Goal: Information Seeking & Learning: Compare options

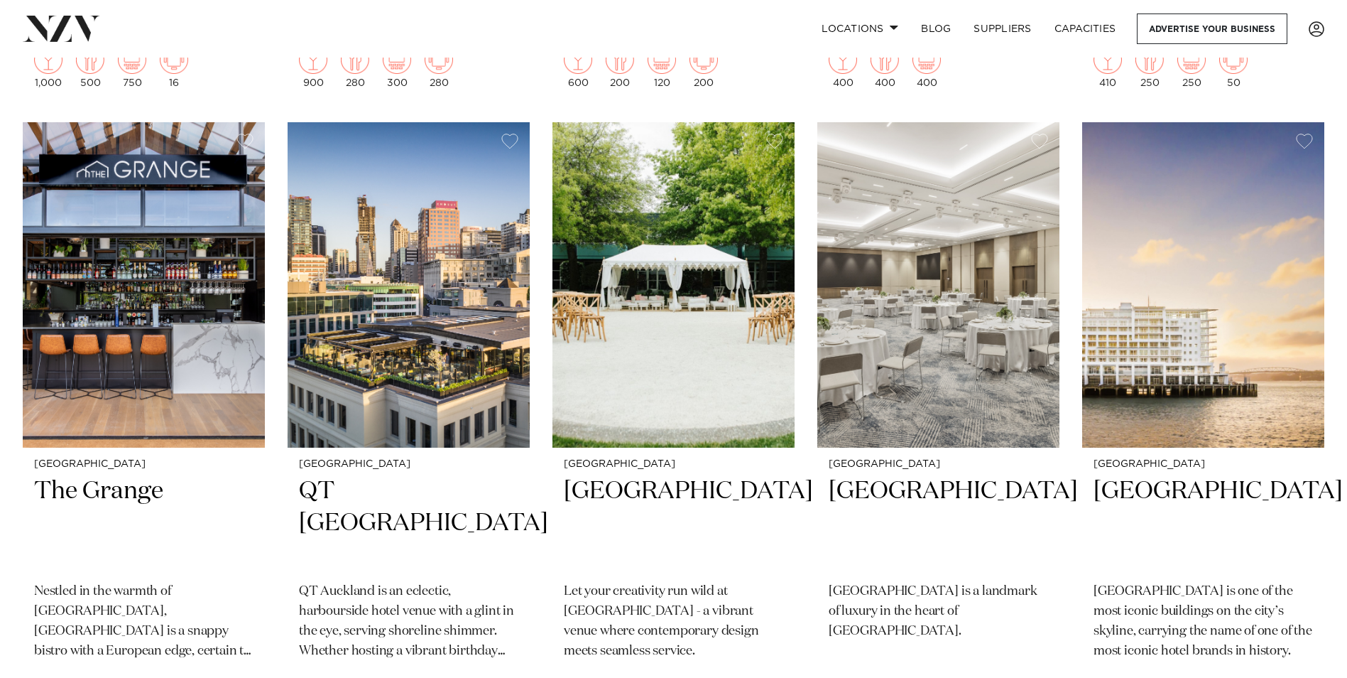
scroll to position [2486, 0]
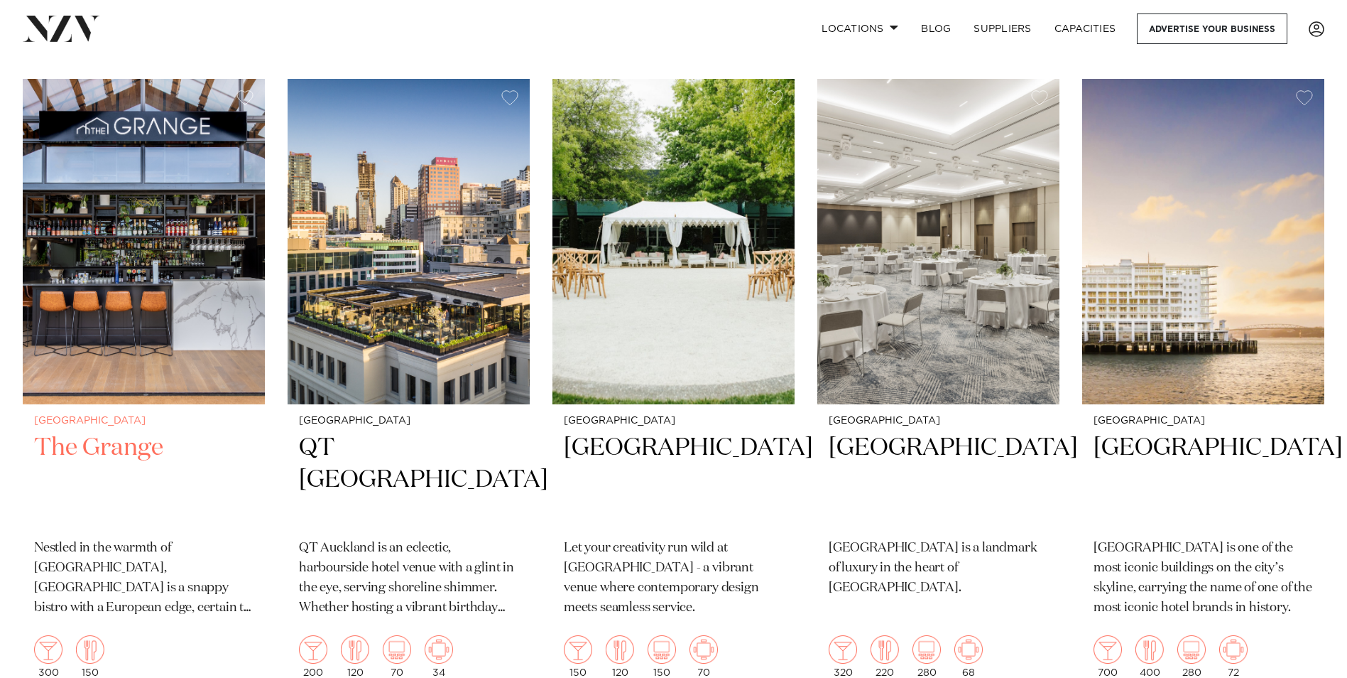
click at [121, 243] on img at bounding box center [144, 241] width 242 height 325
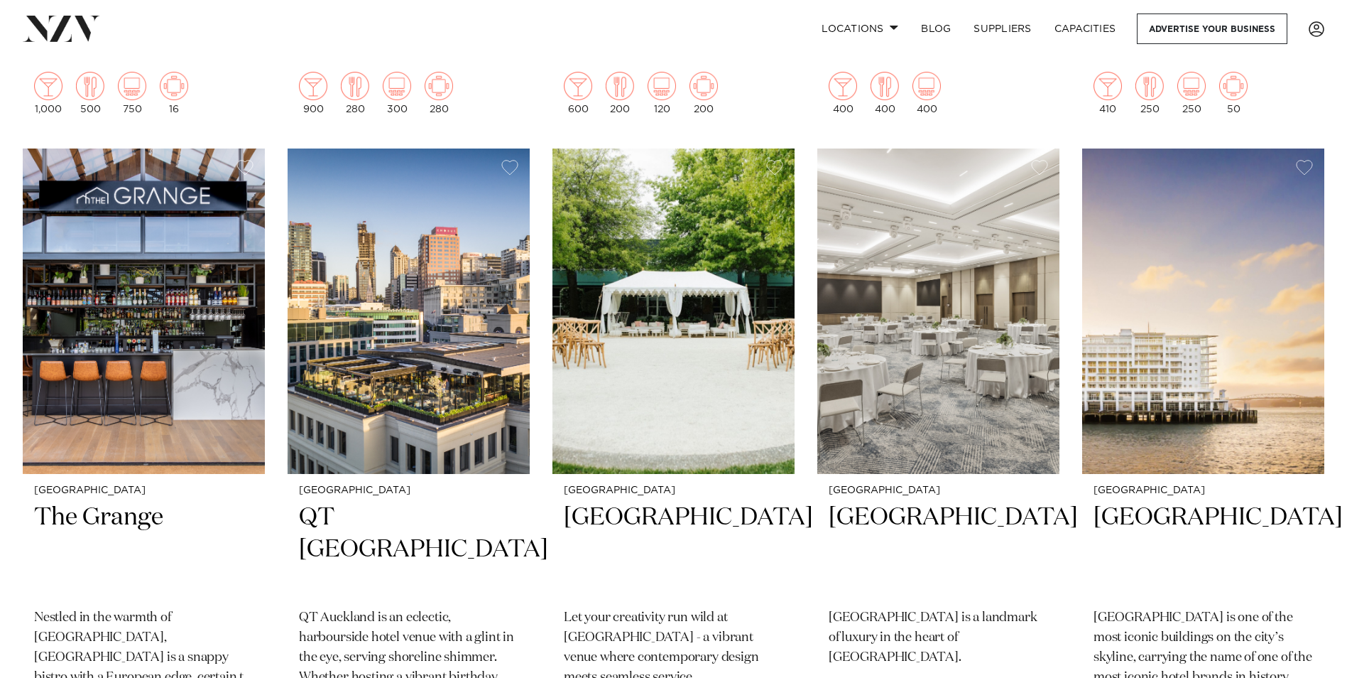
scroll to position [2356, 0]
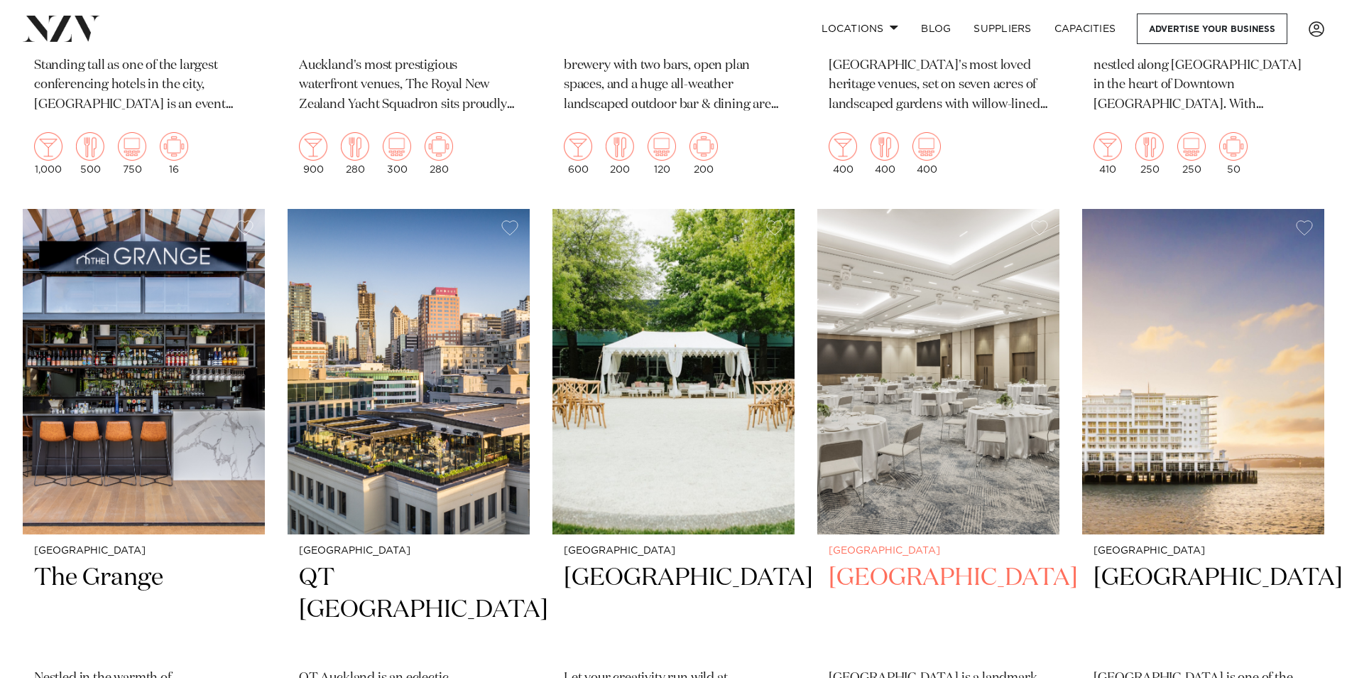
click at [985, 297] on img at bounding box center [938, 371] width 242 height 325
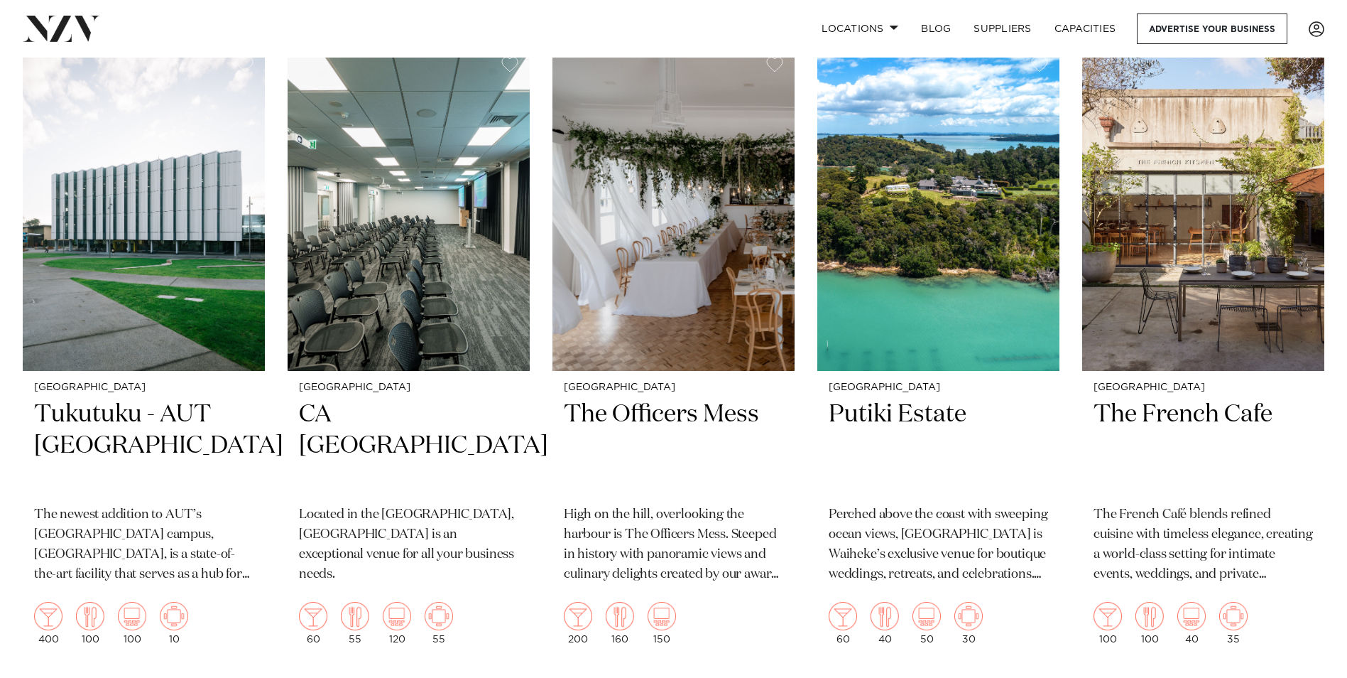
scroll to position [5015, 0]
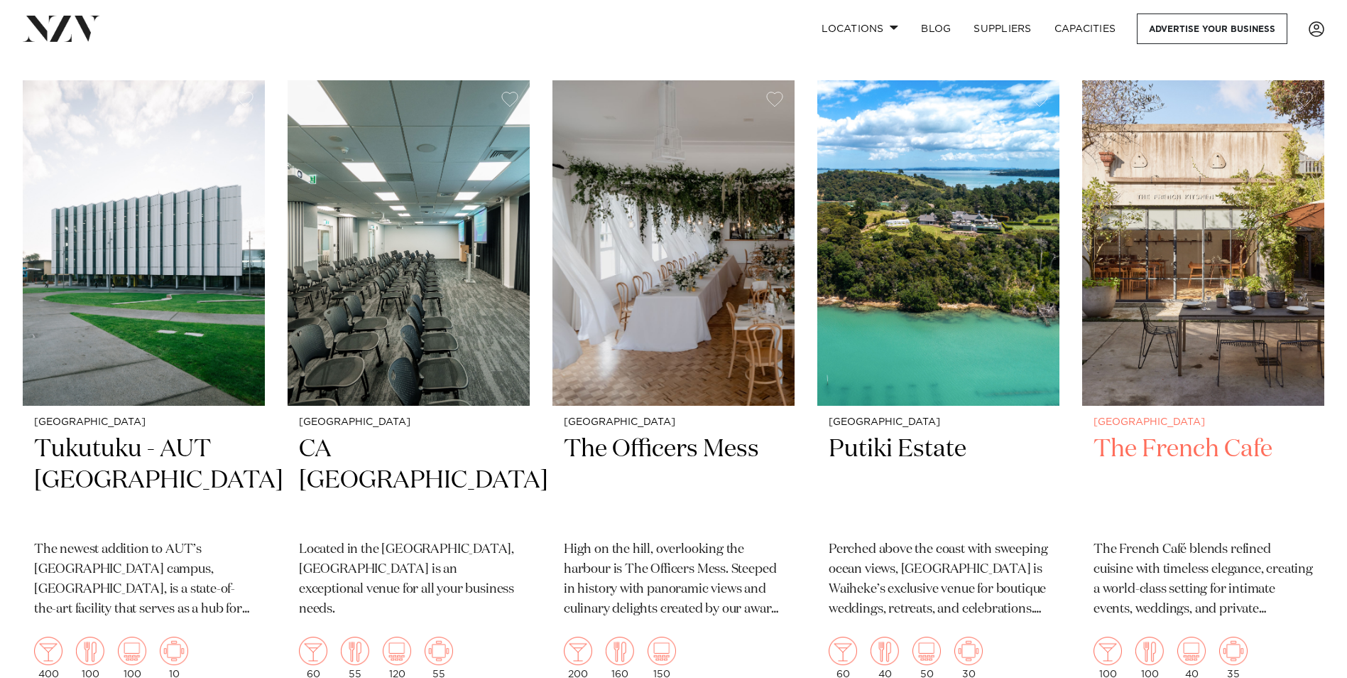
click at [1195, 249] on img at bounding box center [1203, 242] width 242 height 325
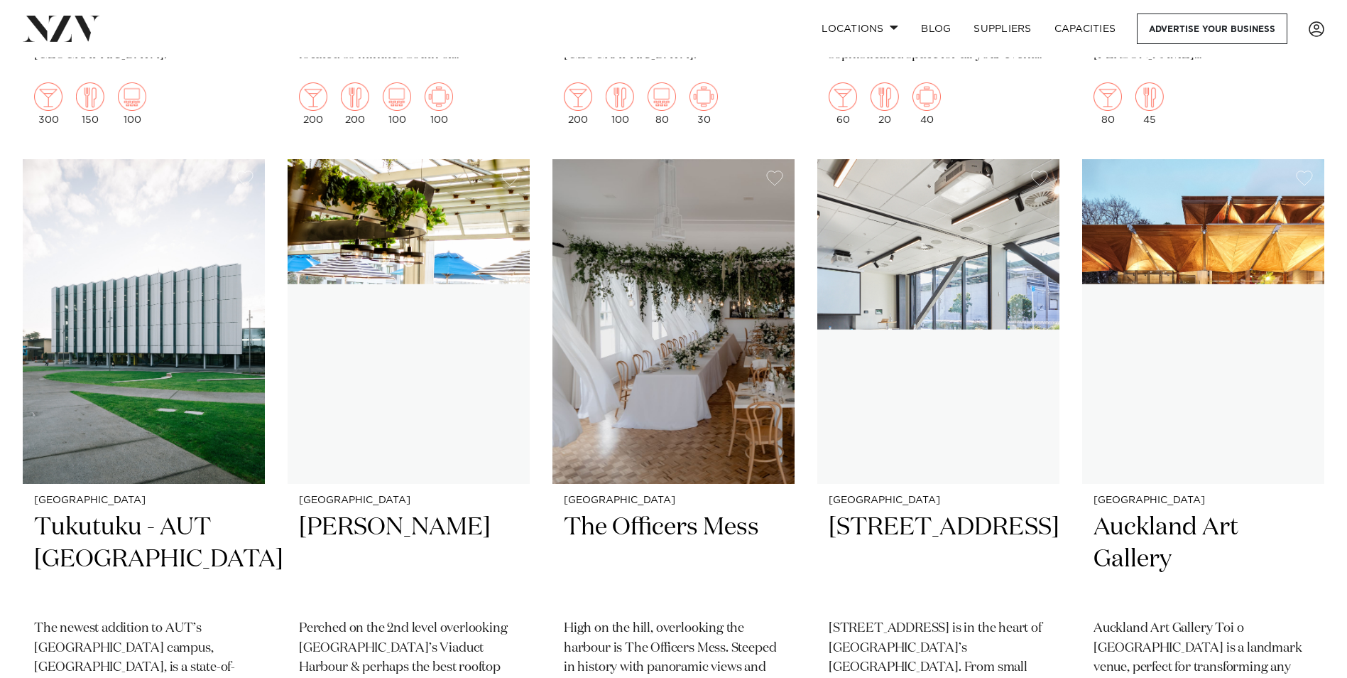
scroll to position [8115, 0]
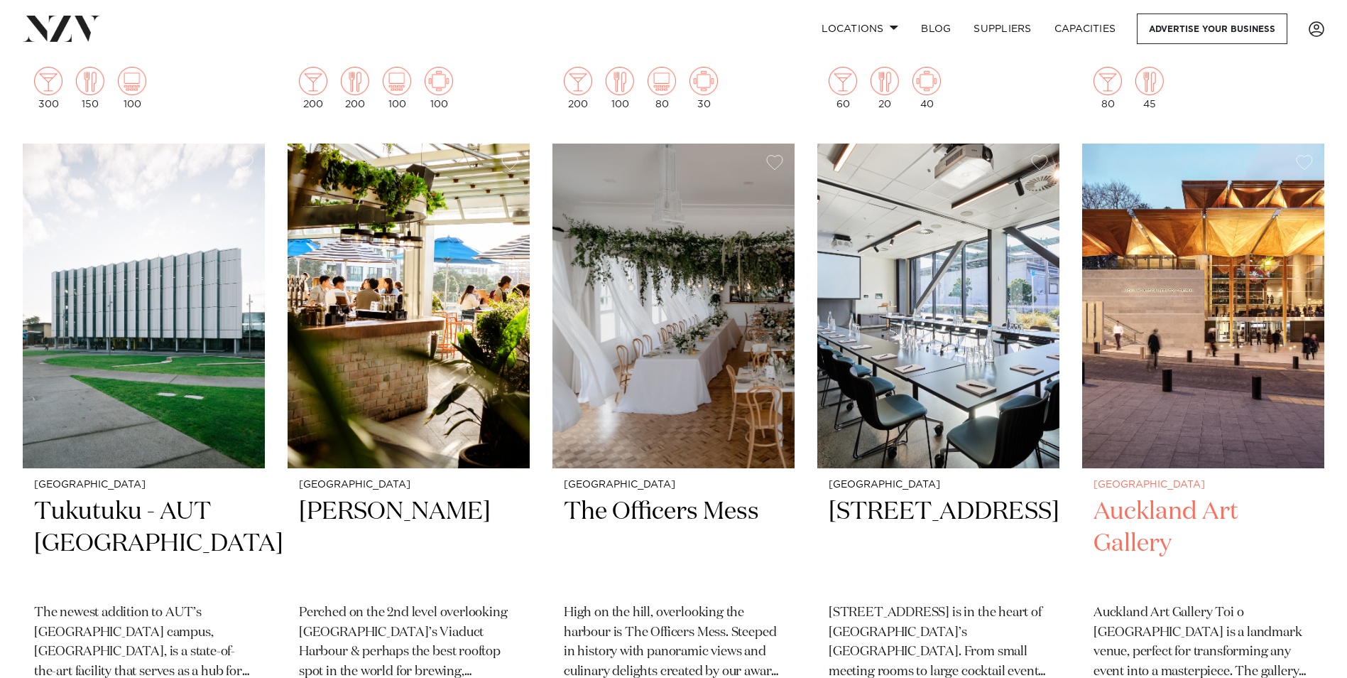
click at [1184, 374] on img at bounding box center [1203, 305] width 242 height 325
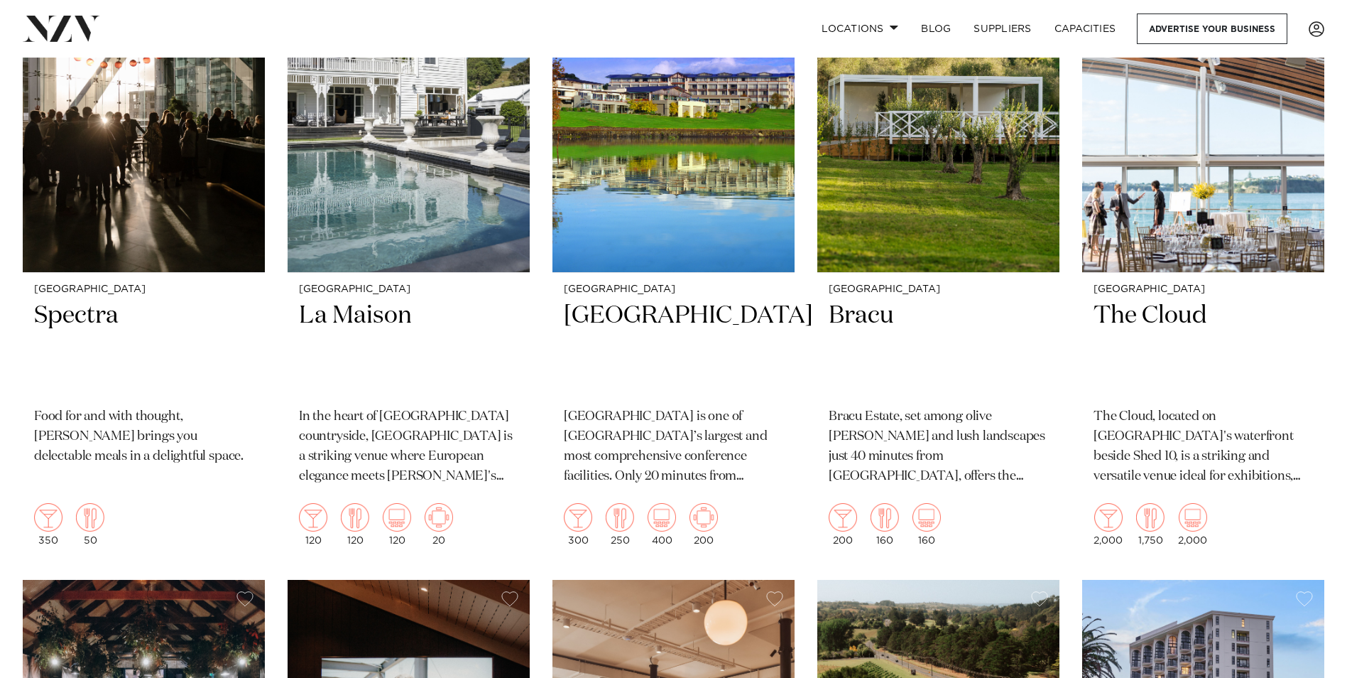
scroll to position [11997, 0]
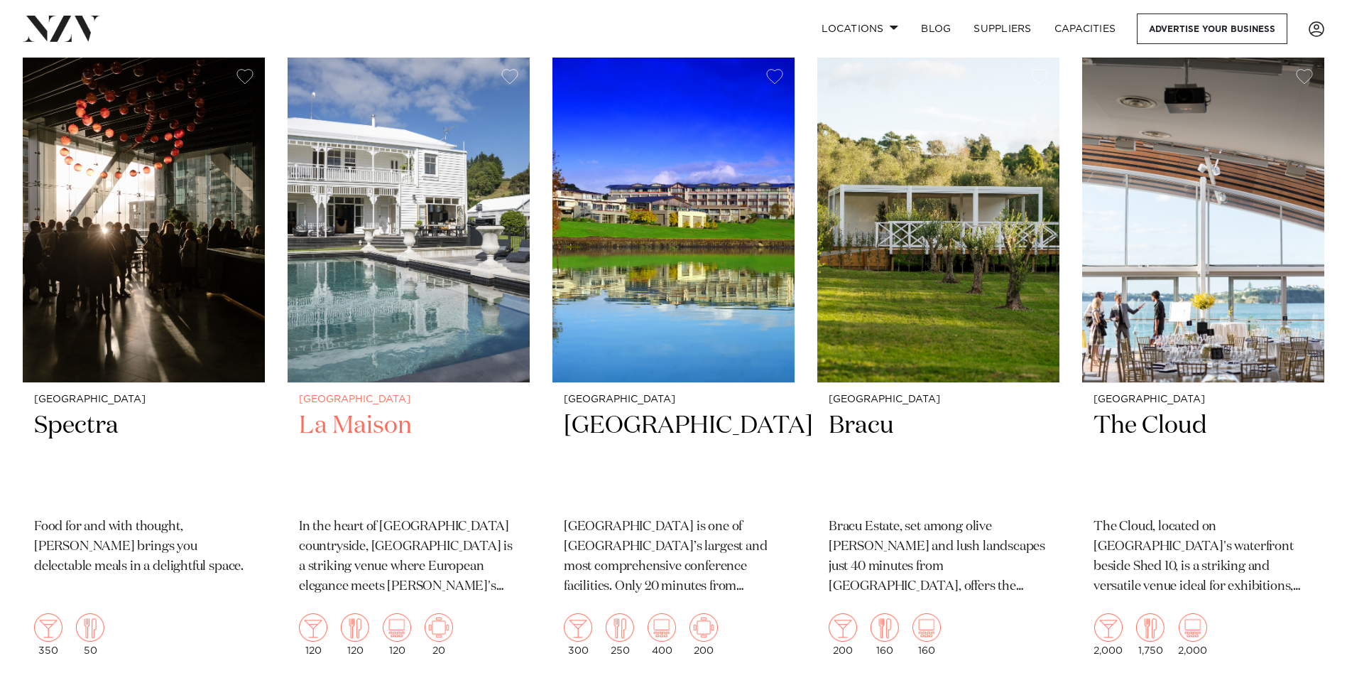
click at [419, 222] on img at bounding box center [409, 220] width 242 height 325
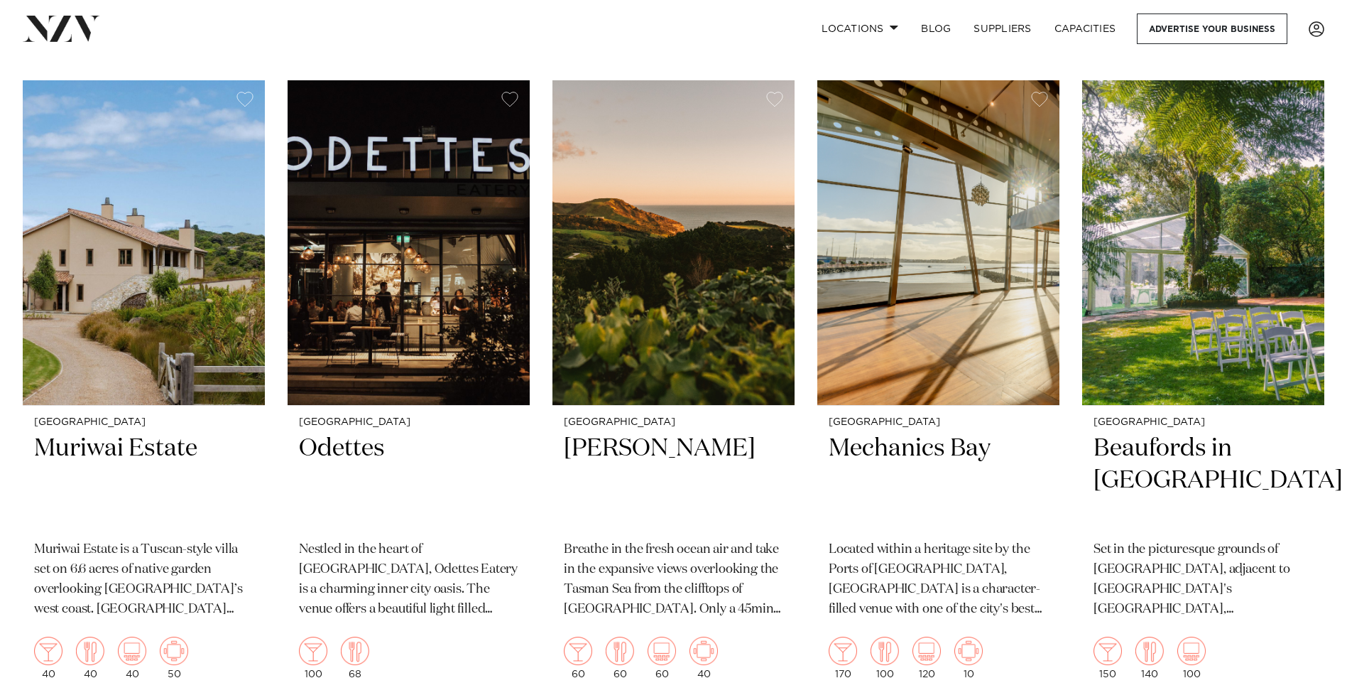
scroll to position [13700, 0]
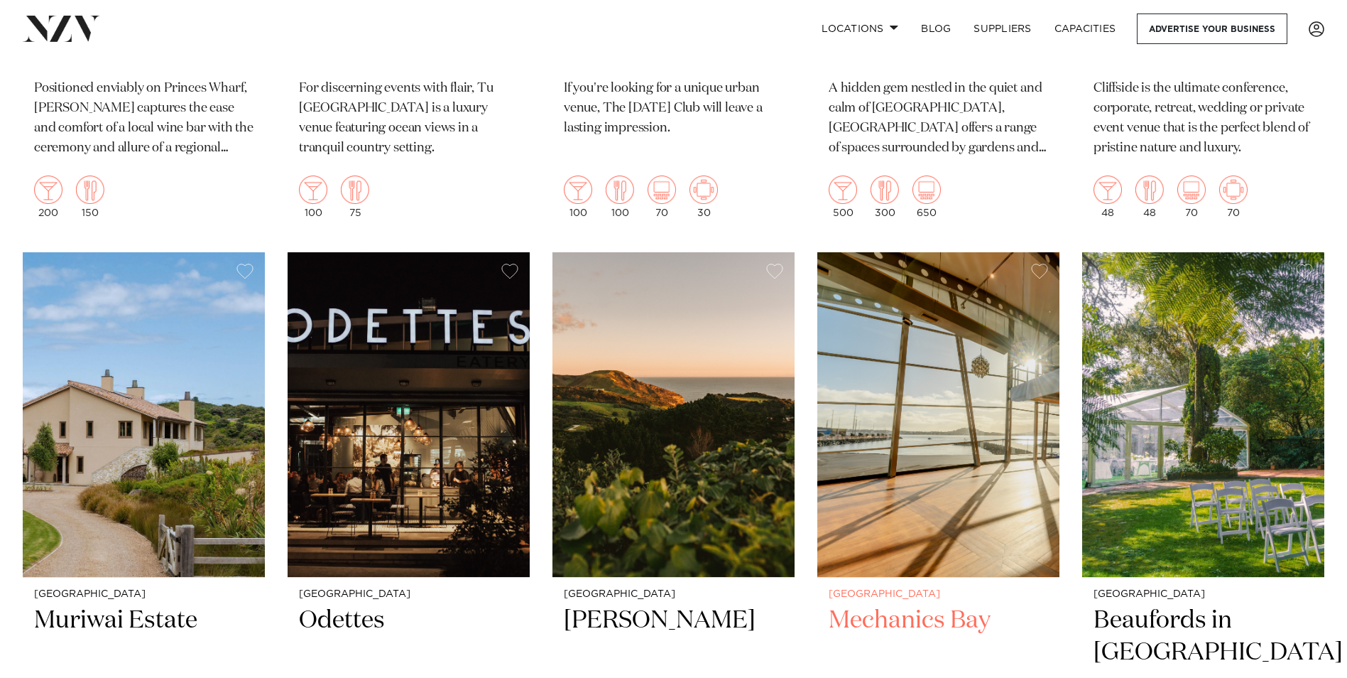
click at [918, 405] on img at bounding box center [938, 414] width 242 height 325
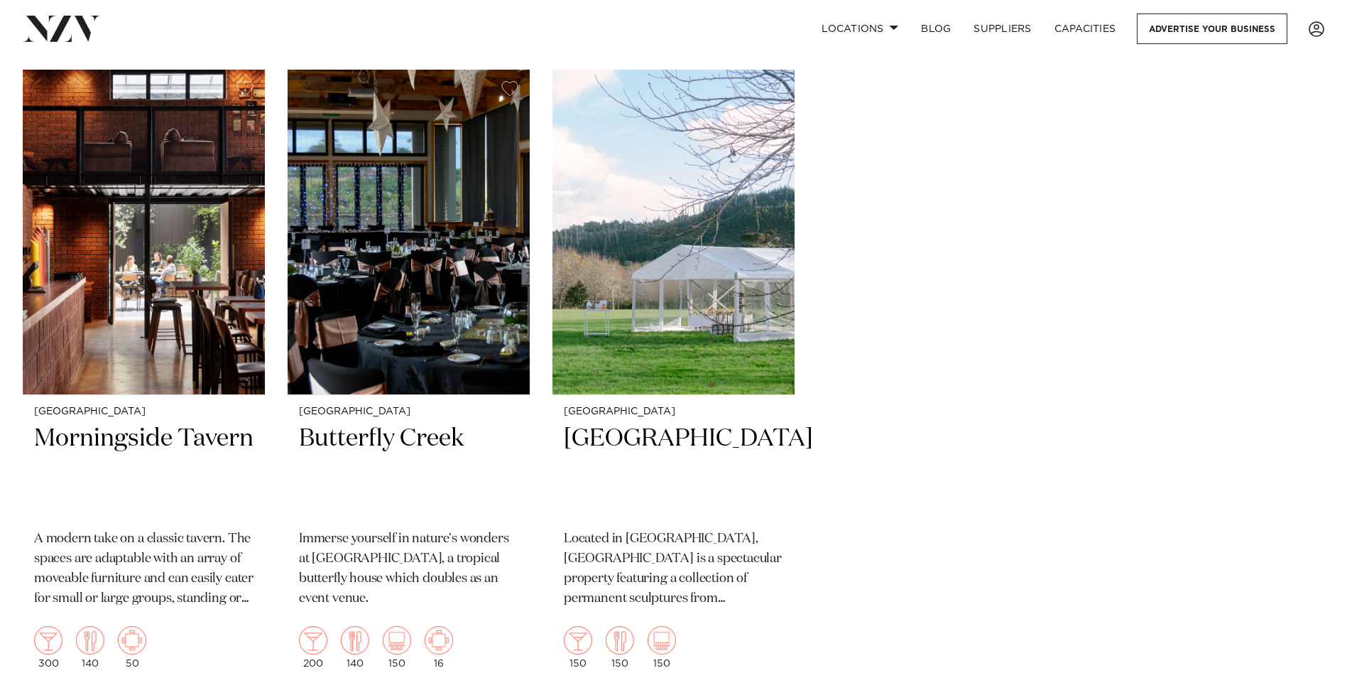
scroll to position [15532, 0]
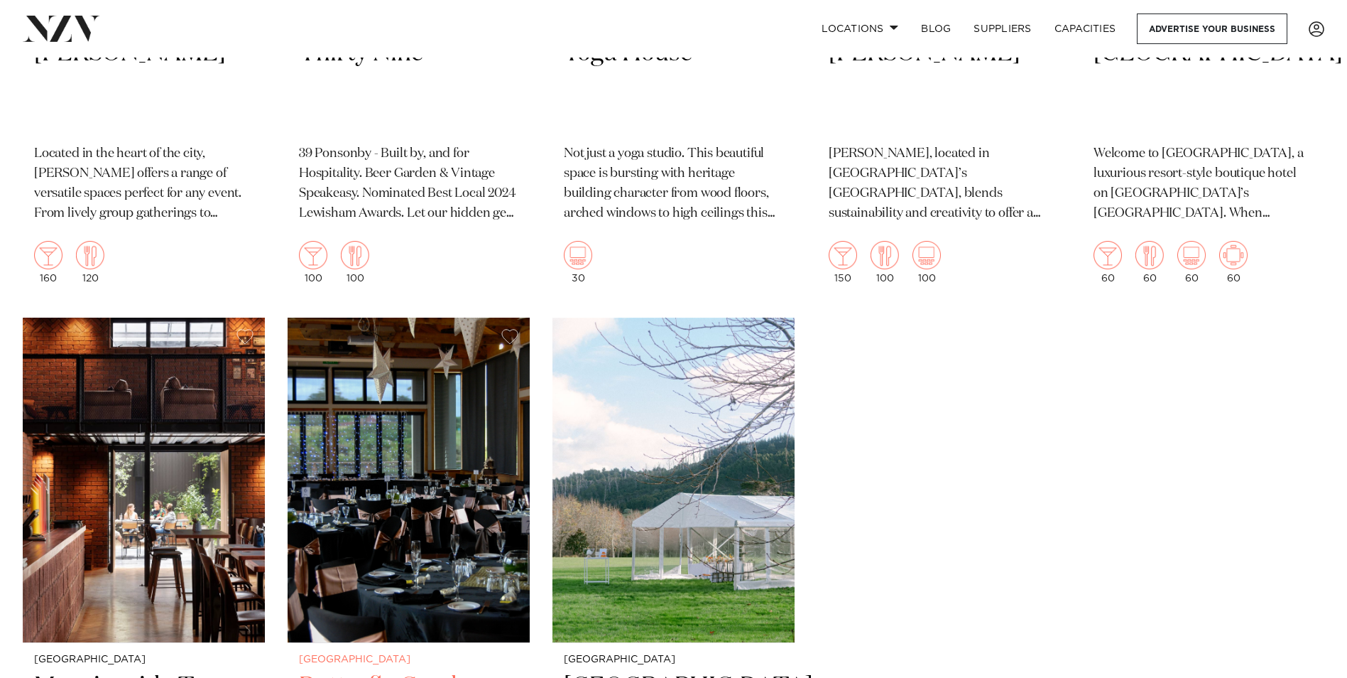
click at [484, 442] on img at bounding box center [409, 479] width 242 height 325
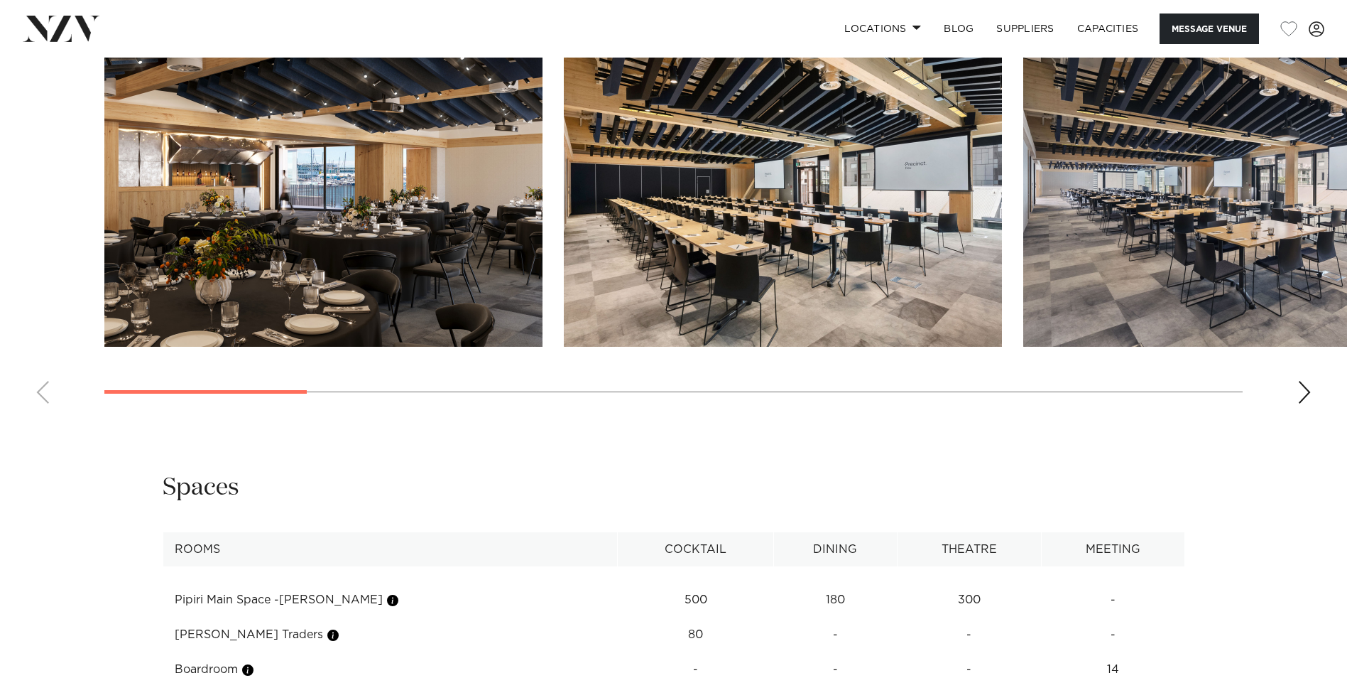
scroll to position [1347, 0]
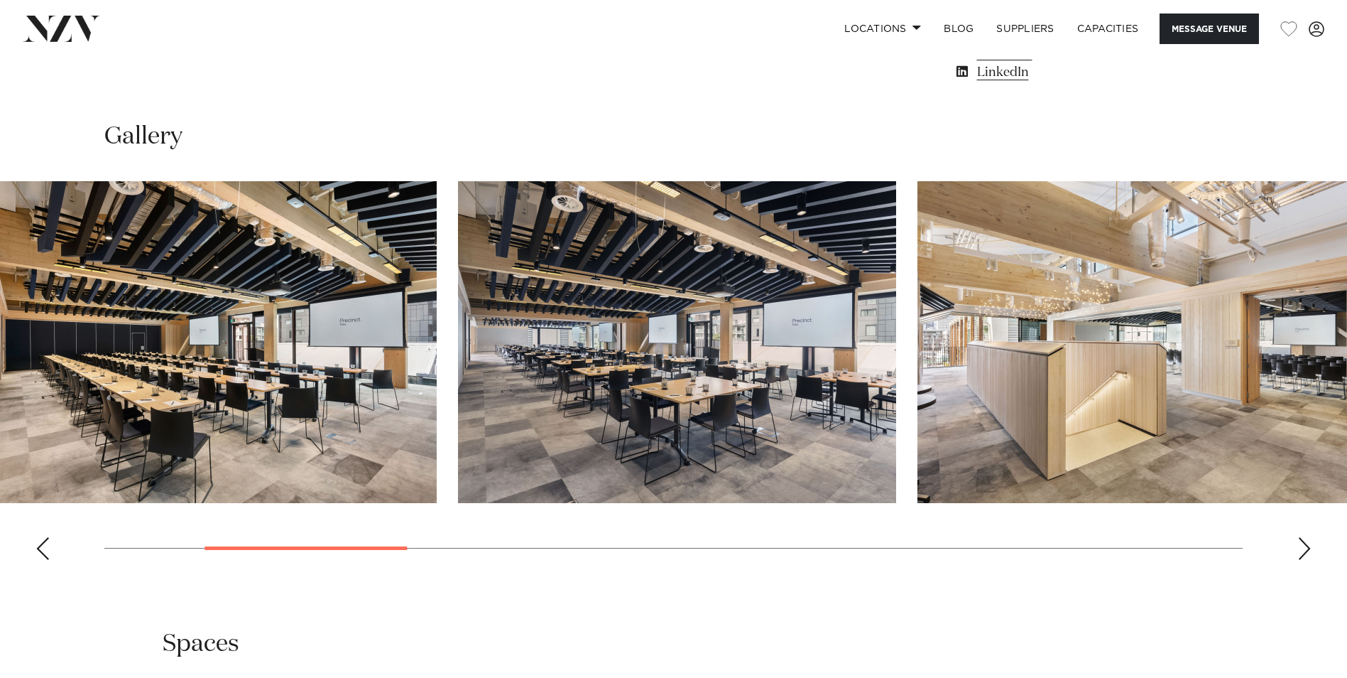
click at [583, 330] on img "3 / 14" at bounding box center [677, 342] width 438 height 322
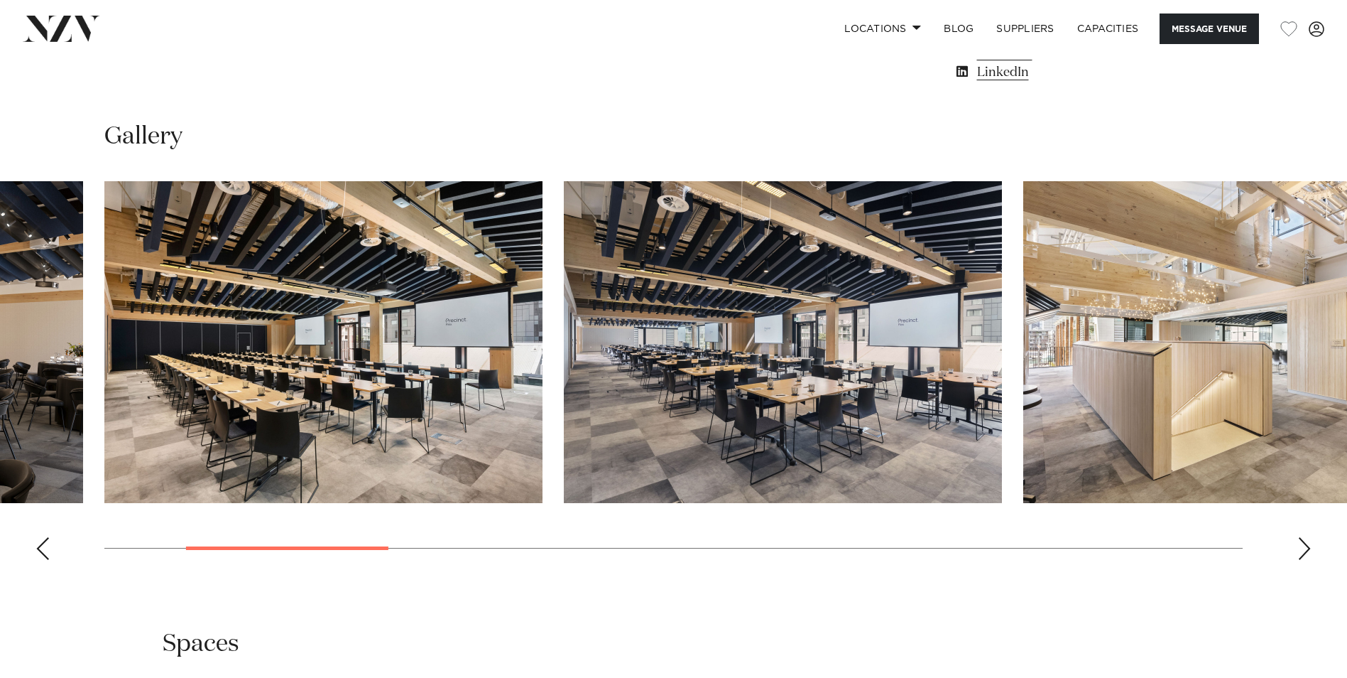
click at [0, 0] on slot at bounding box center [0, 0] width 0 height 0
click at [1023, 349] on img "4 / 14" at bounding box center [1242, 342] width 438 height 322
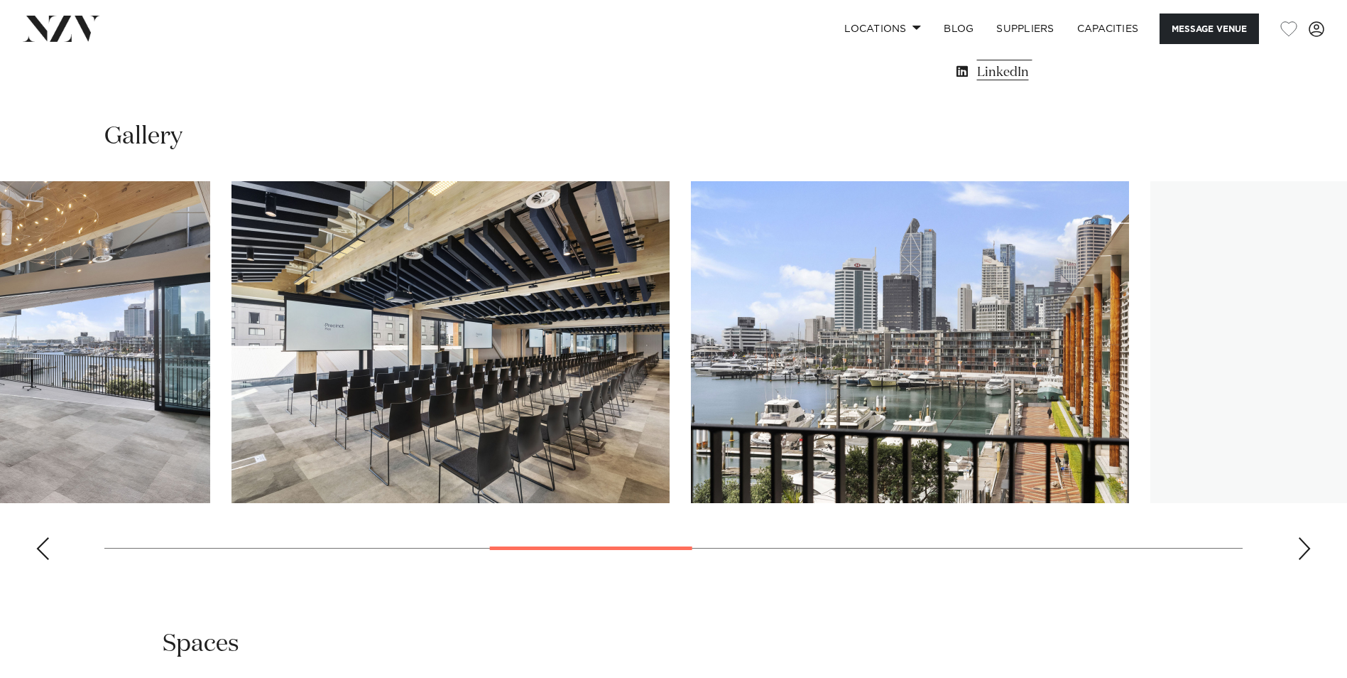
click at [188, 303] on swiper-container at bounding box center [673, 376] width 1347 height 390
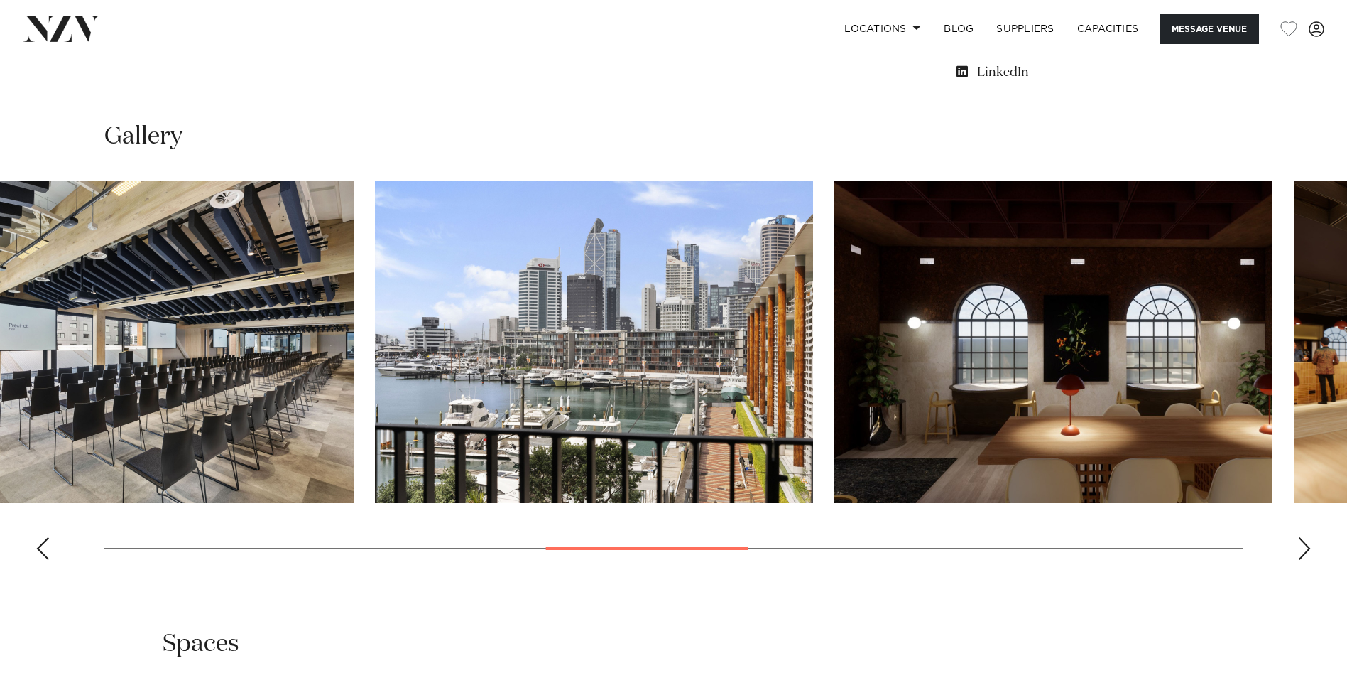
click at [388, 286] on img "7 / 14" at bounding box center [594, 342] width 438 height 322
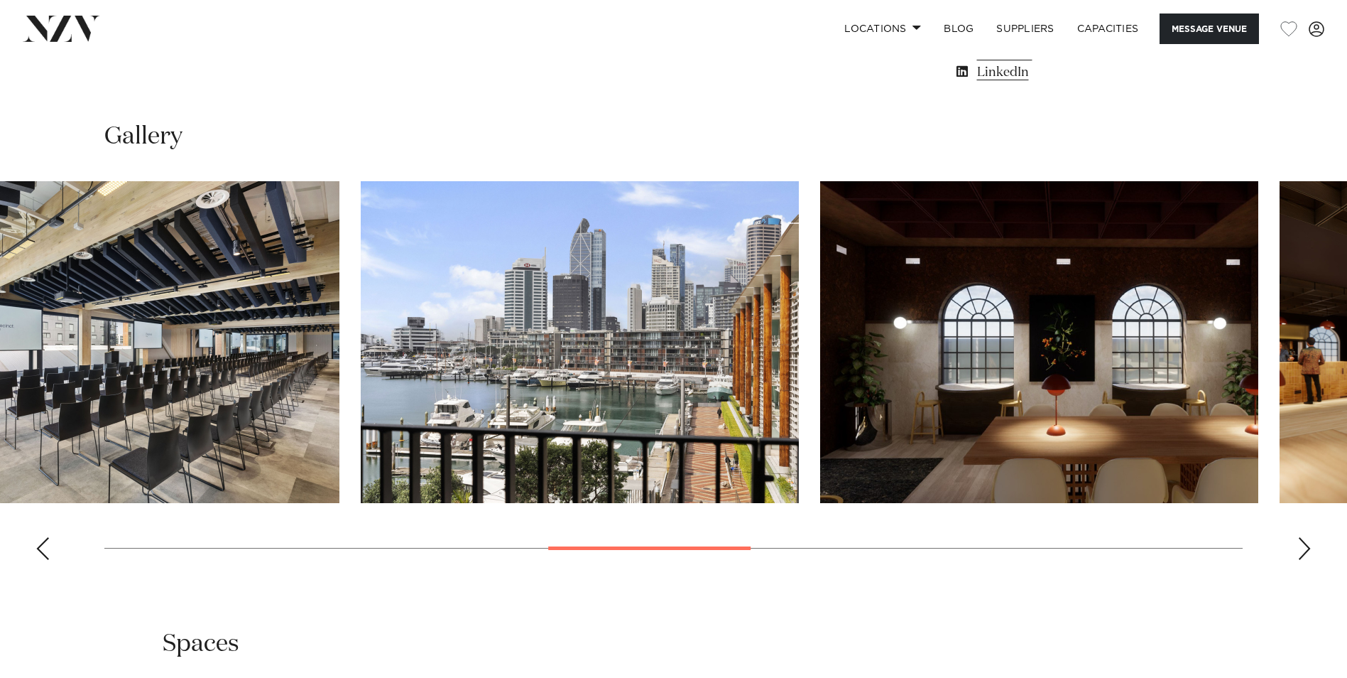
click at [1258, 328] on img "8 / 14" at bounding box center [1039, 342] width 438 height 322
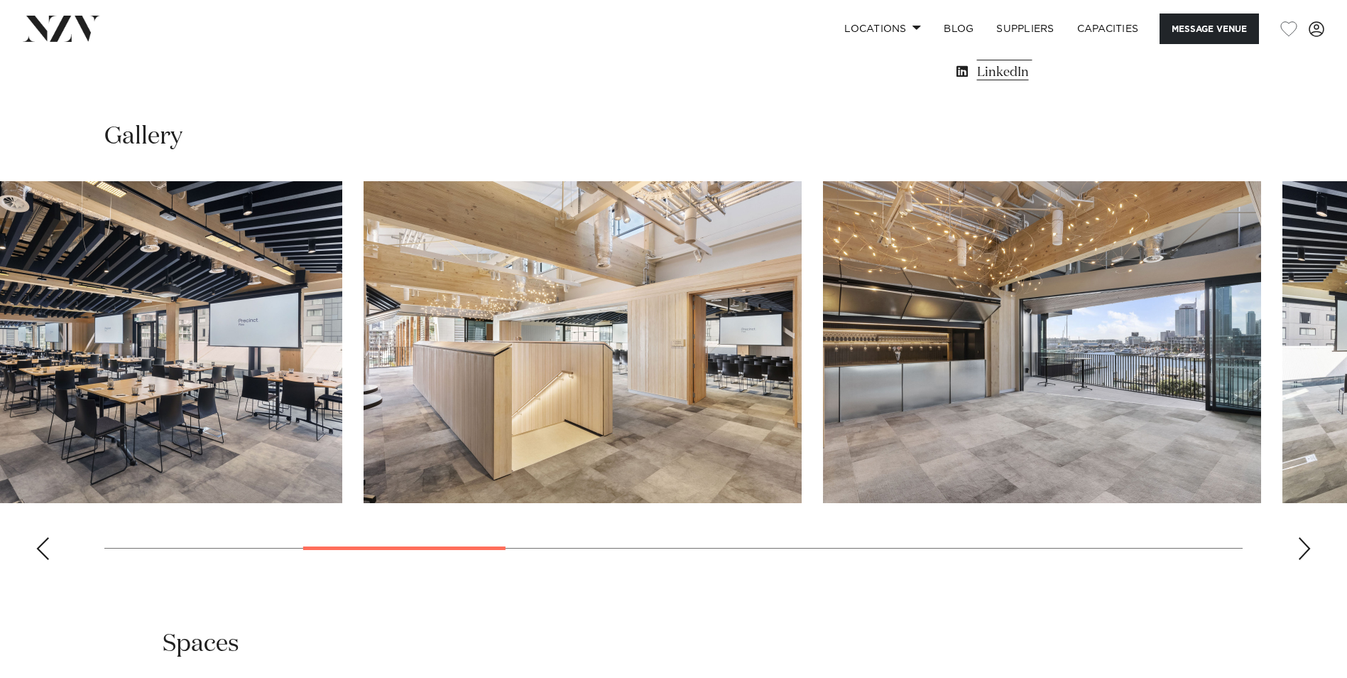
click at [1192, 339] on img "5 / 14" at bounding box center [1042, 342] width 438 height 322
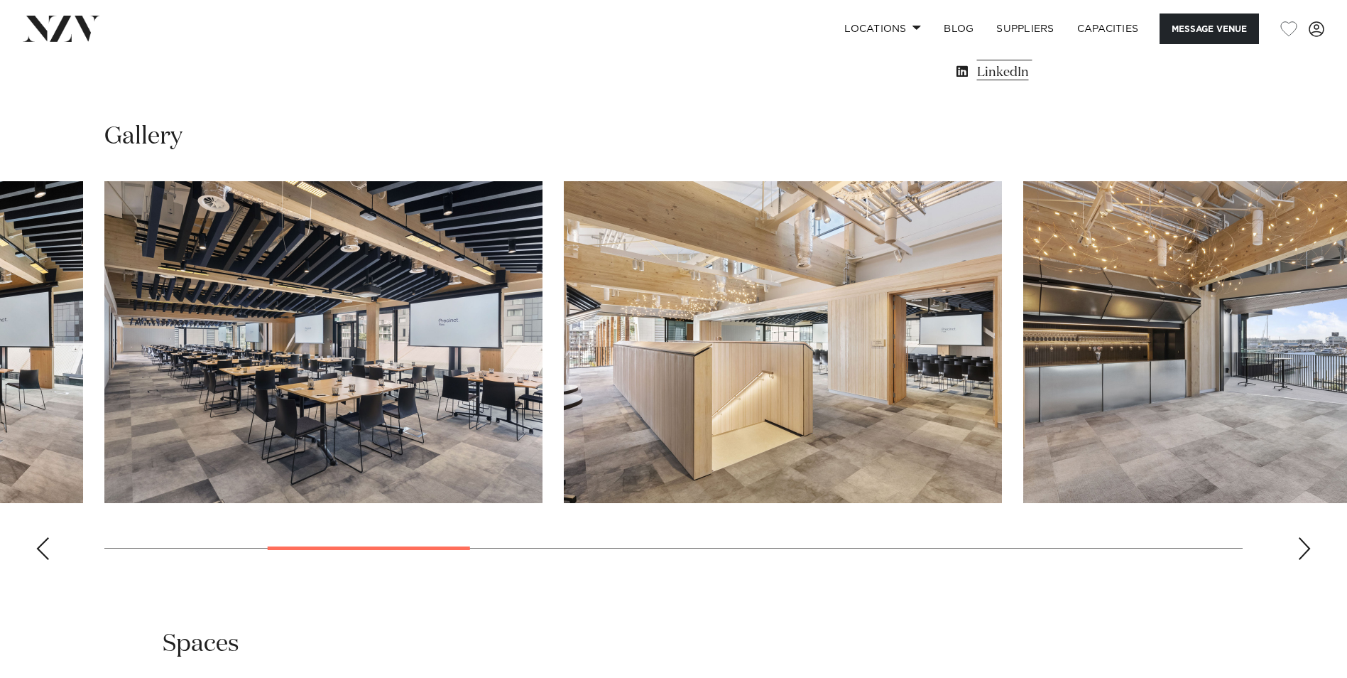
click at [543, 440] on img "3 / 14" at bounding box center [323, 342] width 438 height 322
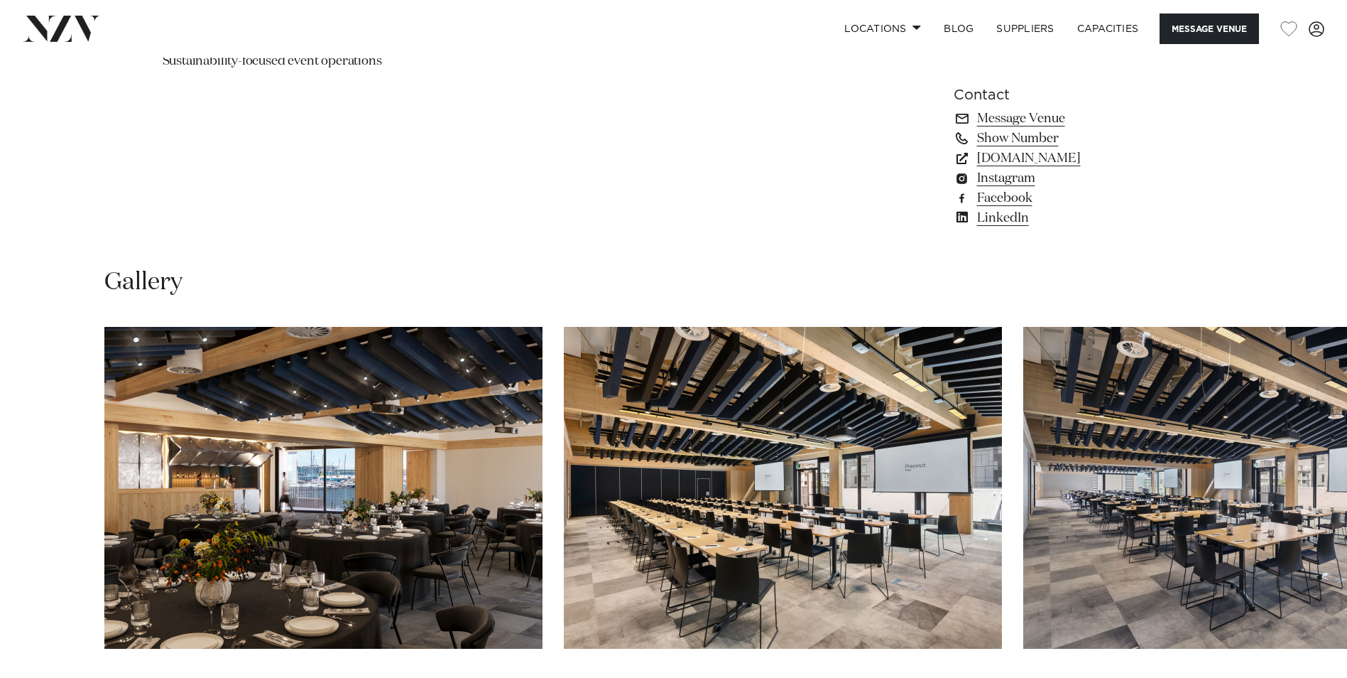
scroll to position [1281, 0]
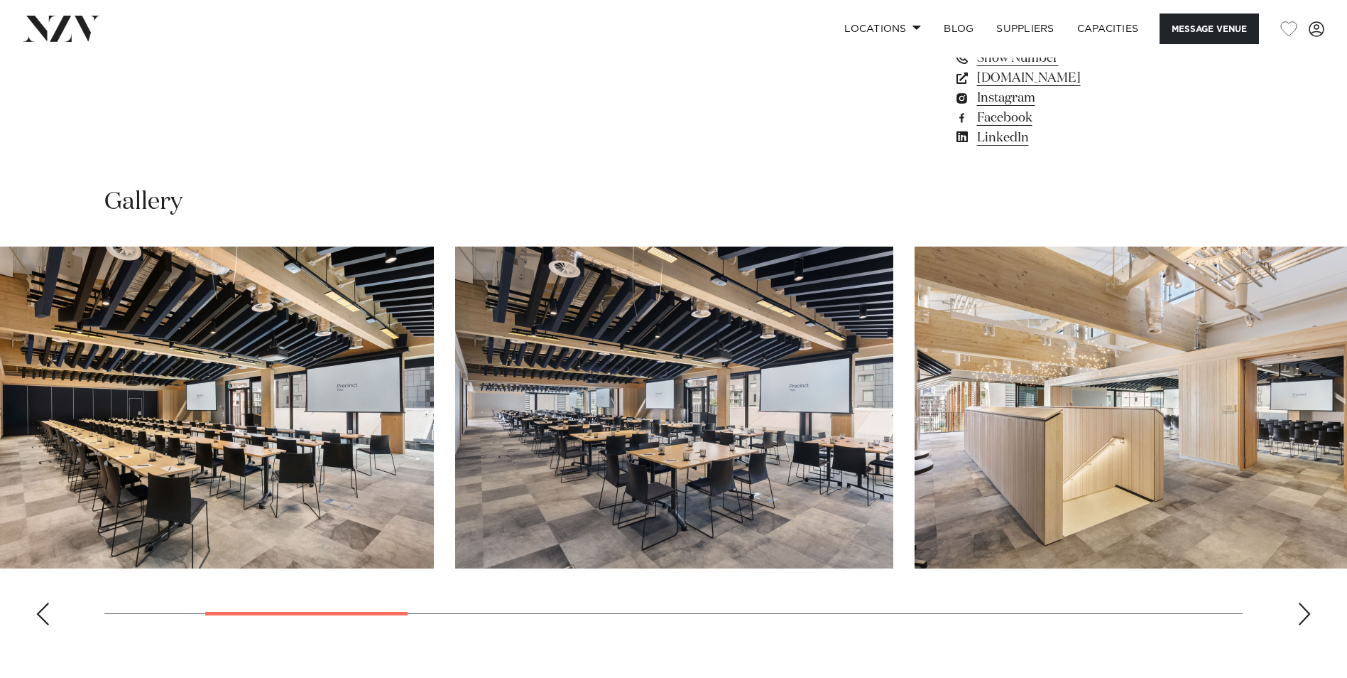
click at [350, 350] on img "2 / 14" at bounding box center [215, 407] width 438 height 322
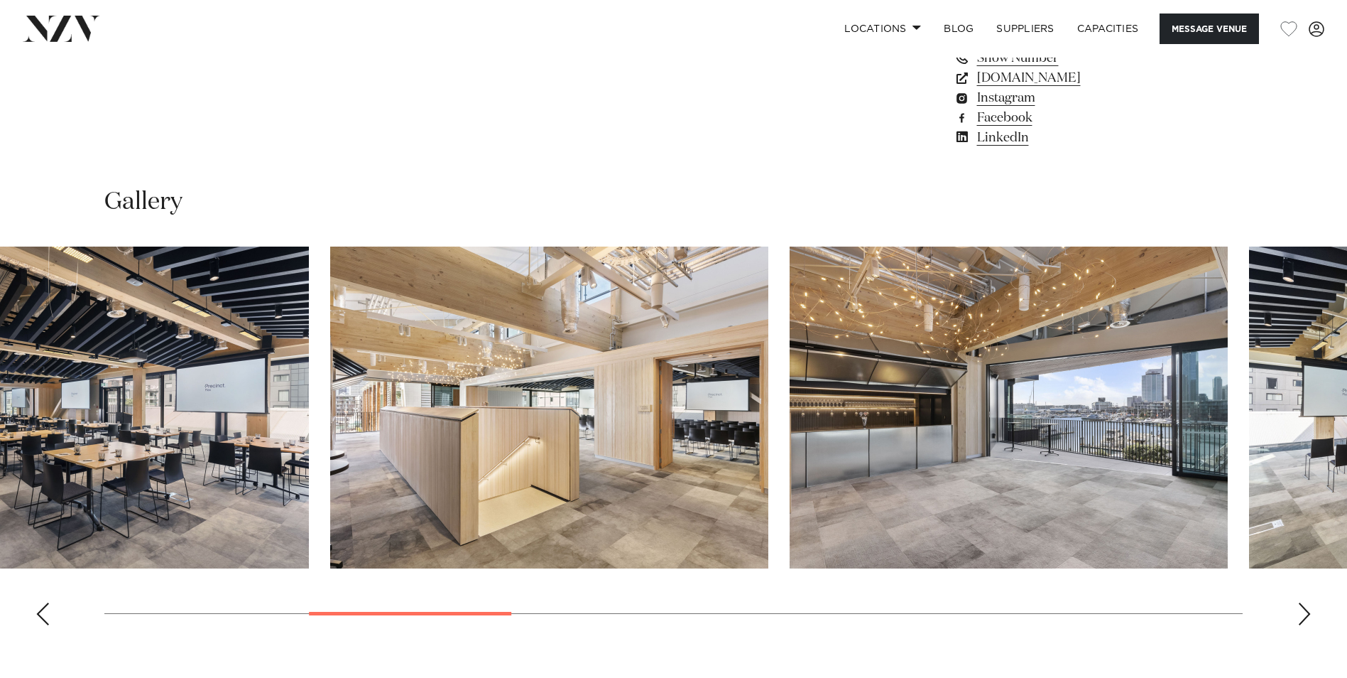
click at [430, 393] on img "4 / 14" at bounding box center [549, 407] width 438 height 322
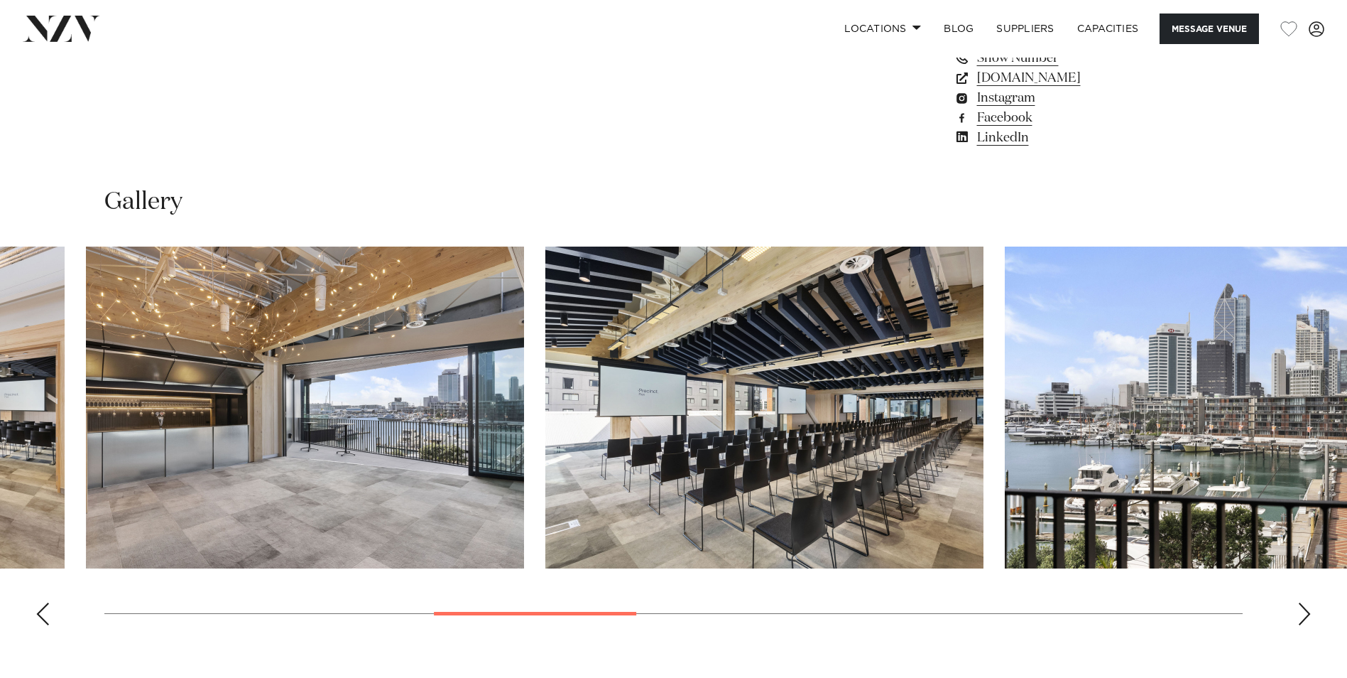
click at [594, 417] on img "6 / 14" at bounding box center [764, 407] width 438 height 322
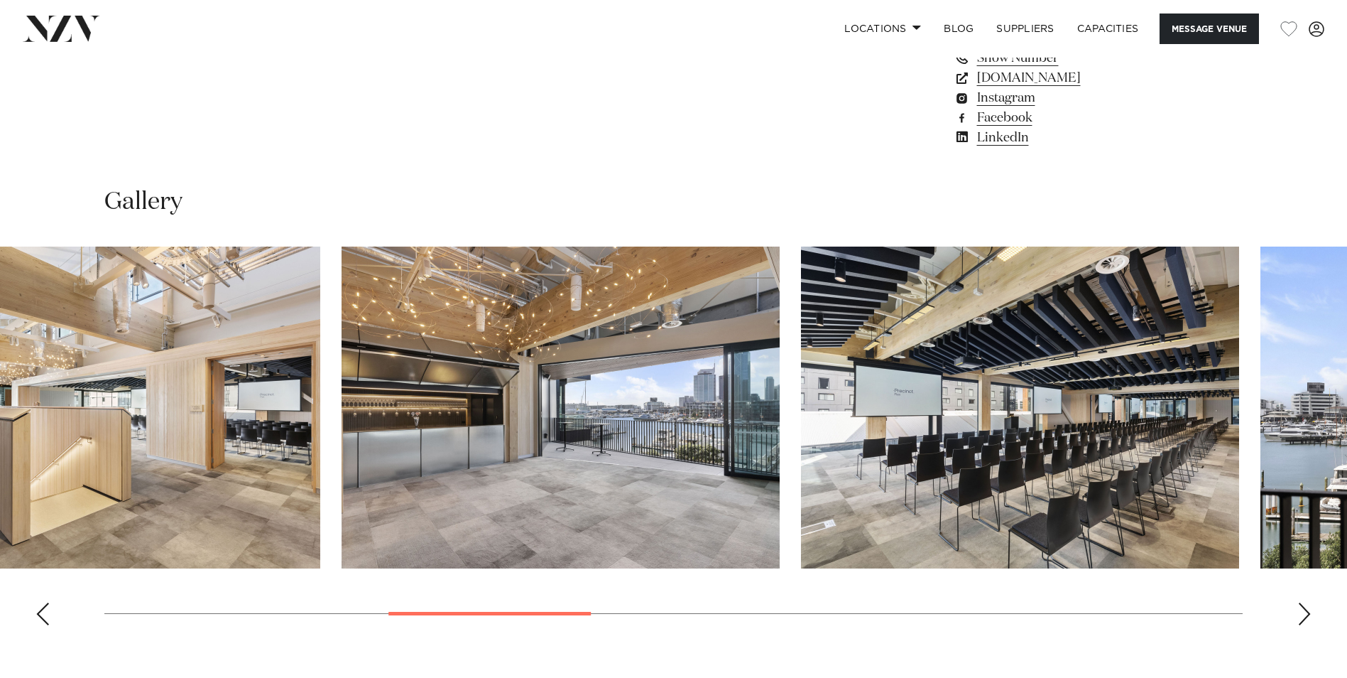
click at [1347, 428] on html "Locations Auckland Wellington Christchurch Queenstown Hamilton Northland Bay of…" at bounding box center [673, 640] width 1347 height 3843
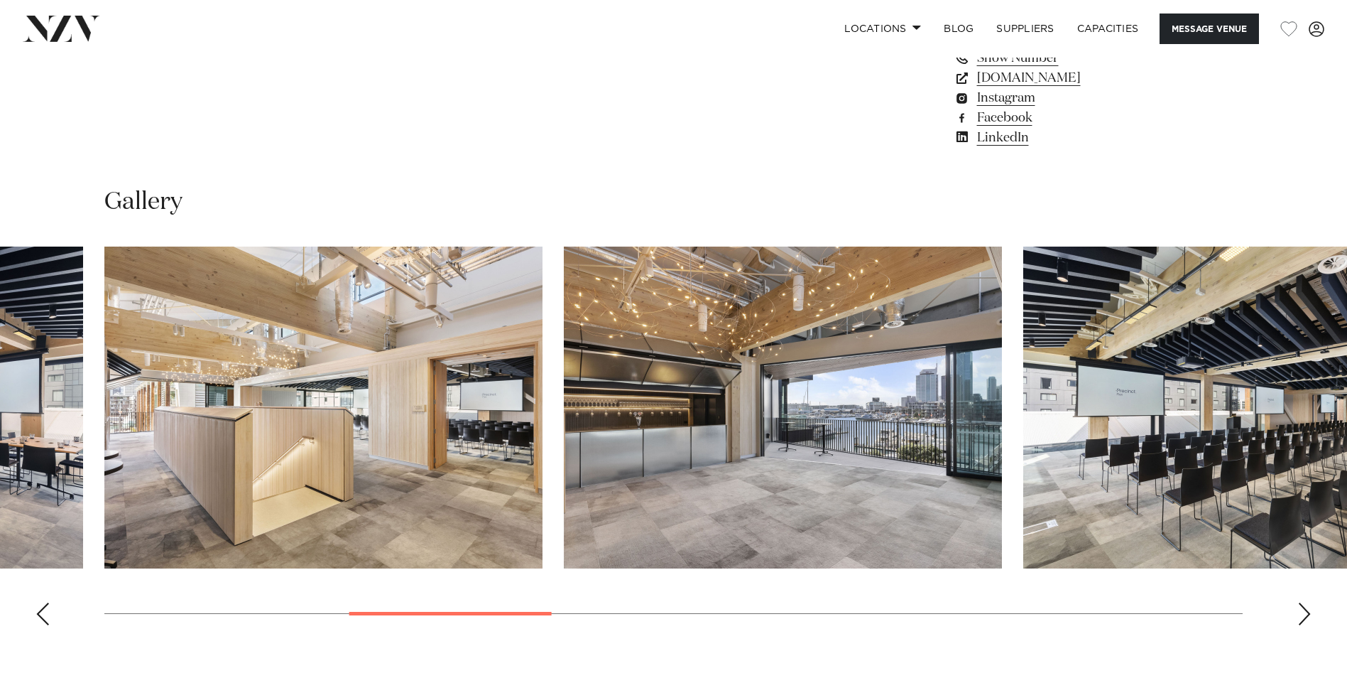
click at [1002, 426] on img "5 / 14" at bounding box center [783, 407] width 438 height 322
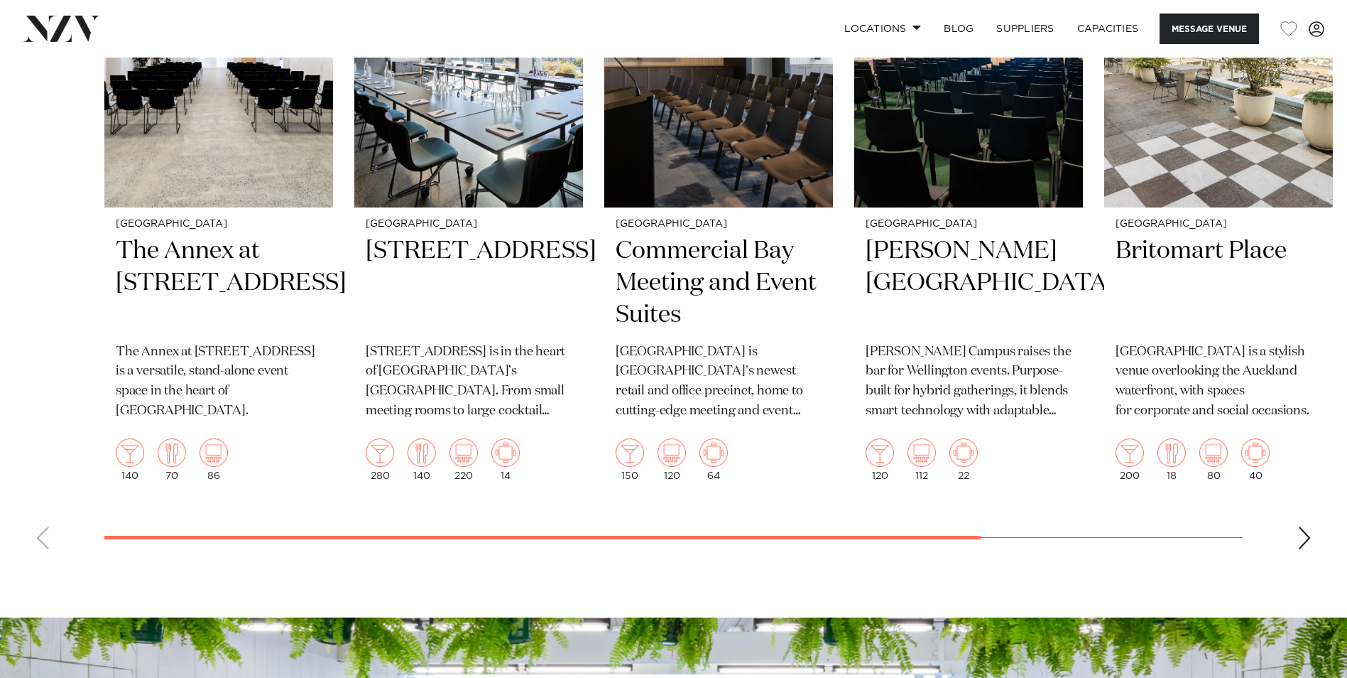
scroll to position [1849, 0]
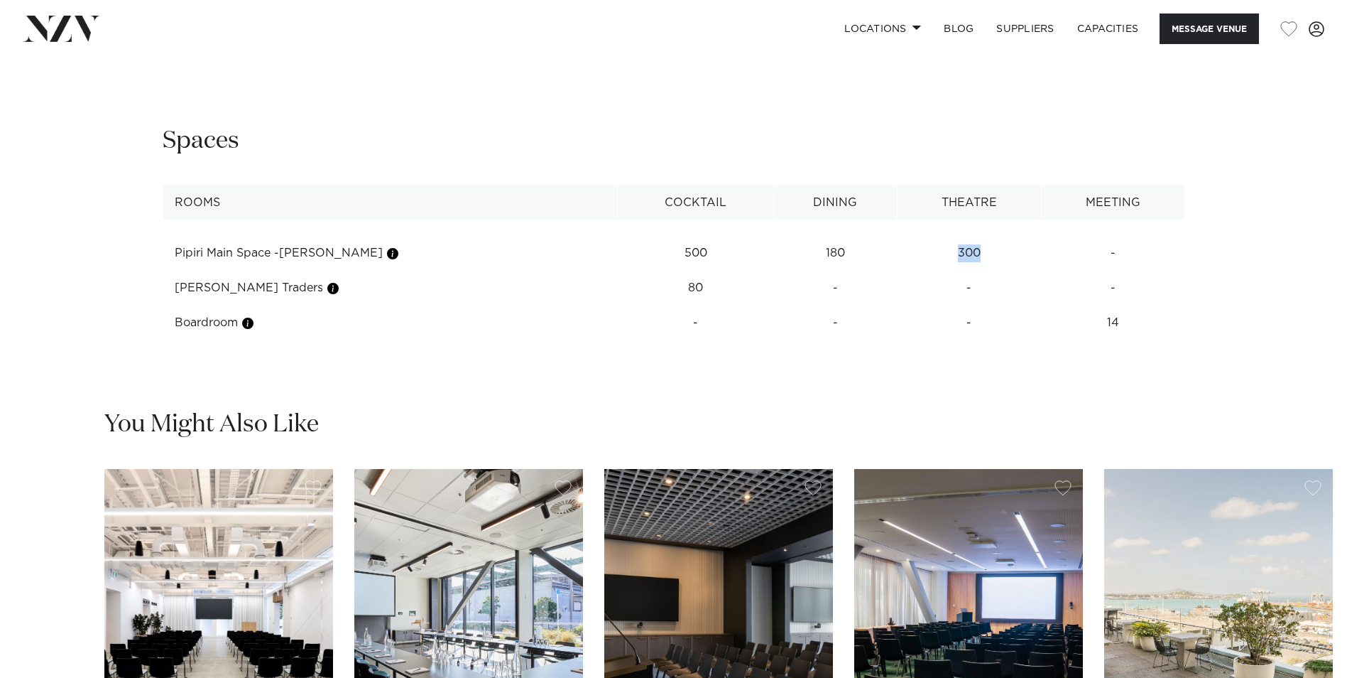
drag, startPoint x: 957, startPoint y: 249, endPoint x: 931, endPoint y: 251, distance: 26.3
click at [931, 251] on td "300" at bounding box center [969, 253] width 144 height 35
click at [386, 251] on button "button" at bounding box center [393, 253] width 14 height 14
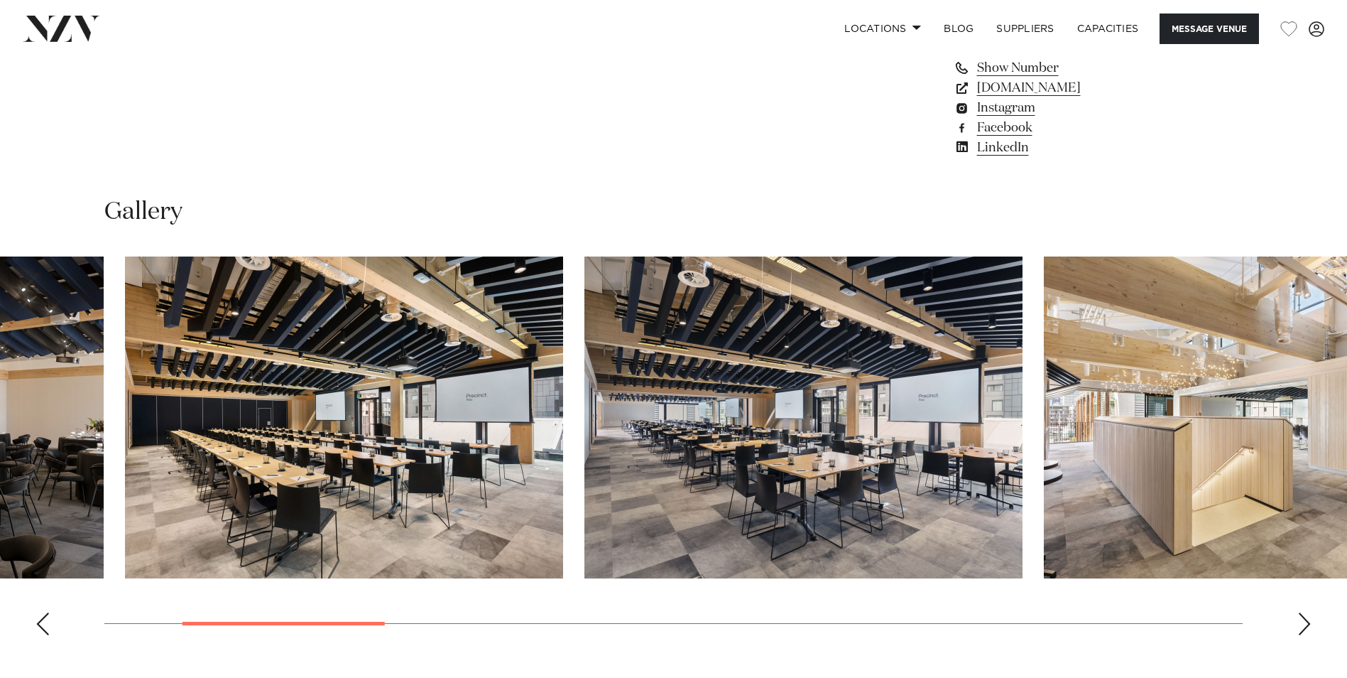
click at [830, 428] on img "3 / 14" at bounding box center [803, 417] width 438 height 322
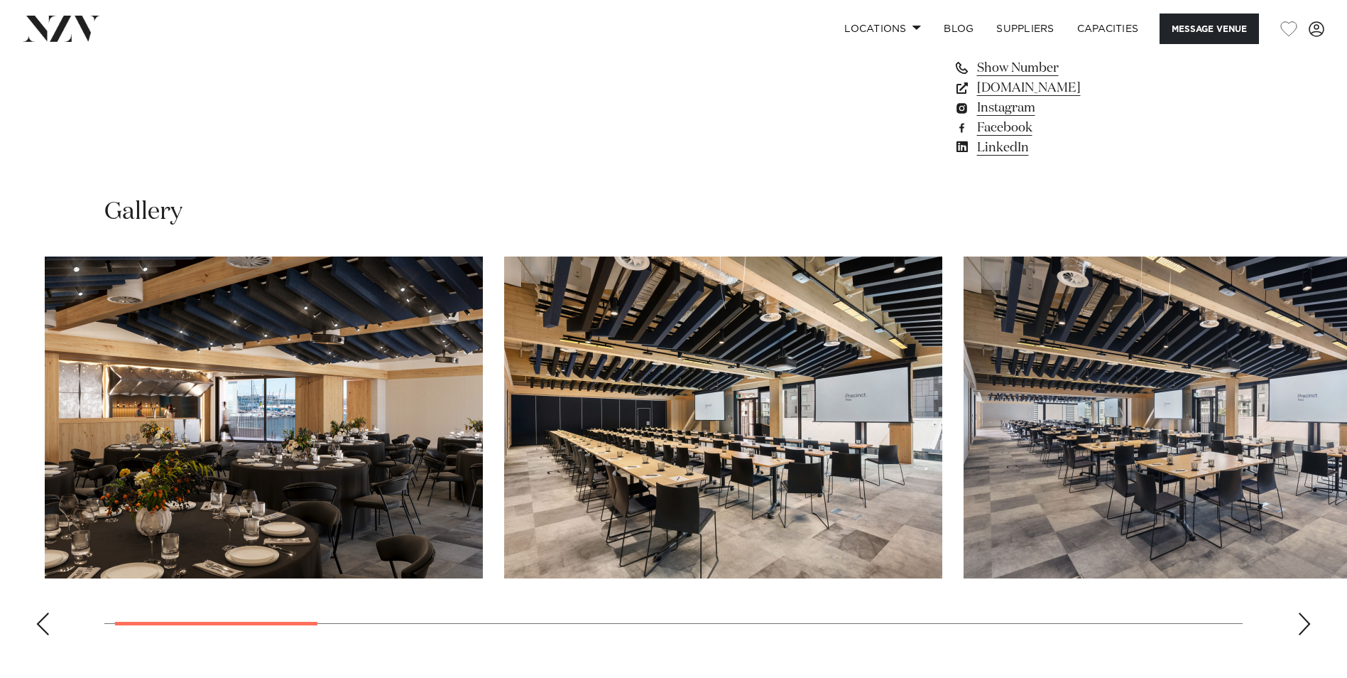
click at [913, 456] on img "2 / 14" at bounding box center [723, 417] width 438 height 322
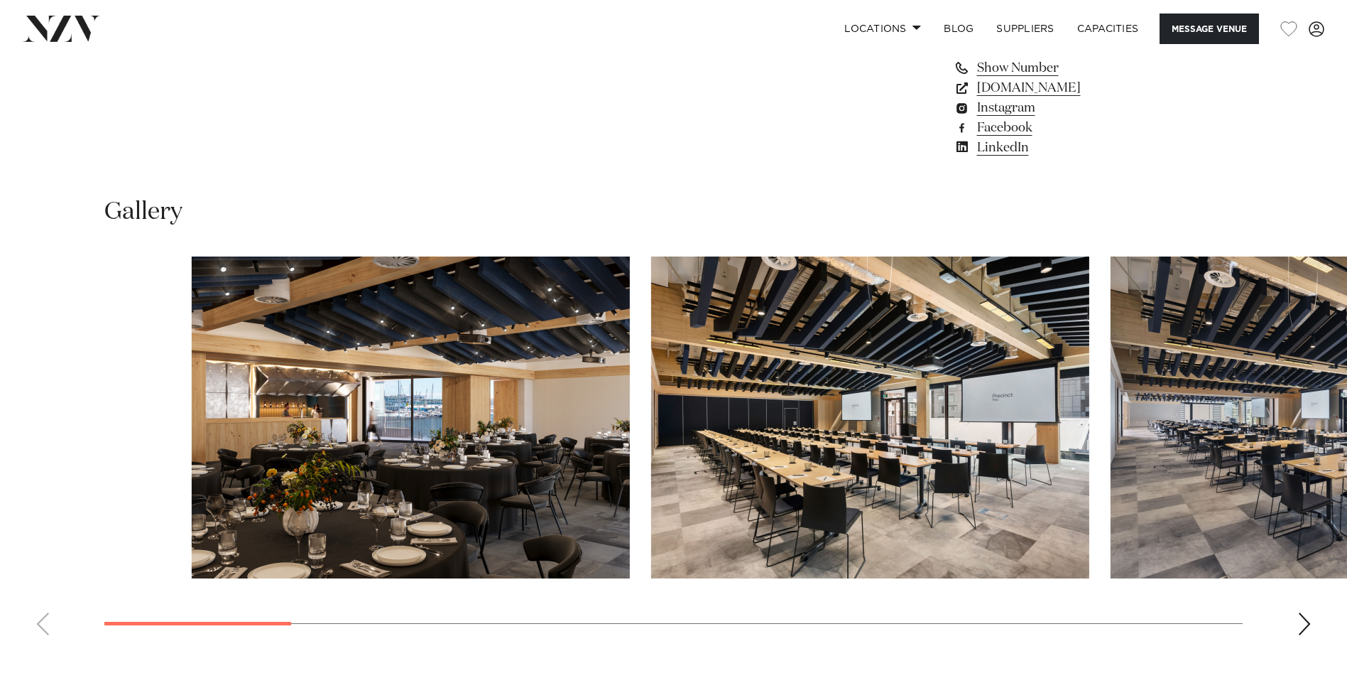
click at [0, 0] on slot at bounding box center [0, 0] width 0 height 0
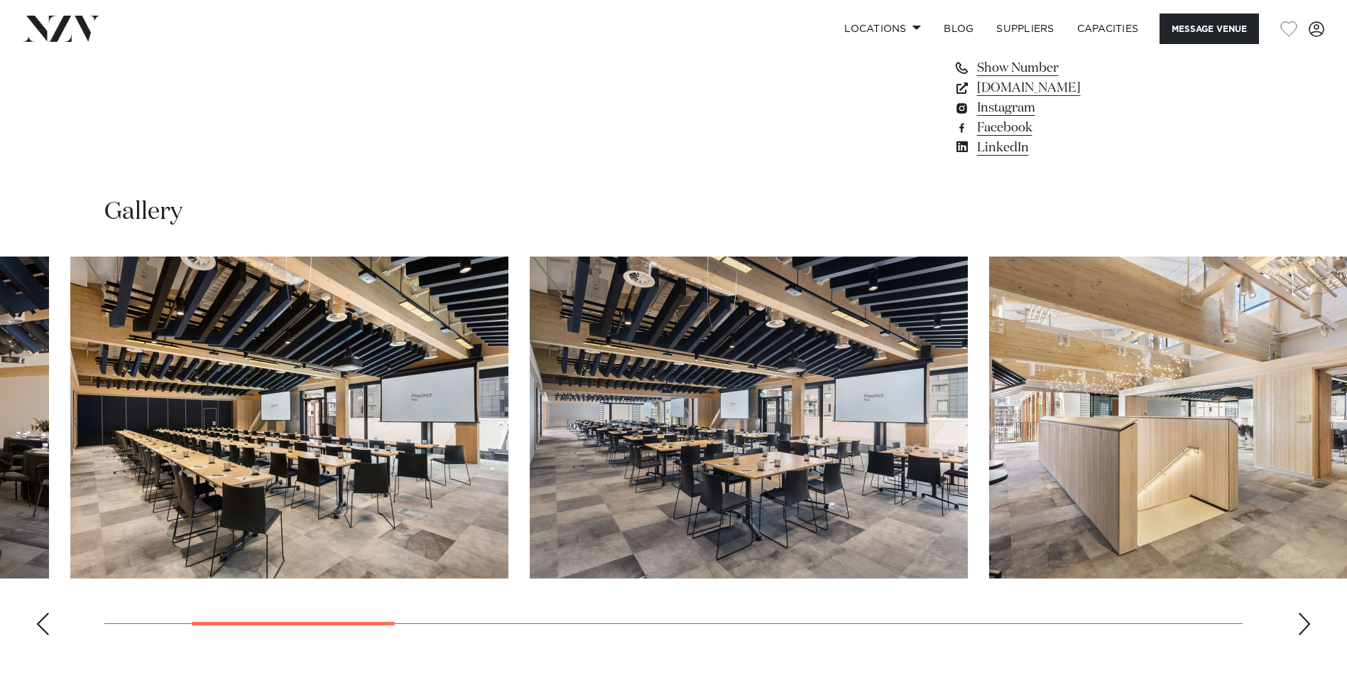
click at [595, 445] on img "3 / 14" at bounding box center [749, 417] width 438 height 322
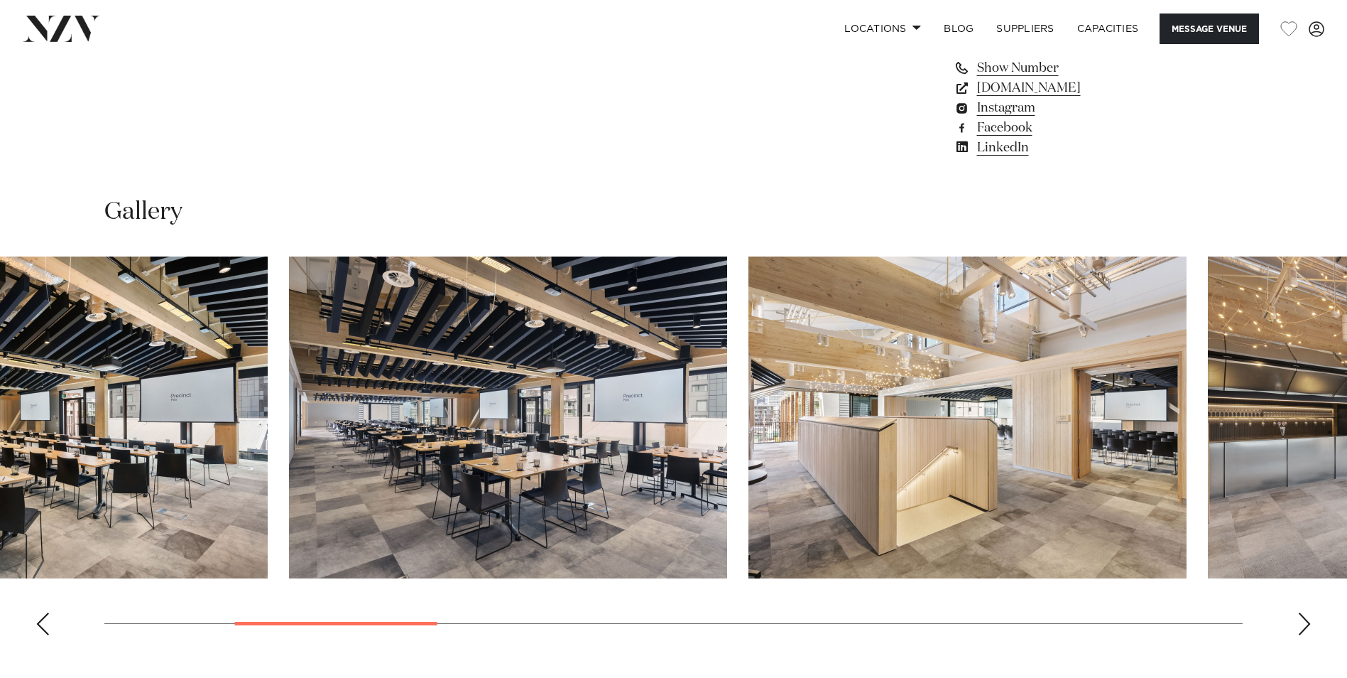
click at [615, 457] on img "3 / 14" at bounding box center [508, 417] width 438 height 322
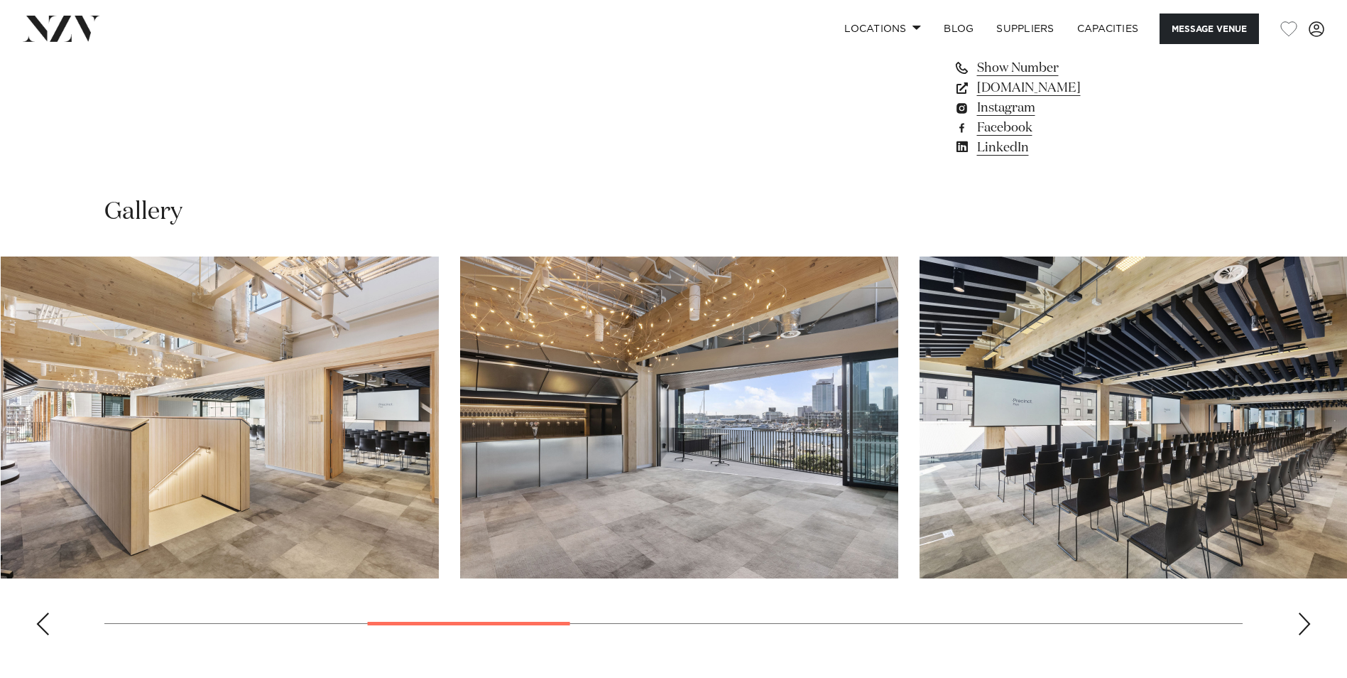
click at [499, 478] on img "5 / 14" at bounding box center [679, 417] width 438 height 322
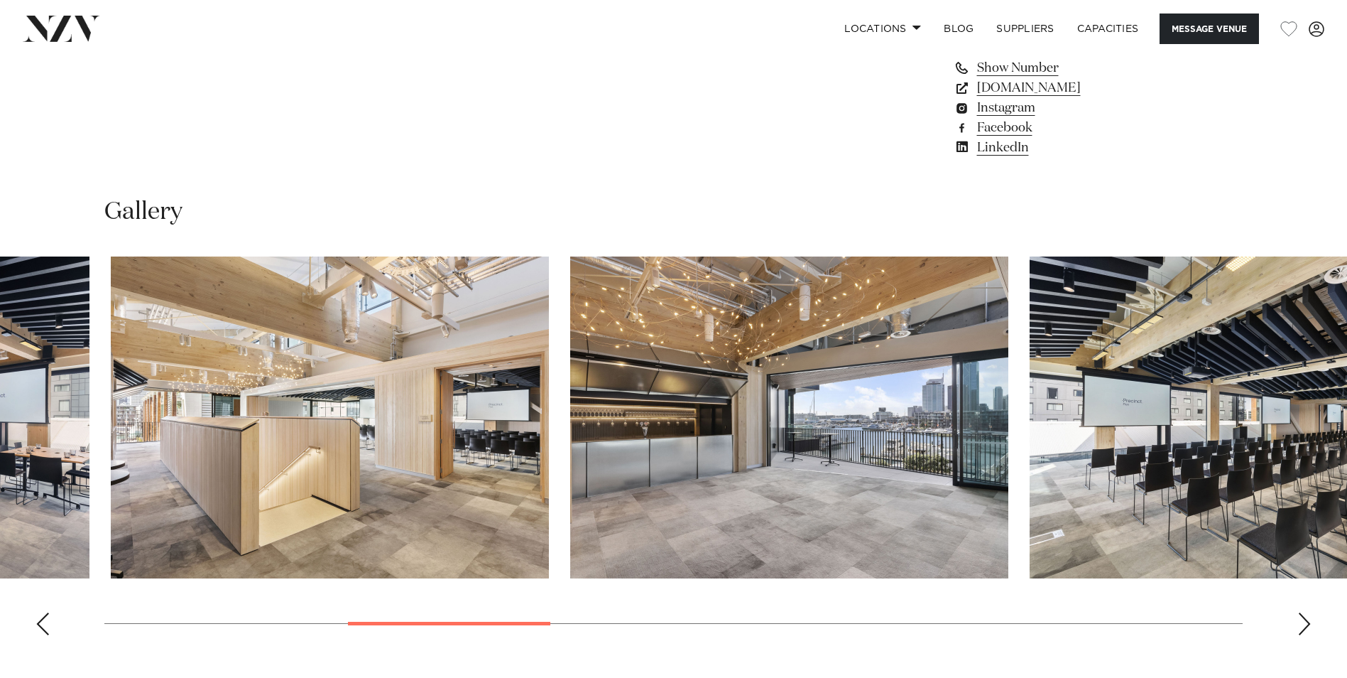
click at [1008, 337] on img "5 / 14" at bounding box center [789, 417] width 438 height 322
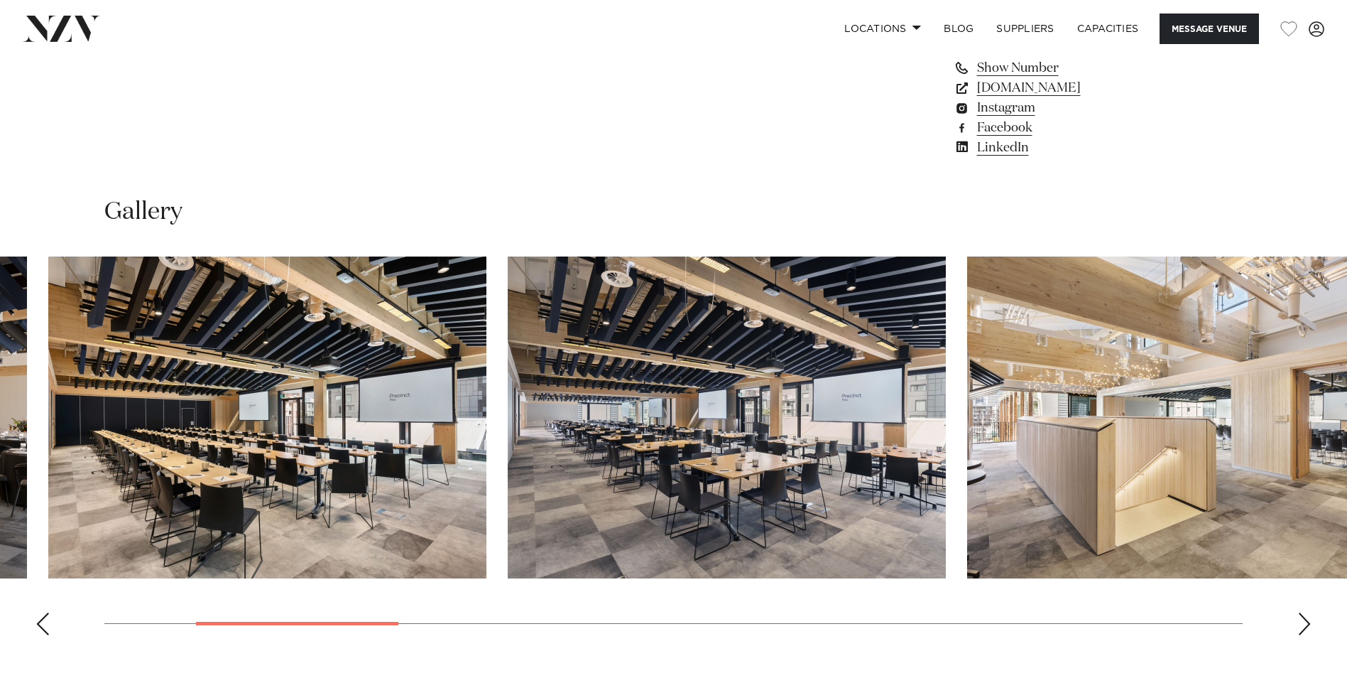
click at [1239, 403] on img "4 / 14" at bounding box center [1186, 417] width 438 height 322
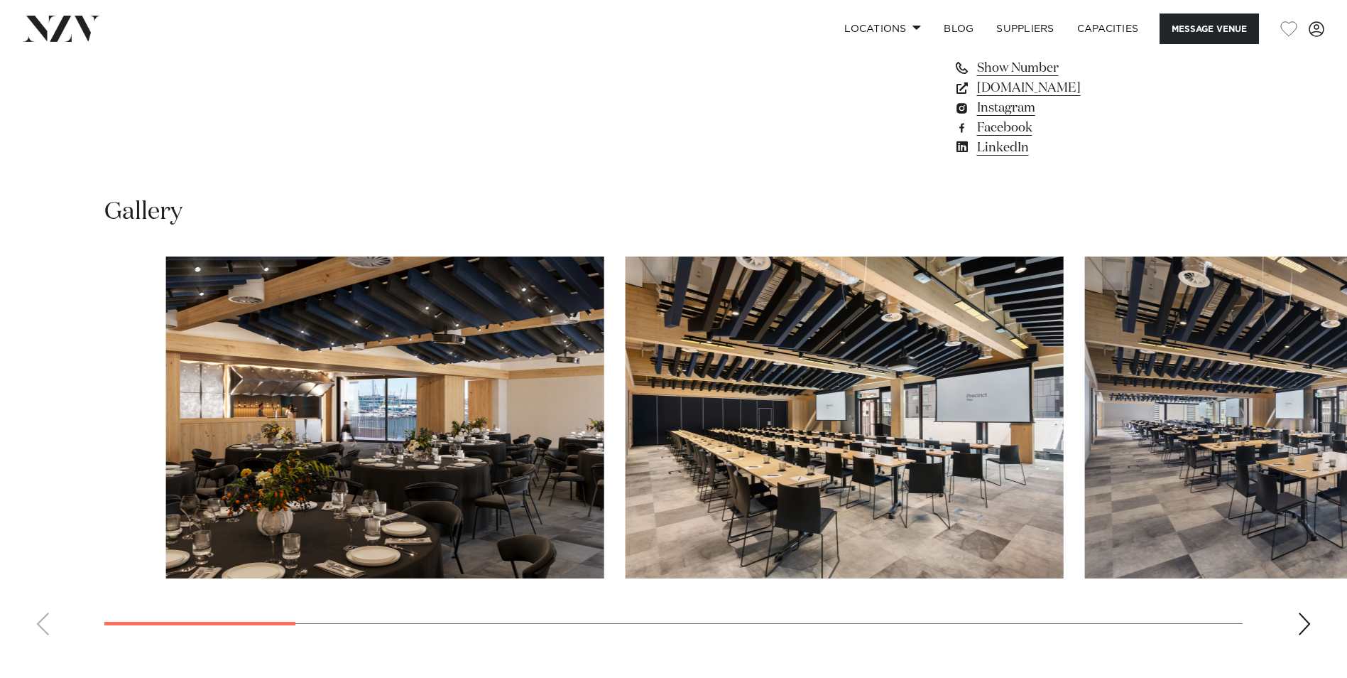
click at [1246, 493] on img "3 / 14" at bounding box center [1304, 417] width 438 height 322
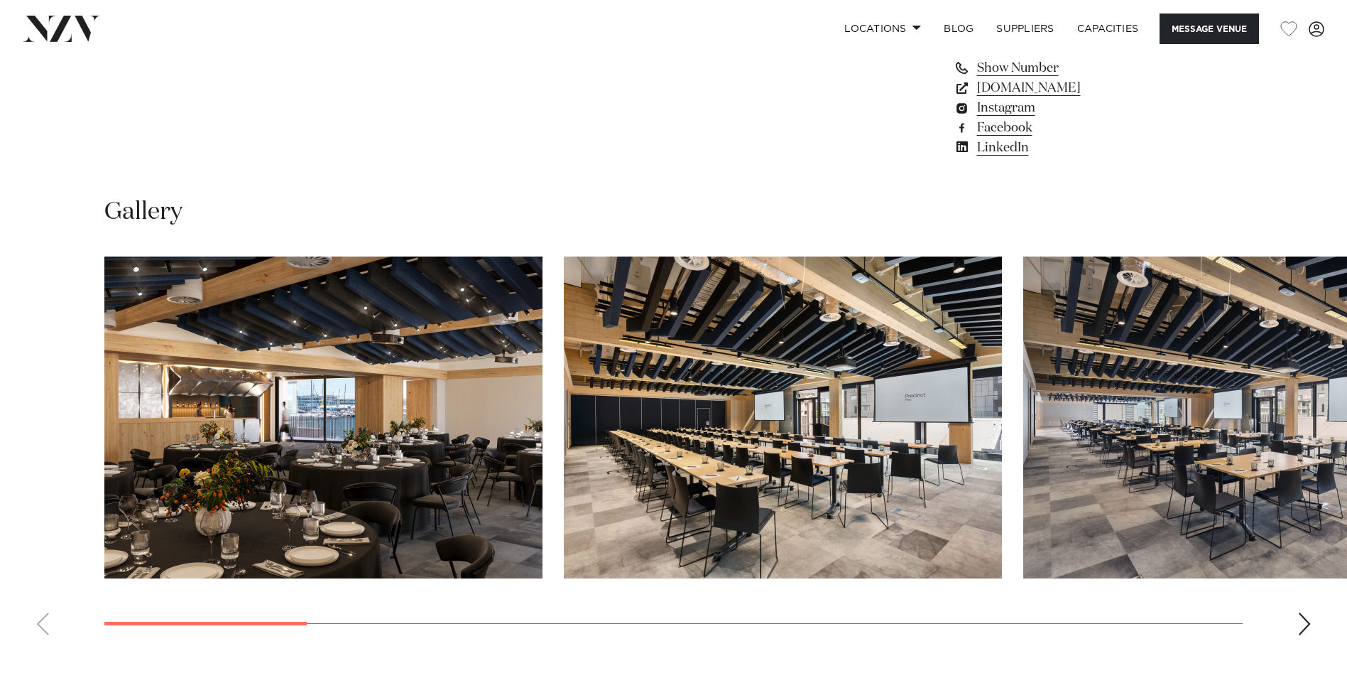
click at [327, 452] on img "1 / 14" at bounding box center [323, 417] width 438 height 322
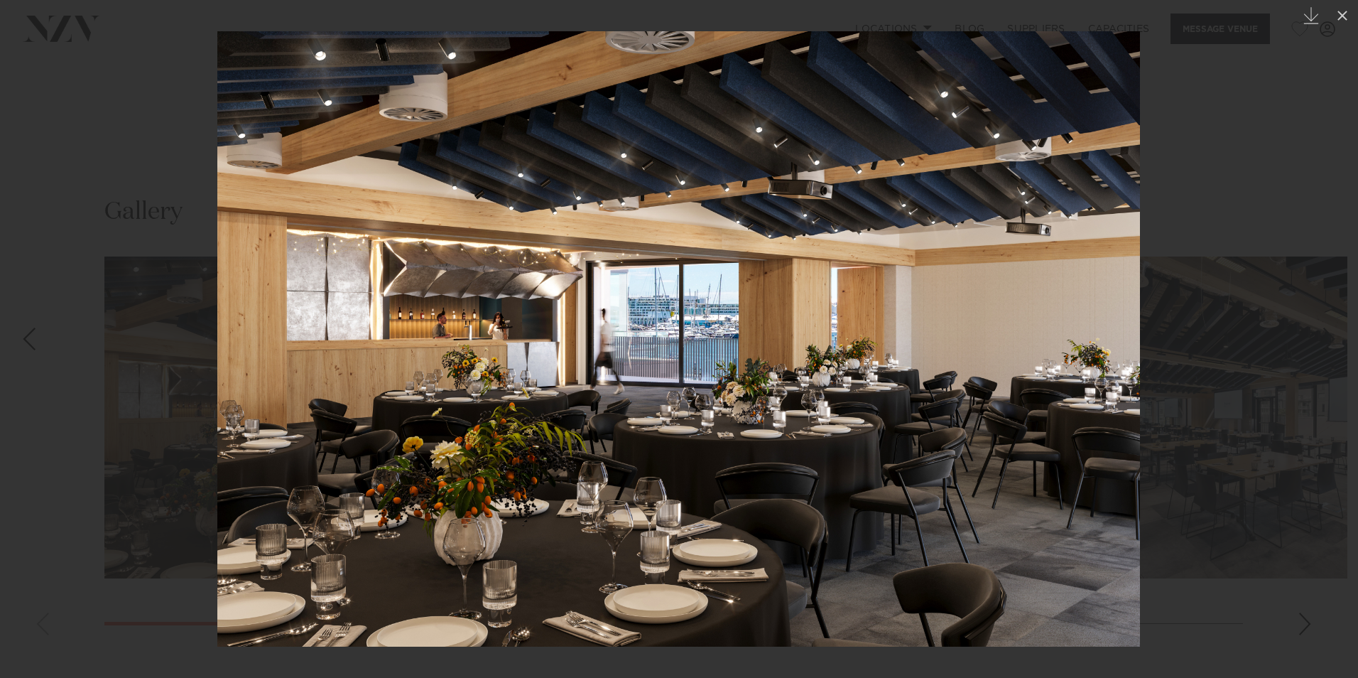
click at [1267, 394] on div at bounding box center [679, 339] width 1358 height 678
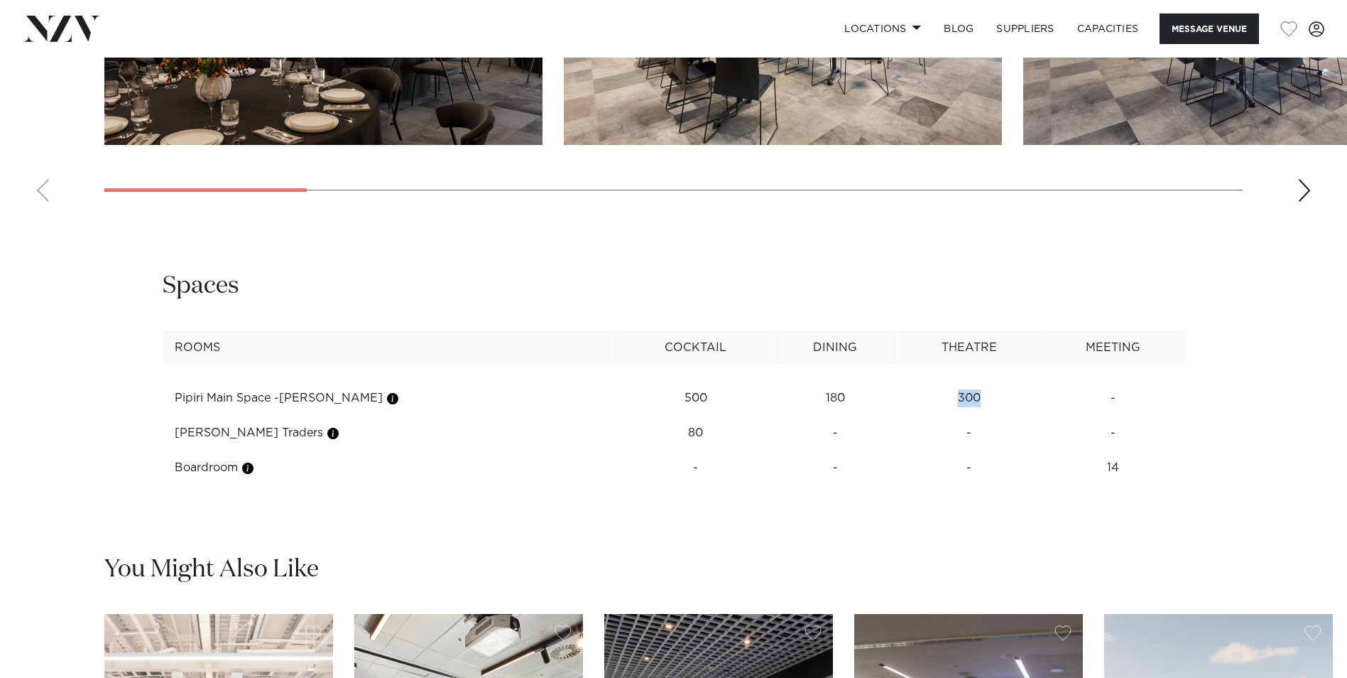
scroll to position [2273, 0]
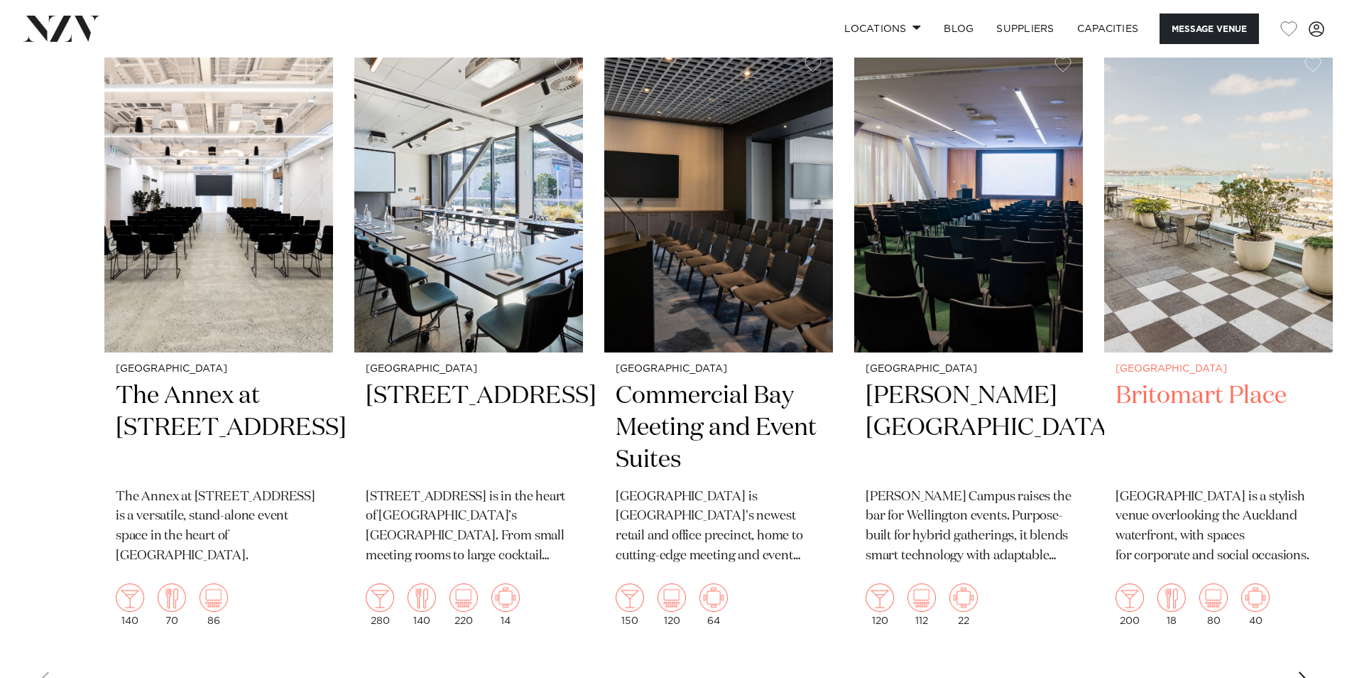
click at [1182, 303] on img "5 / 6" at bounding box center [1218, 198] width 229 height 307
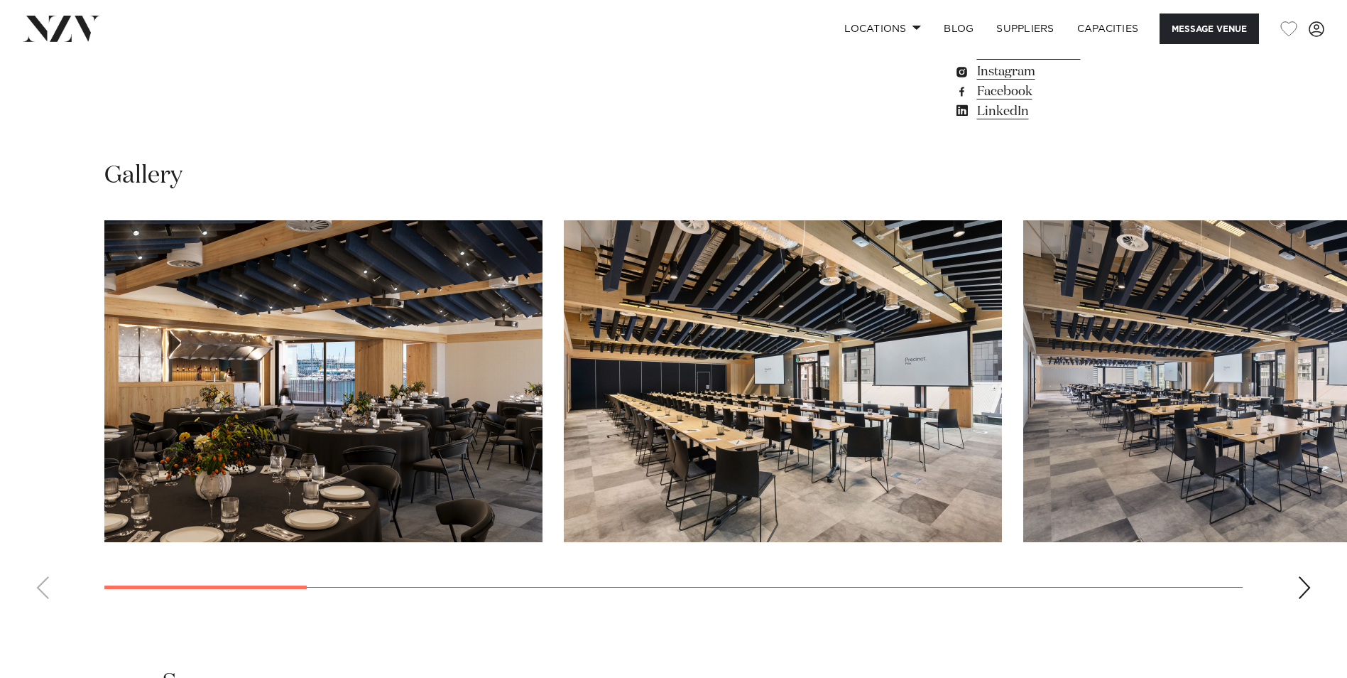
scroll to position [0, 0]
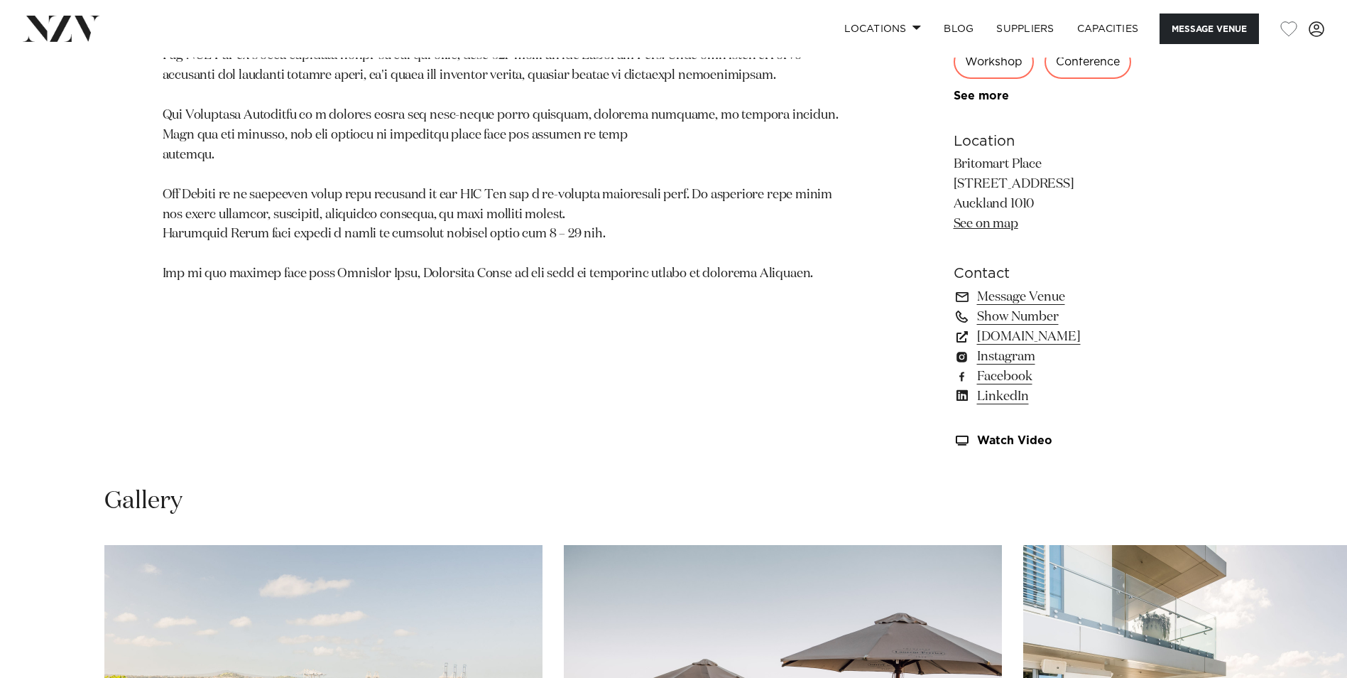
scroll to position [1423, 0]
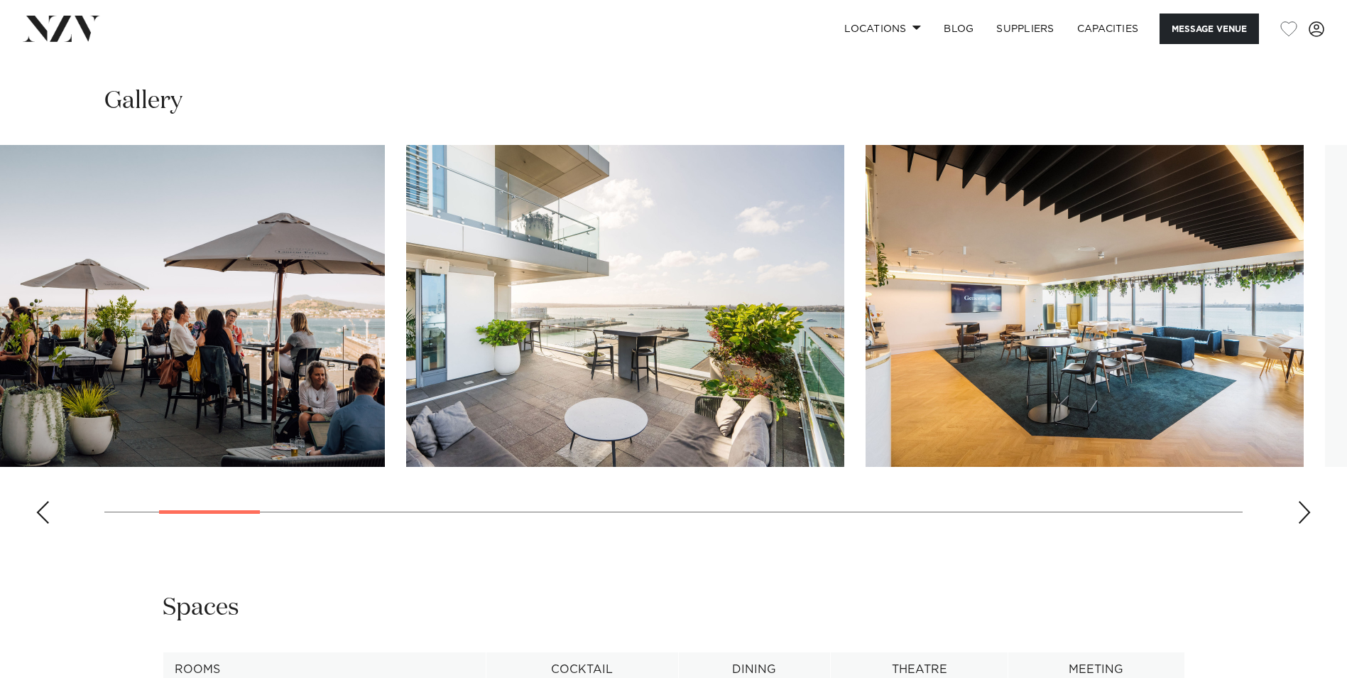
click at [564, 353] on img "3 / 28" at bounding box center [625, 306] width 438 height 322
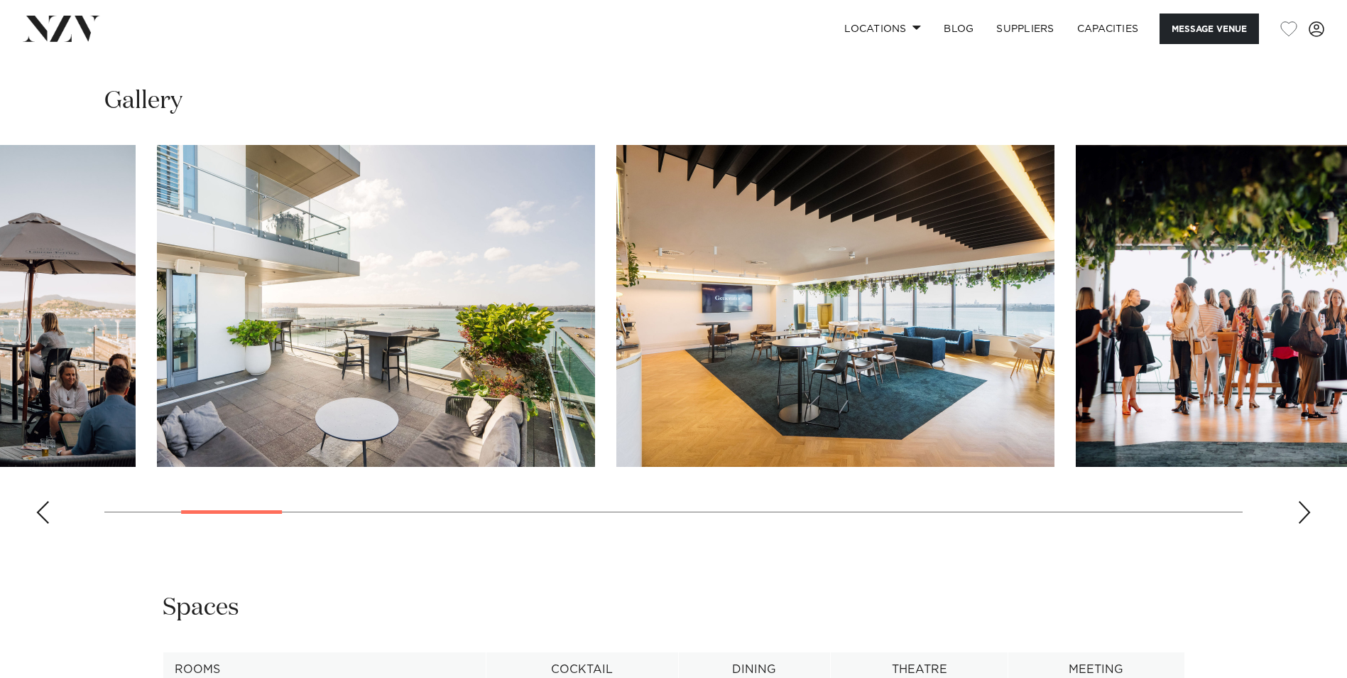
click at [744, 316] on img "4 / 28" at bounding box center [835, 306] width 438 height 322
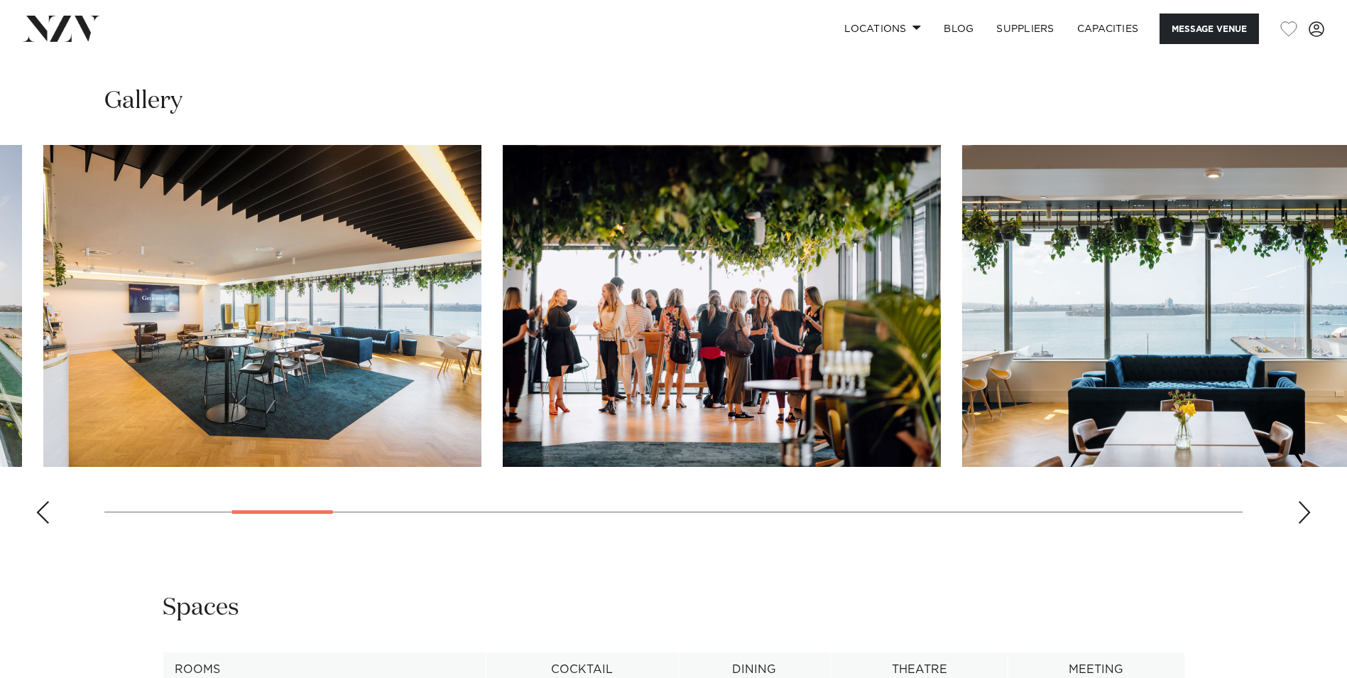
click at [564, 339] on img "5 / 28" at bounding box center [722, 306] width 438 height 322
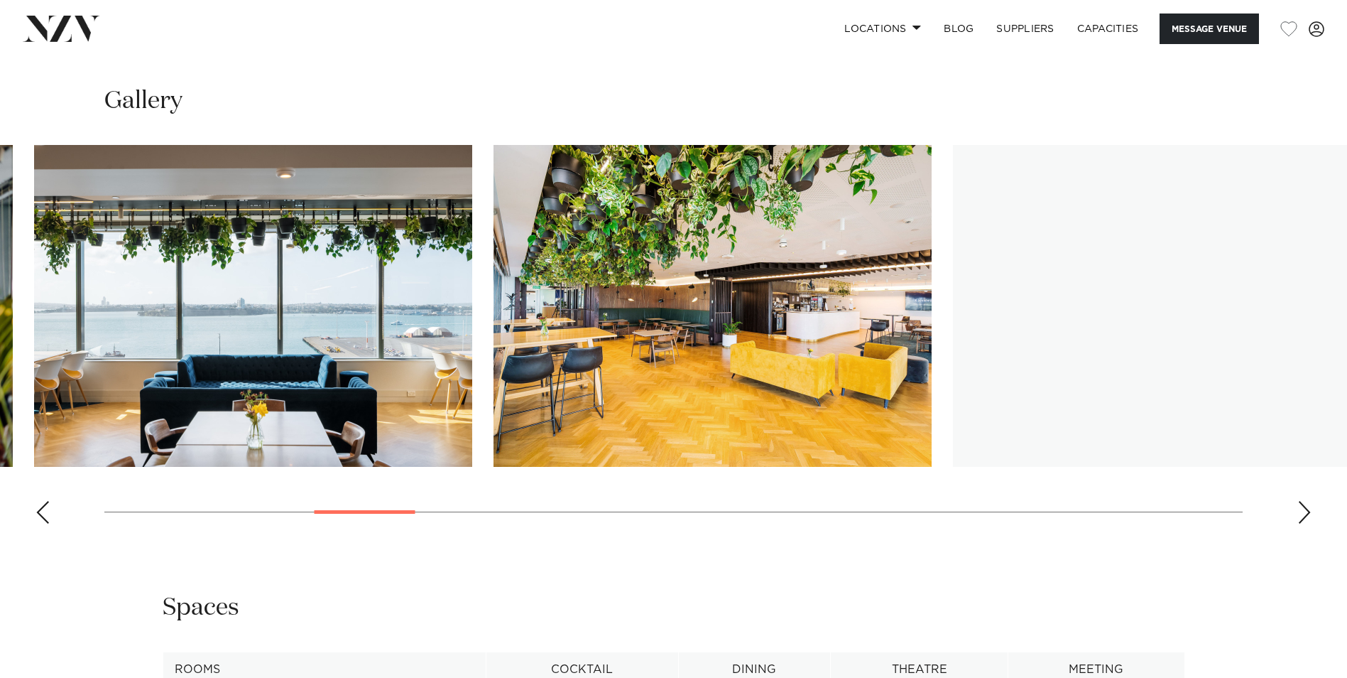
click at [222, 290] on img "6 / 28" at bounding box center [253, 306] width 438 height 322
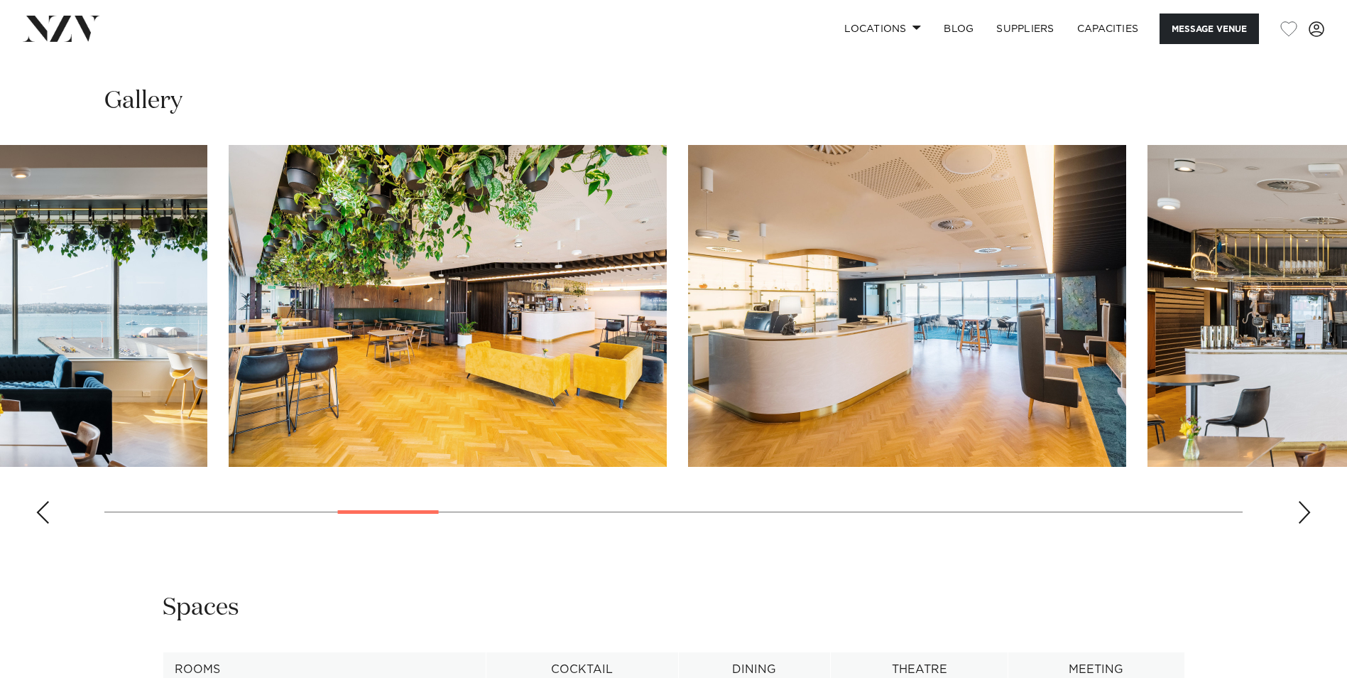
click at [501, 309] on img "7 / 28" at bounding box center [448, 306] width 438 height 322
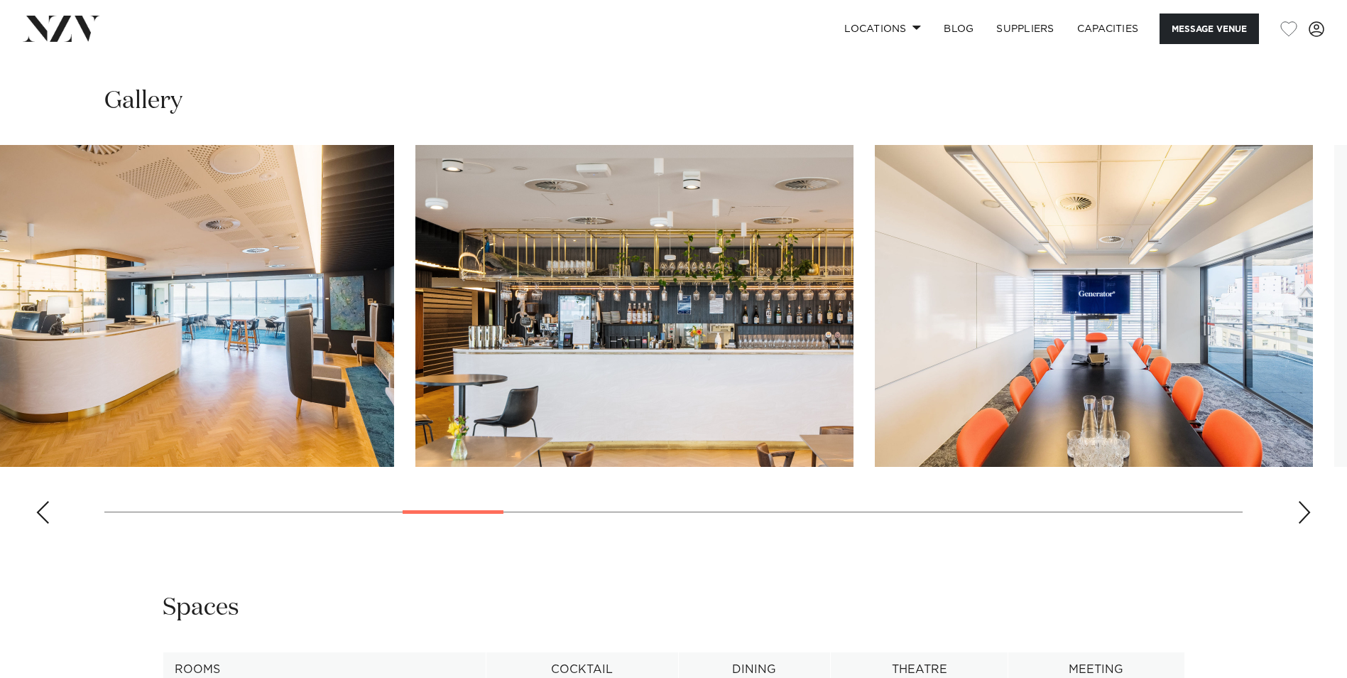
click at [0, 0] on slot at bounding box center [0, 0] width 0 height 0
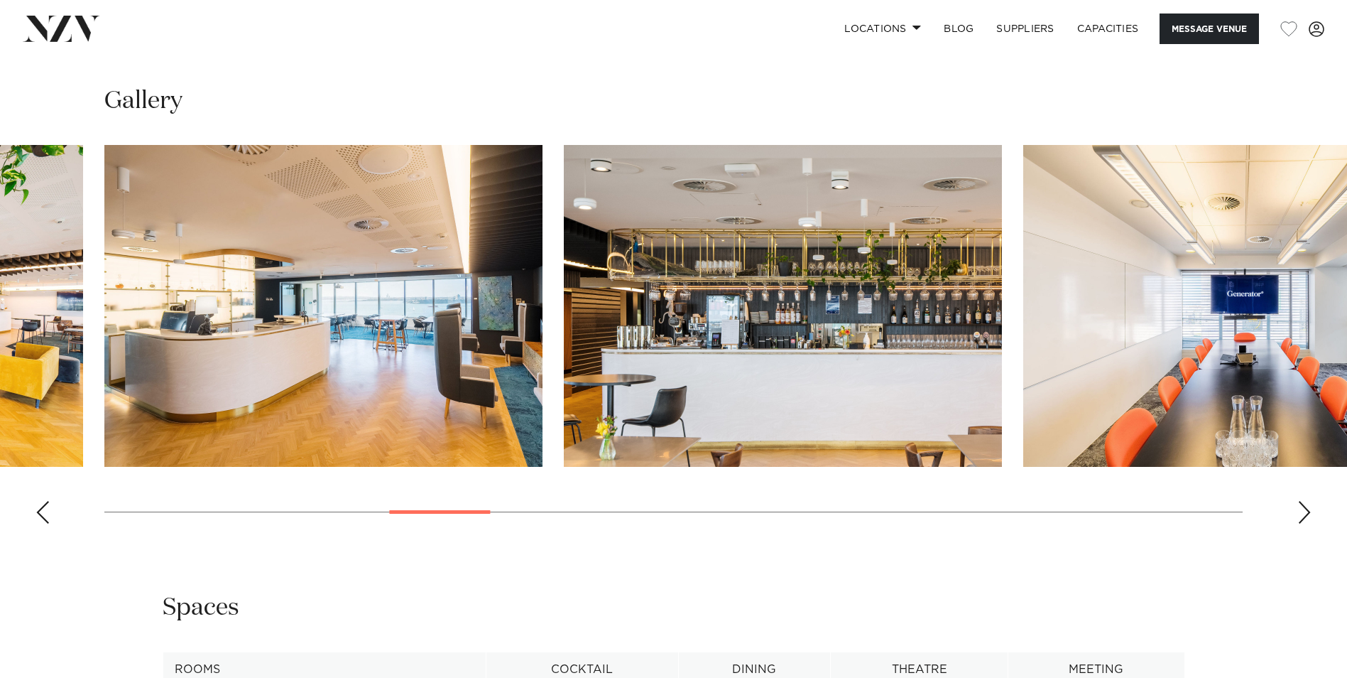
click at [1023, 337] on img "10 / 28" at bounding box center [1242, 306] width 438 height 322
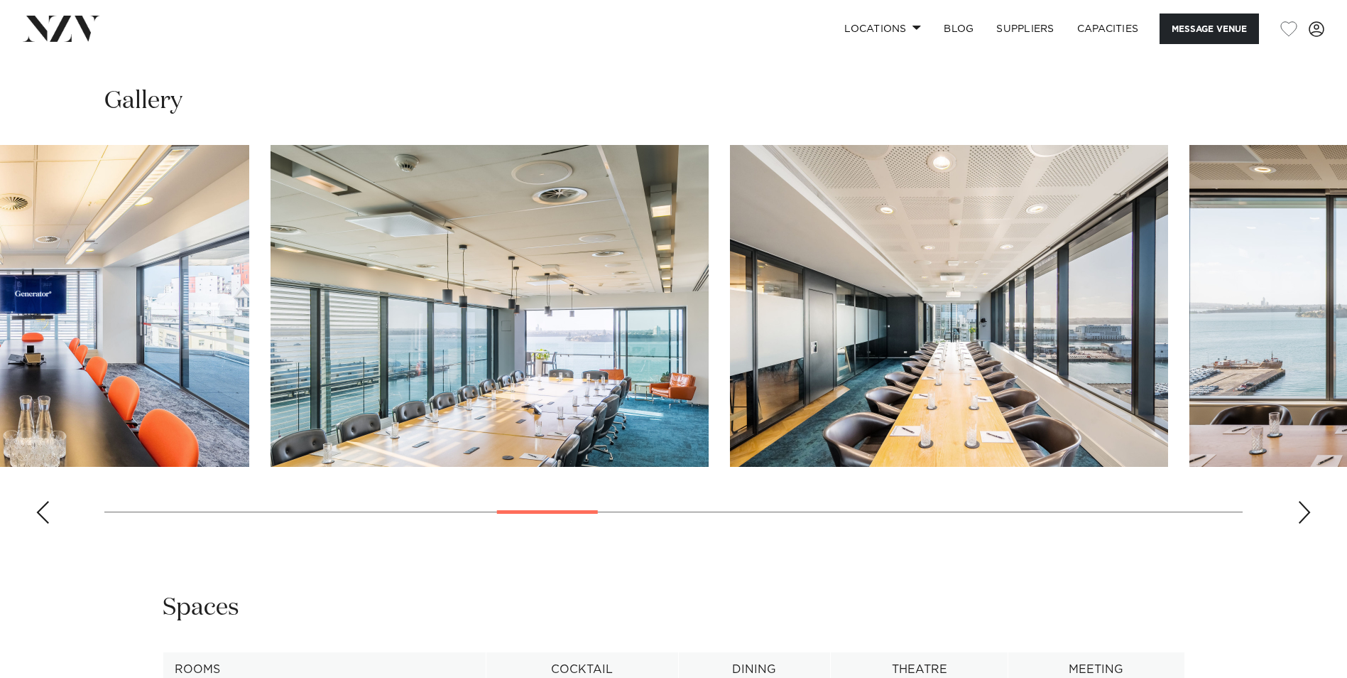
click at [730, 295] on img "12 / 28" at bounding box center [949, 306] width 438 height 322
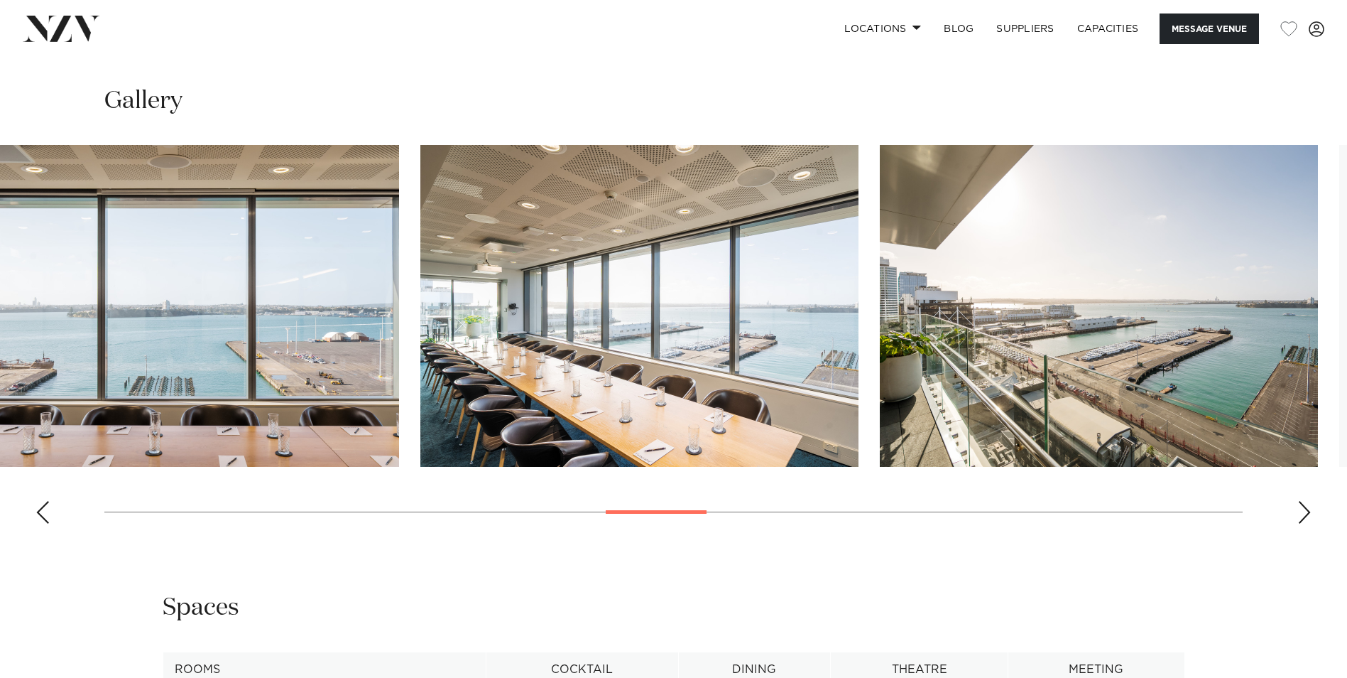
click at [278, 270] on swiper-container at bounding box center [673, 340] width 1347 height 390
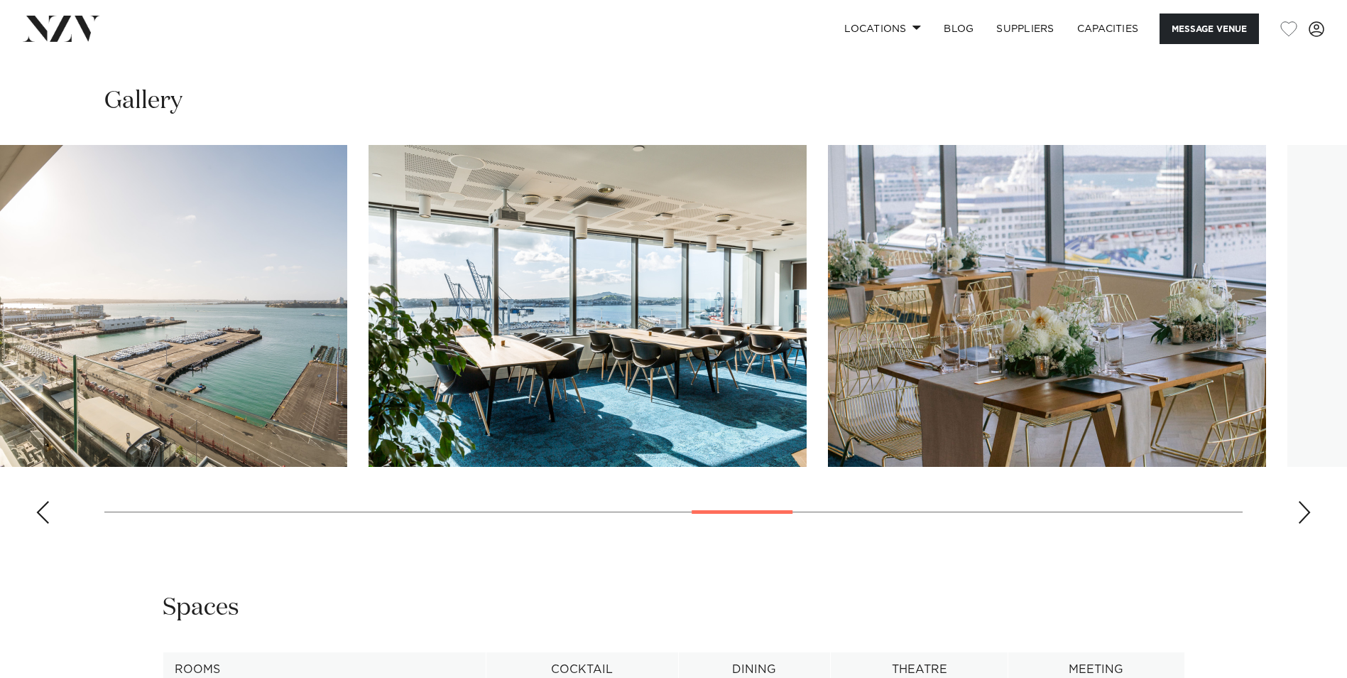
click at [369, 288] on img "16 / 28" at bounding box center [588, 306] width 438 height 322
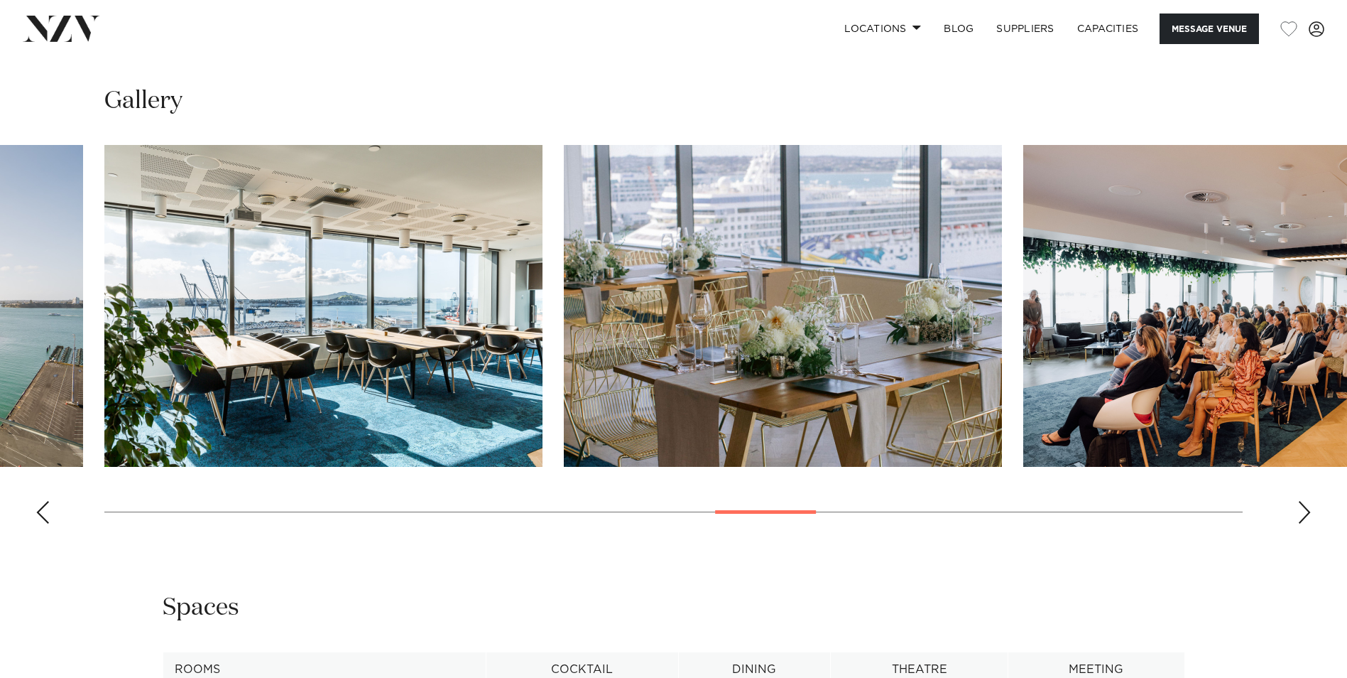
click at [564, 198] on img "17 / 28" at bounding box center [783, 306] width 438 height 322
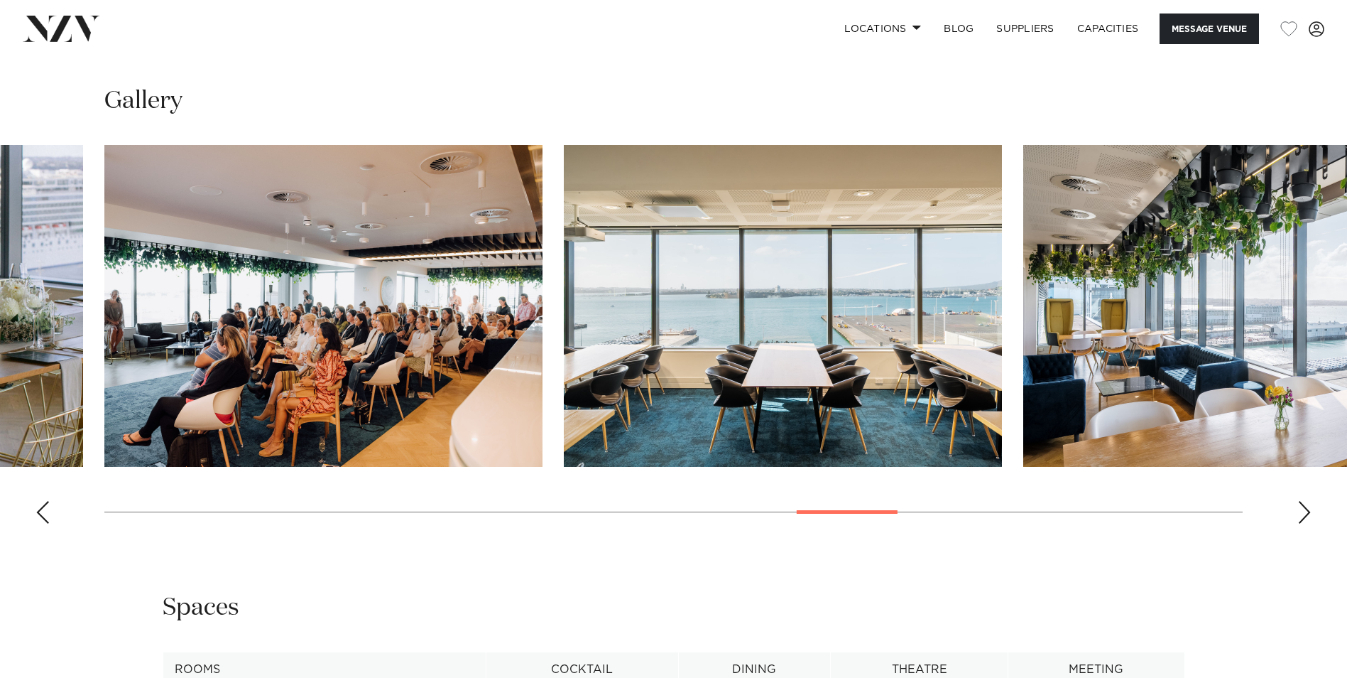
click at [1023, 251] on img "20 / 28" at bounding box center [1242, 306] width 438 height 322
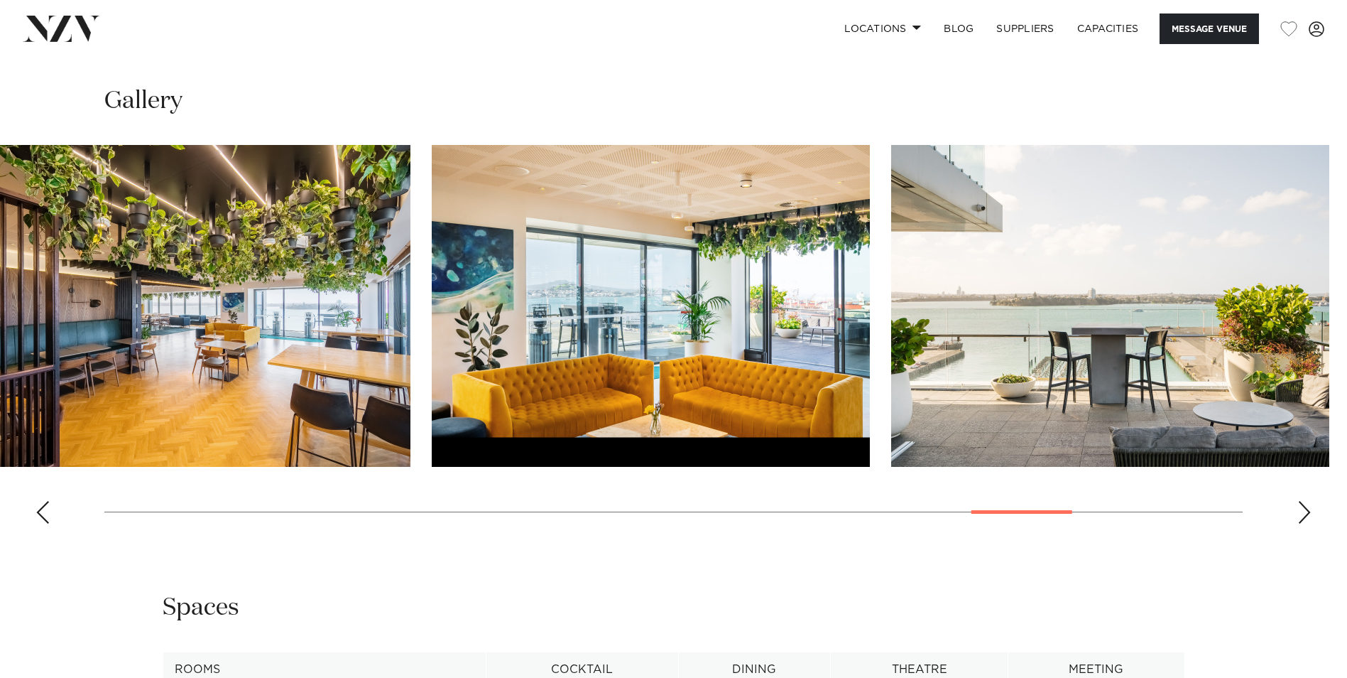
click at [133, 200] on img "22 / 28" at bounding box center [191, 306] width 438 height 322
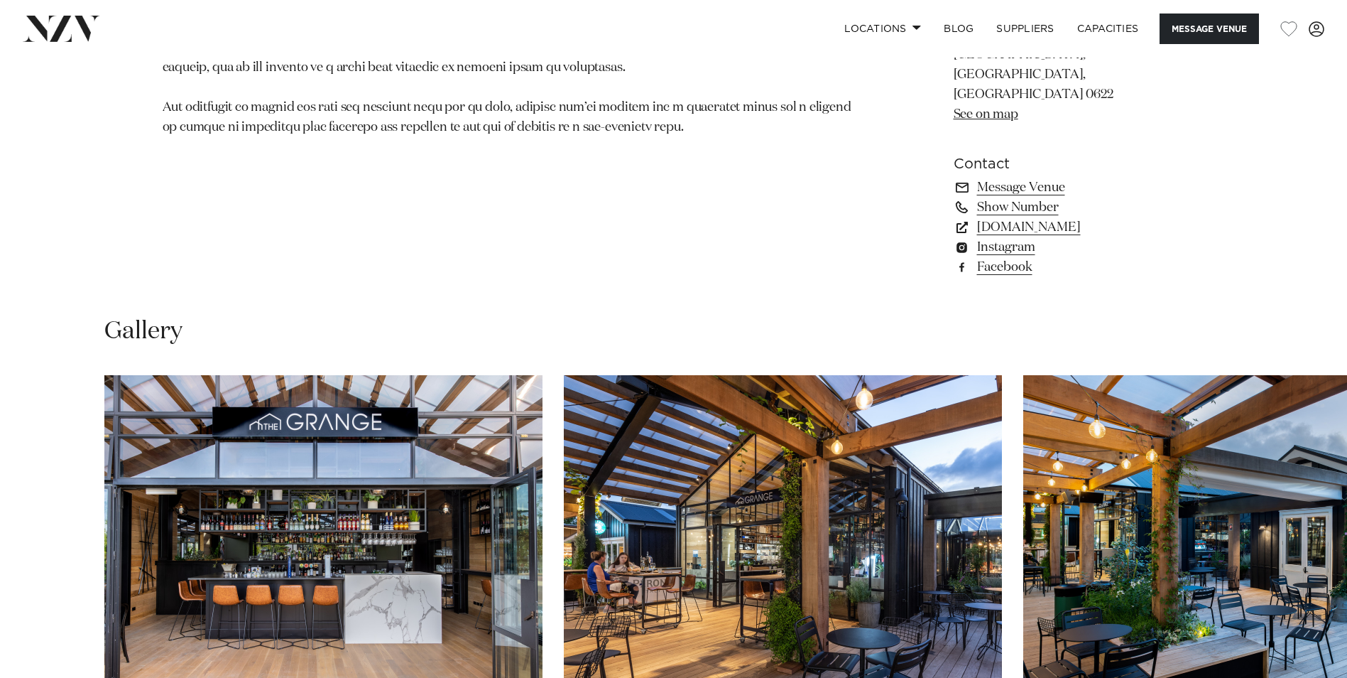
scroll to position [1278, 0]
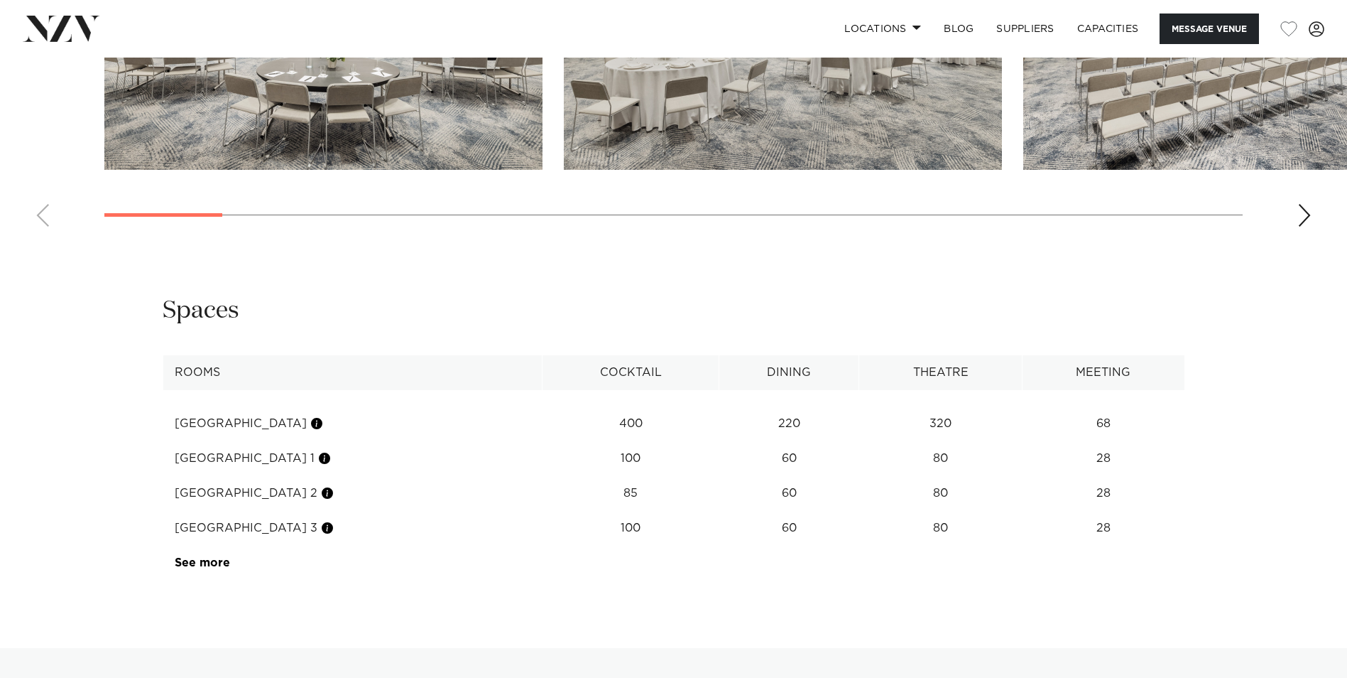
scroll to position [1136, 0]
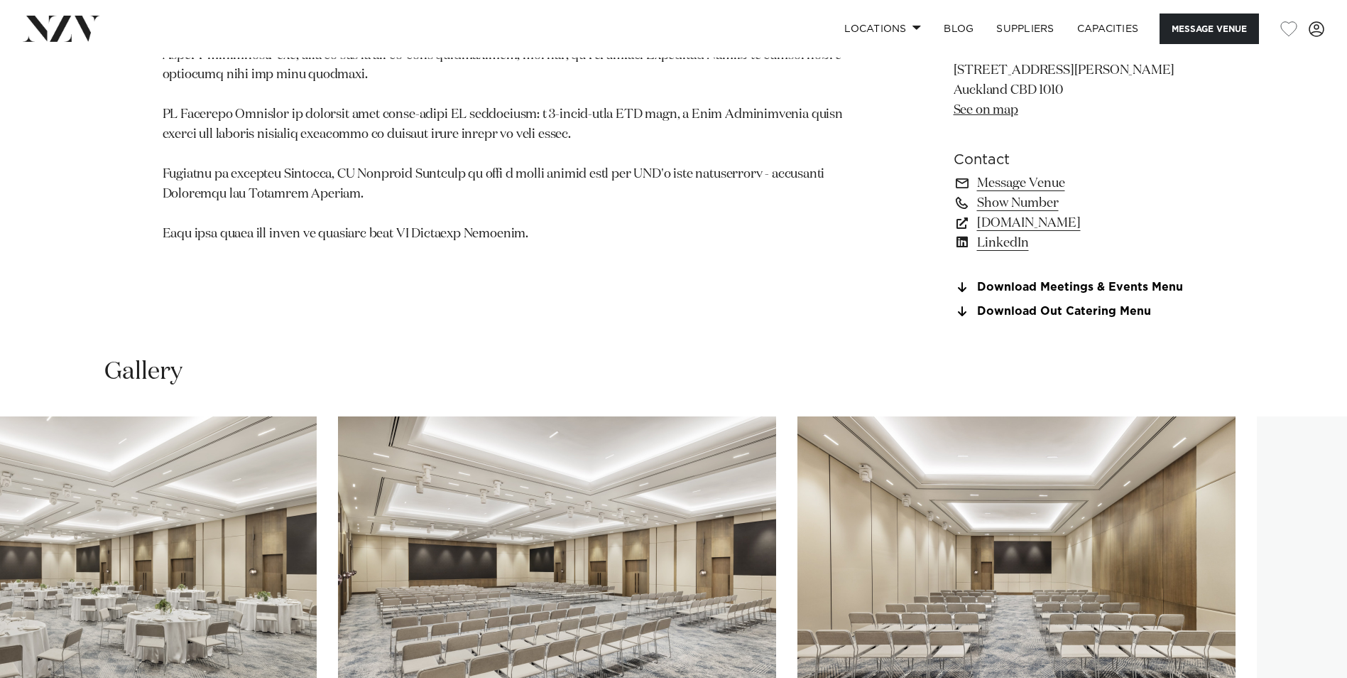
click at [619, 496] on img "3 / 24" at bounding box center [557, 577] width 438 height 322
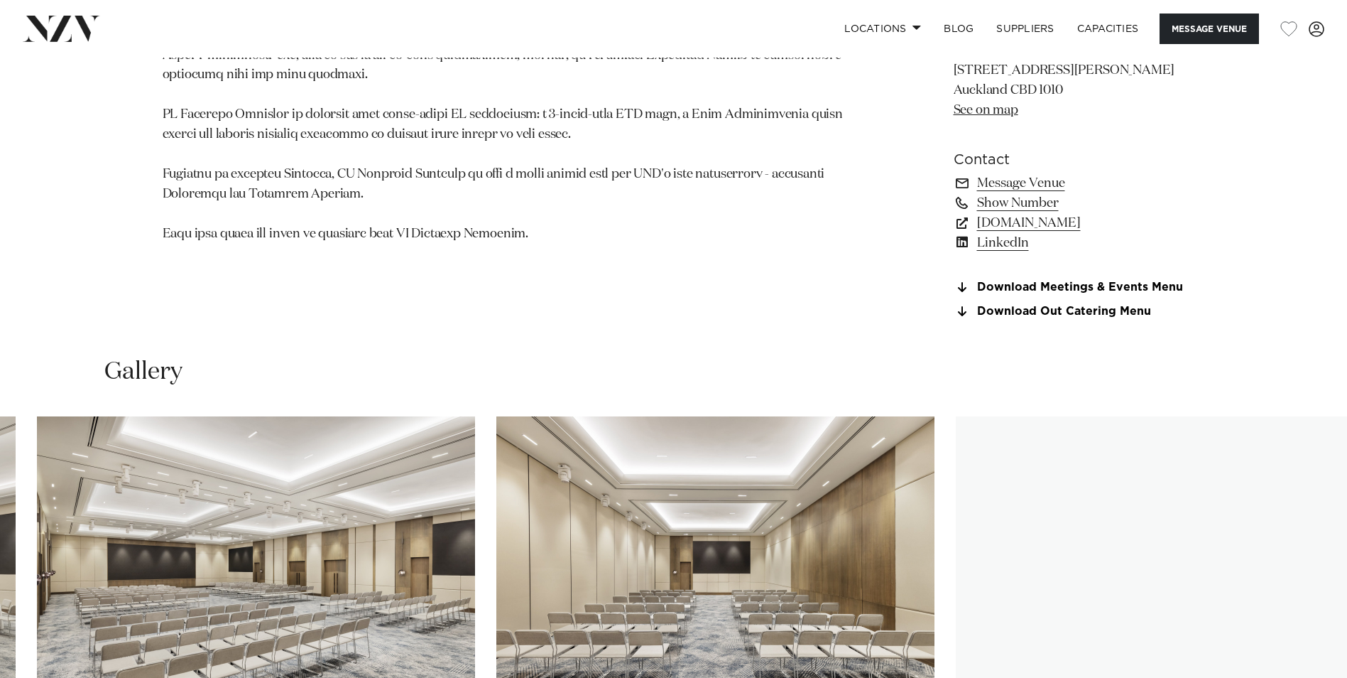
click at [956, 501] on img "5 / 24" at bounding box center [1175, 577] width 438 height 322
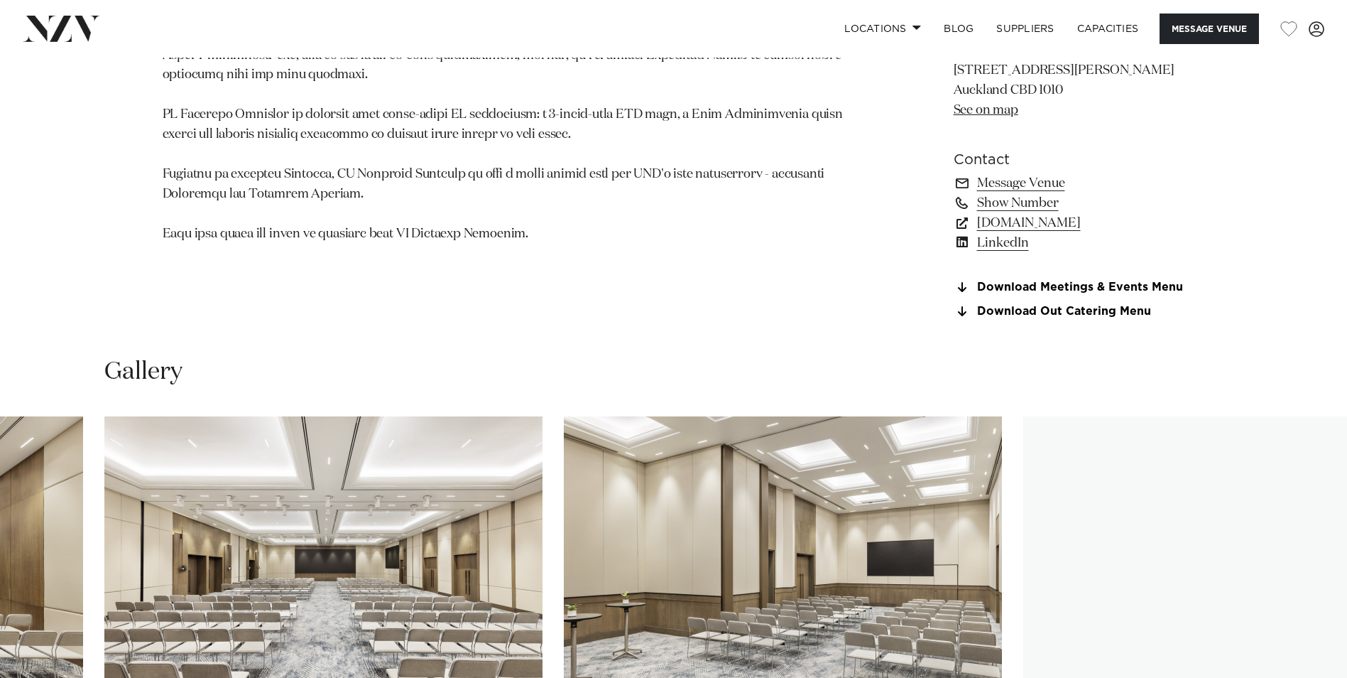
click at [564, 540] on img "6 / 24" at bounding box center [783, 577] width 438 height 322
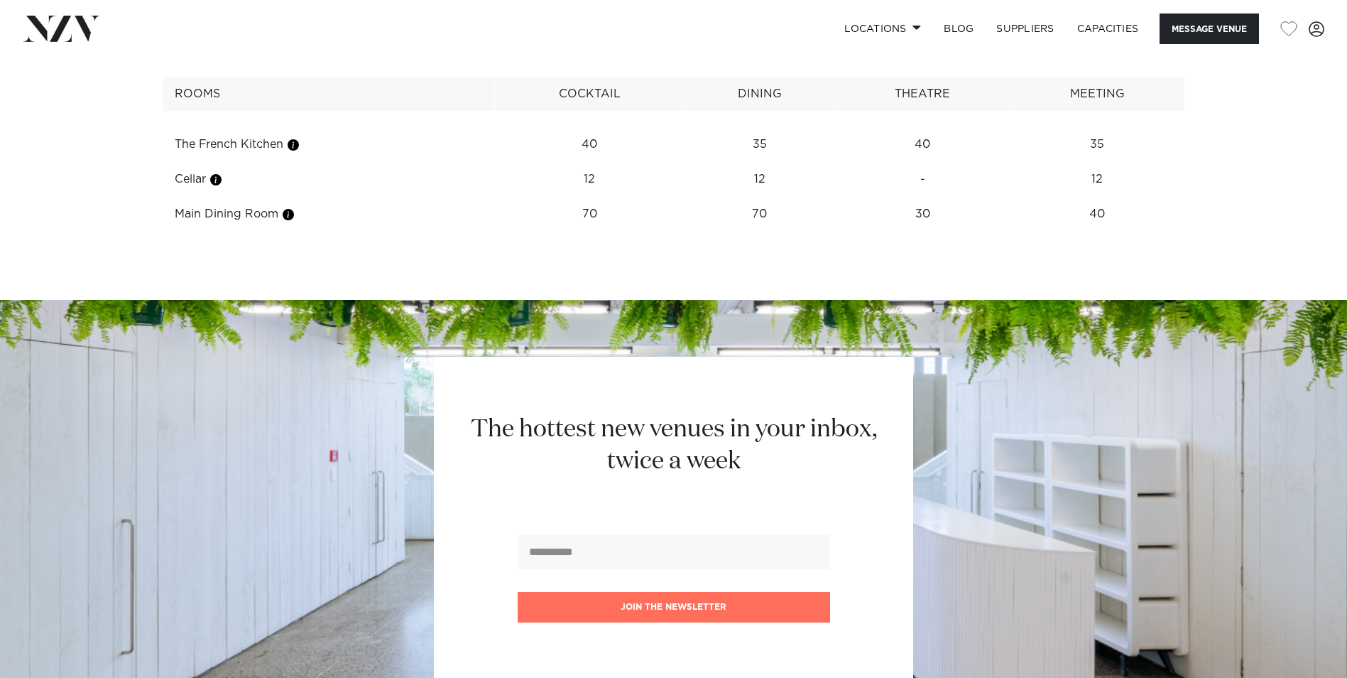
scroll to position [1370, 0]
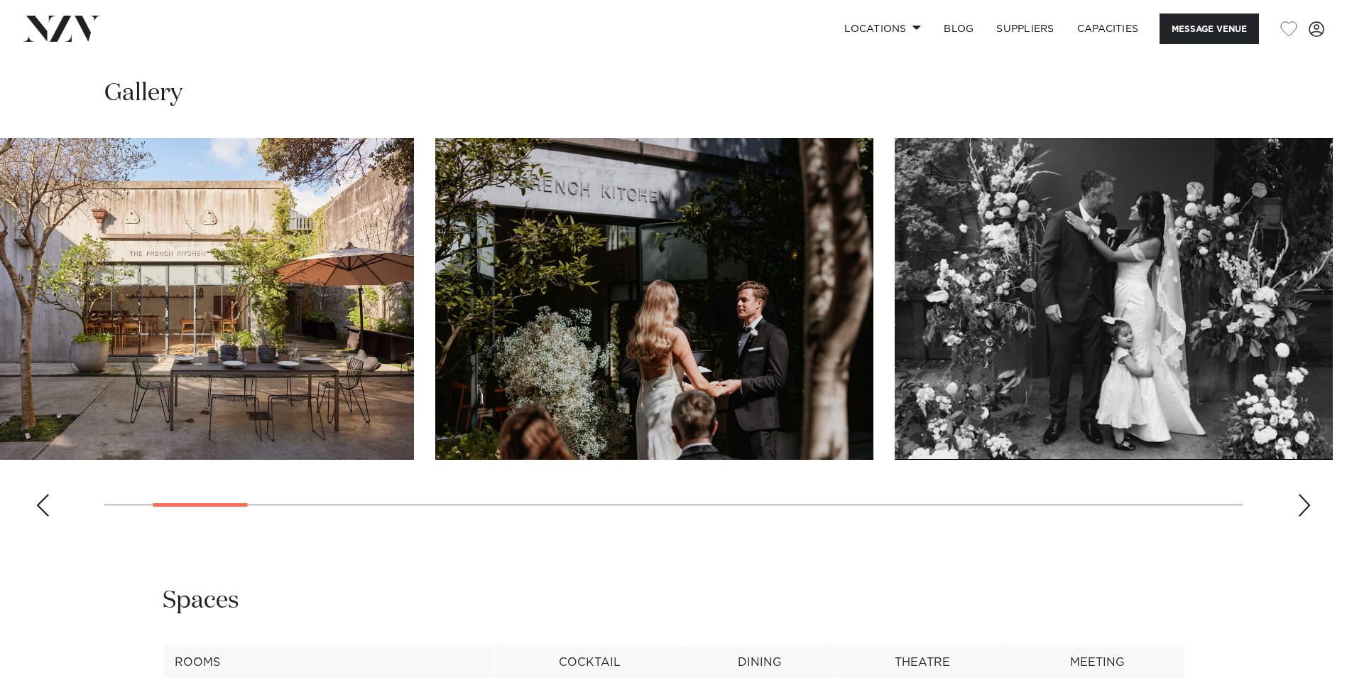
click at [562, 357] on img "3 / 30" at bounding box center [654, 299] width 438 height 322
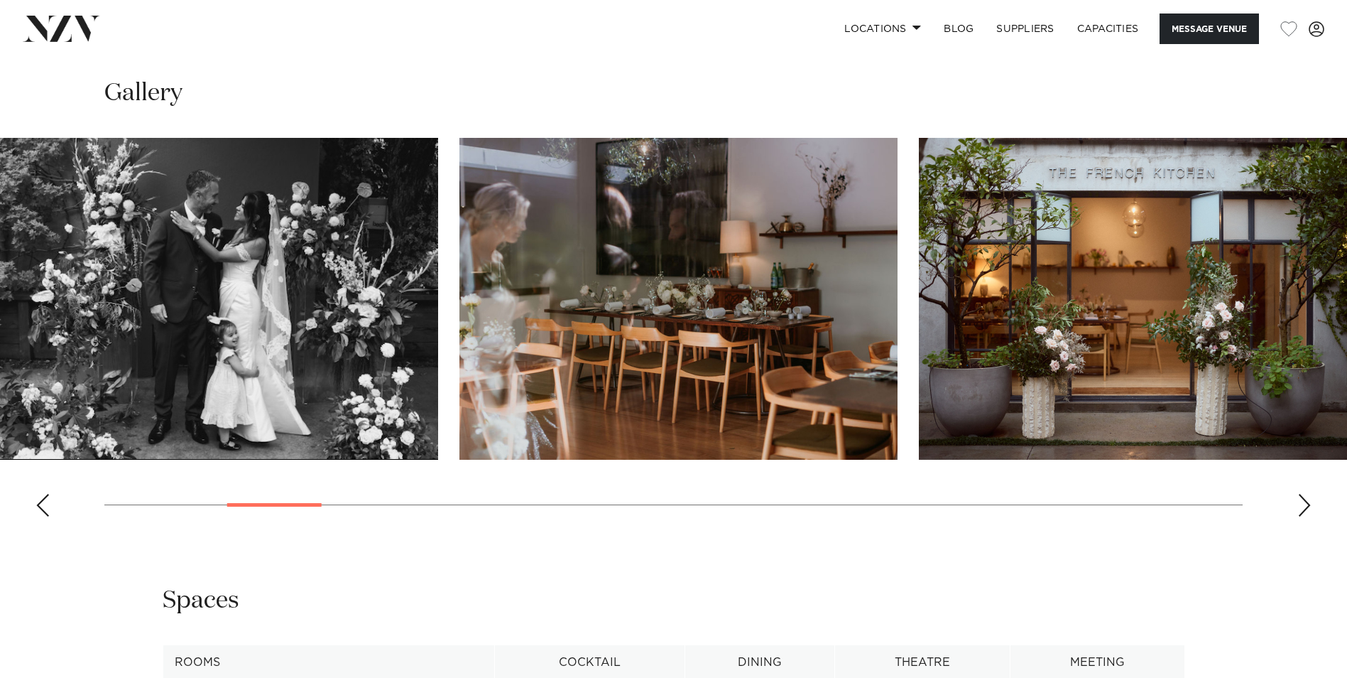
click at [649, 330] on img "5 / 30" at bounding box center [678, 299] width 438 height 322
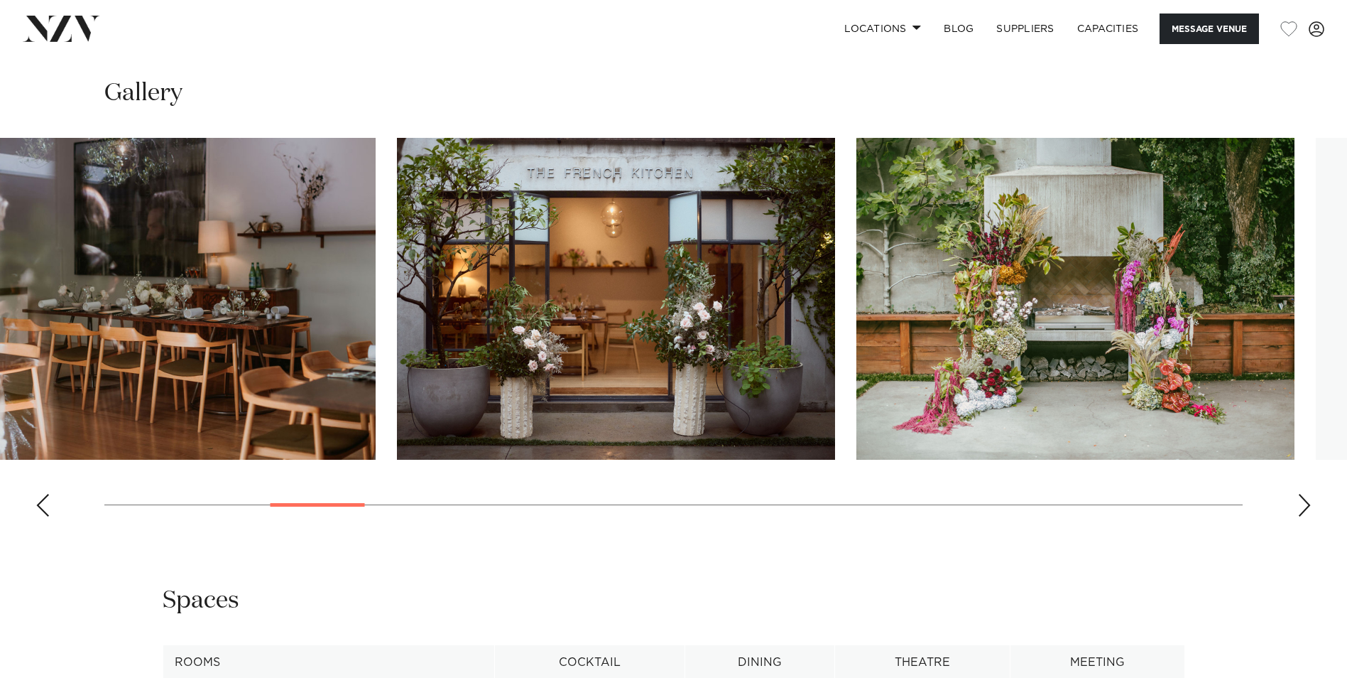
click at [568, 310] on img "6 / 30" at bounding box center [616, 299] width 438 height 322
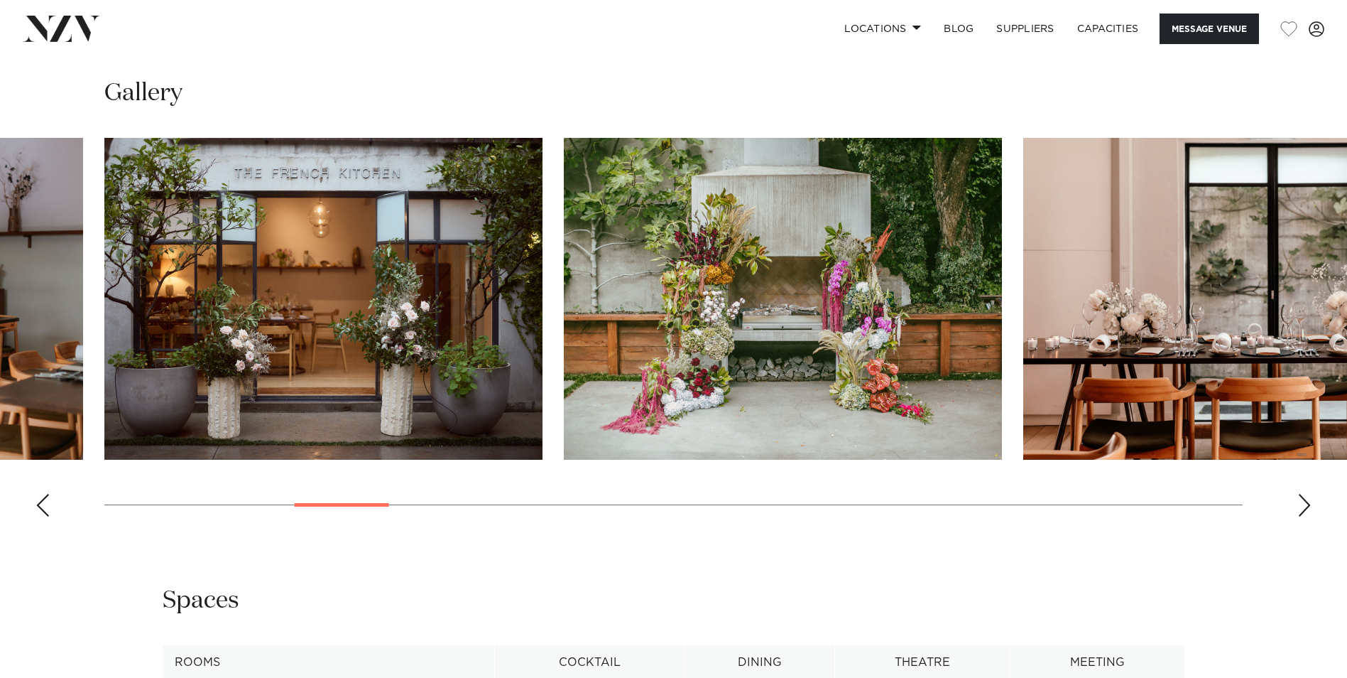
click at [0, 0] on slot at bounding box center [0, 0] width 0 height 0
click at [1023, 291] on img "8 / 30" at bounding box center [1242, 299] width 438 height 322
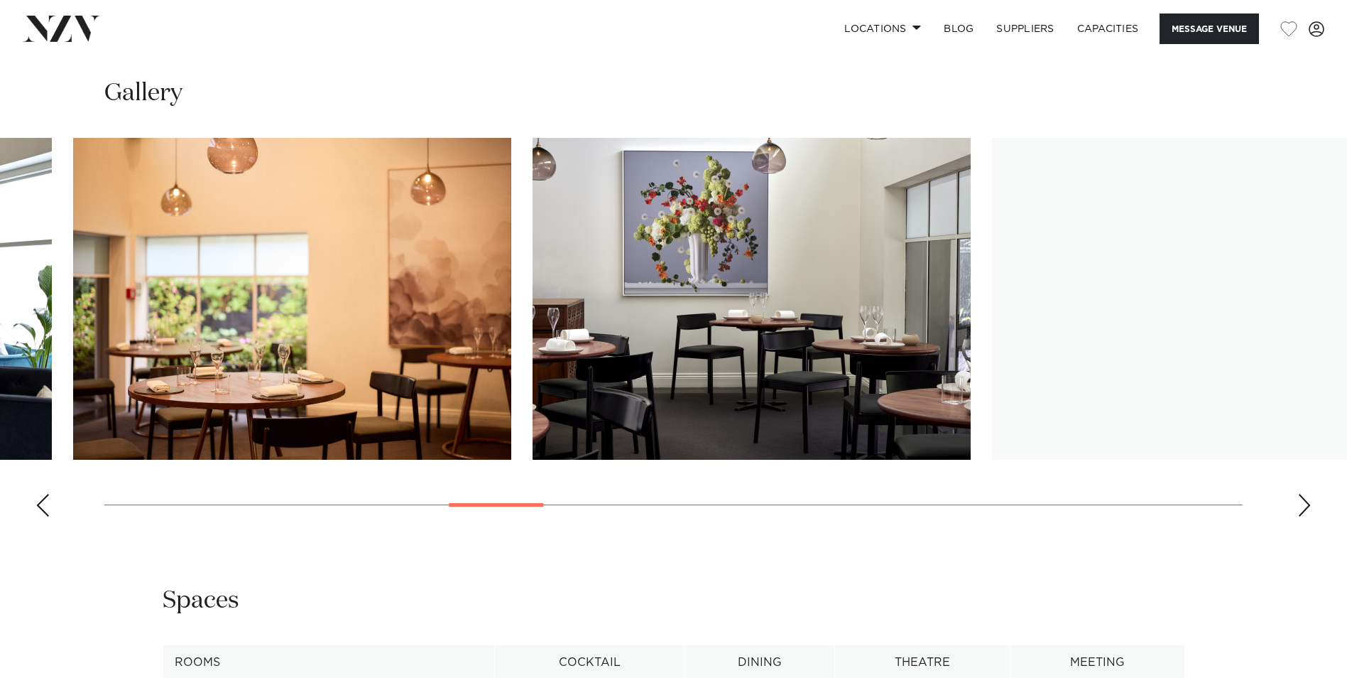
click at [261, 306] on img "10 / 30" at bounding box center [292, 299] width 438 height 322
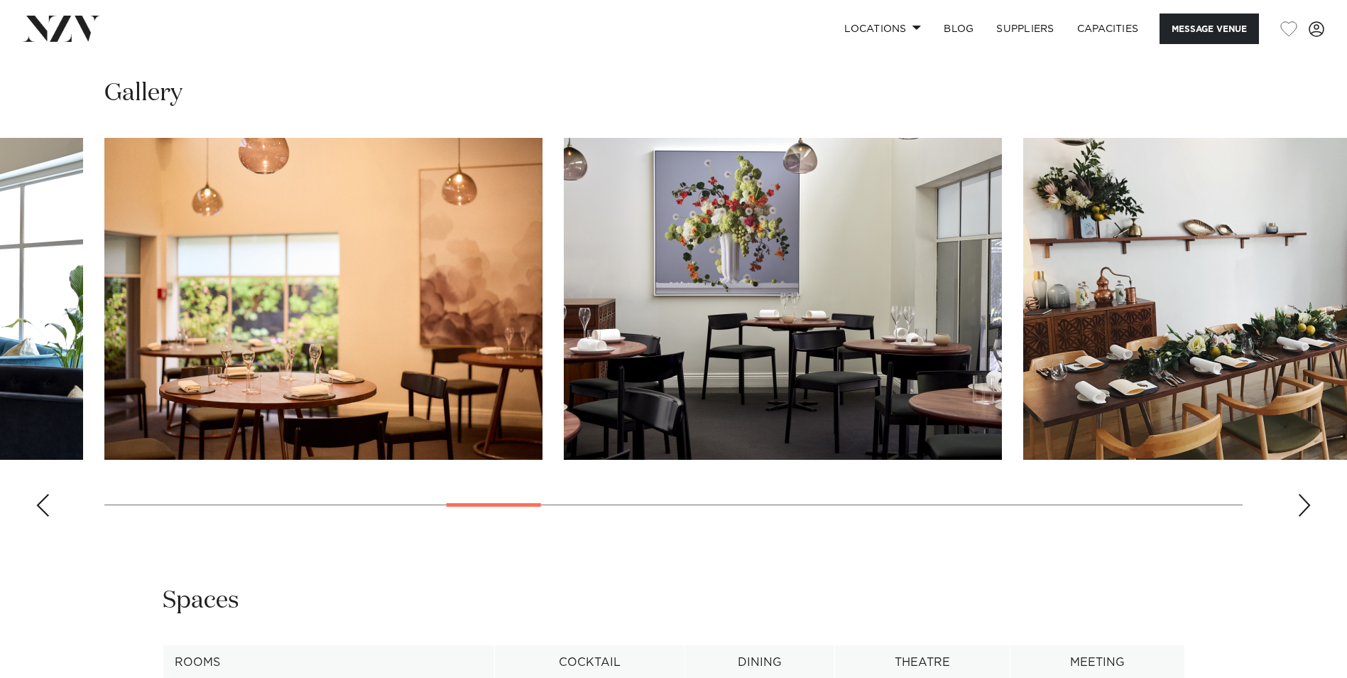
scroll to position [802, 0]
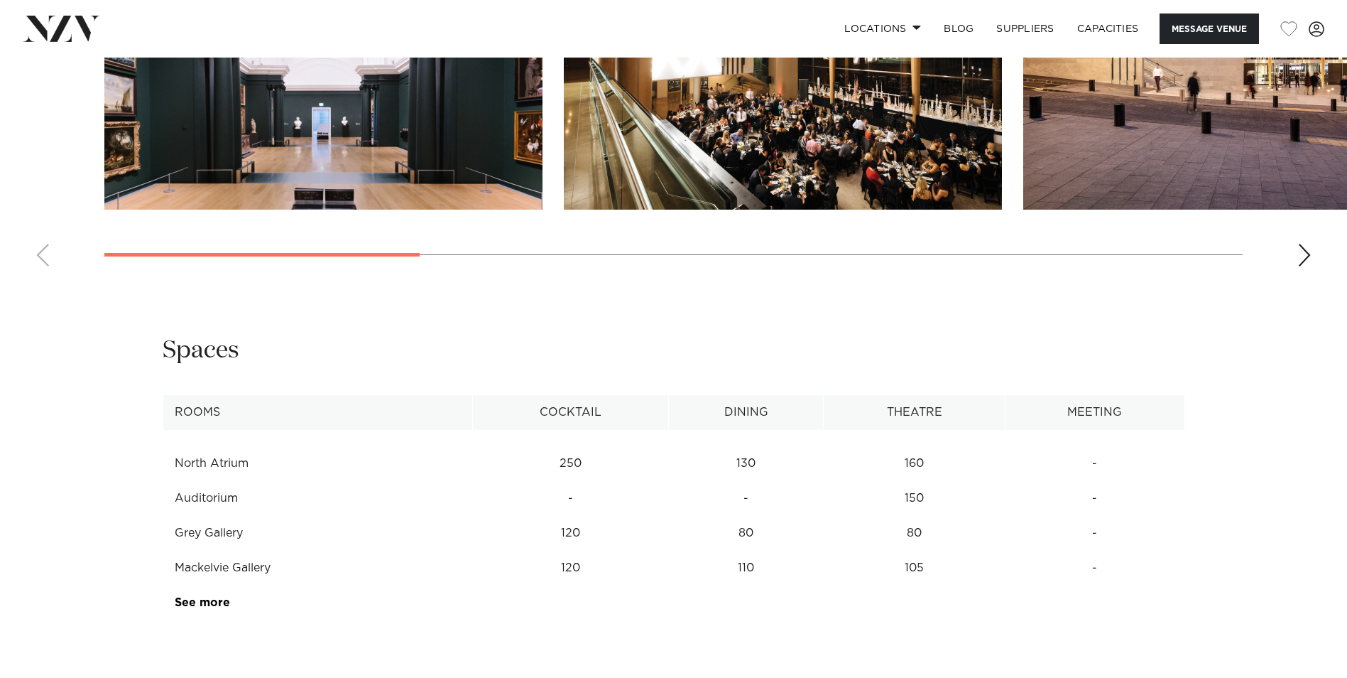
scroll to position [1541, 0]
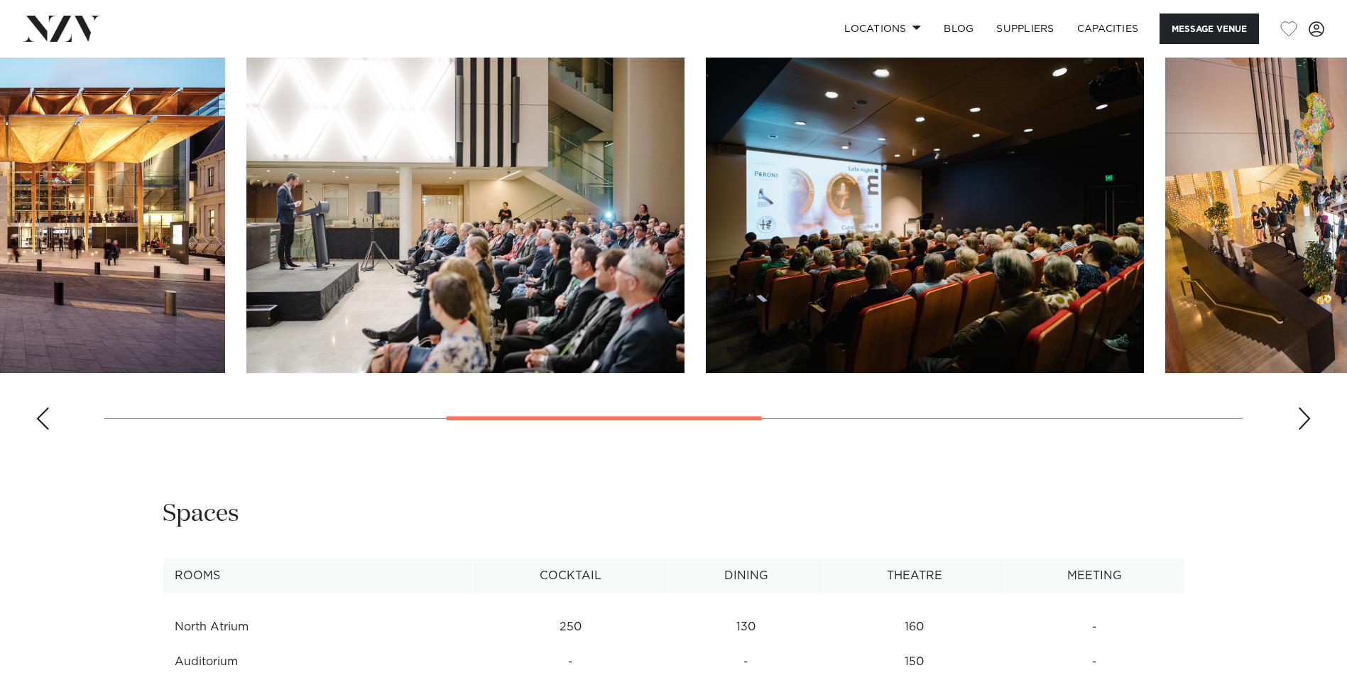
click at [649, 367] on swiper-container at bounding box center [673, 246] width 1347 height 390
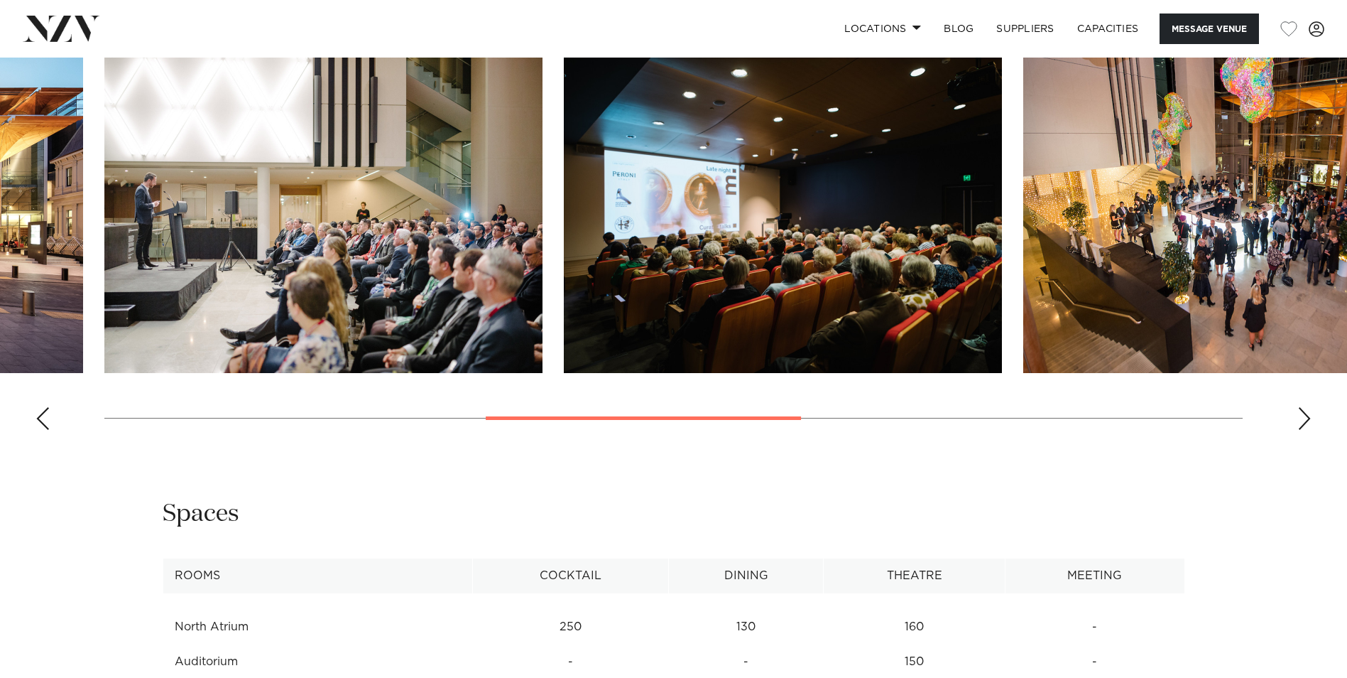
click at [0, 0] on slot at bounding box center [0, 0] width 0 height 0
click at [516, 284] on swiper-container at bounding box center [673, 246] width 1347 height 390
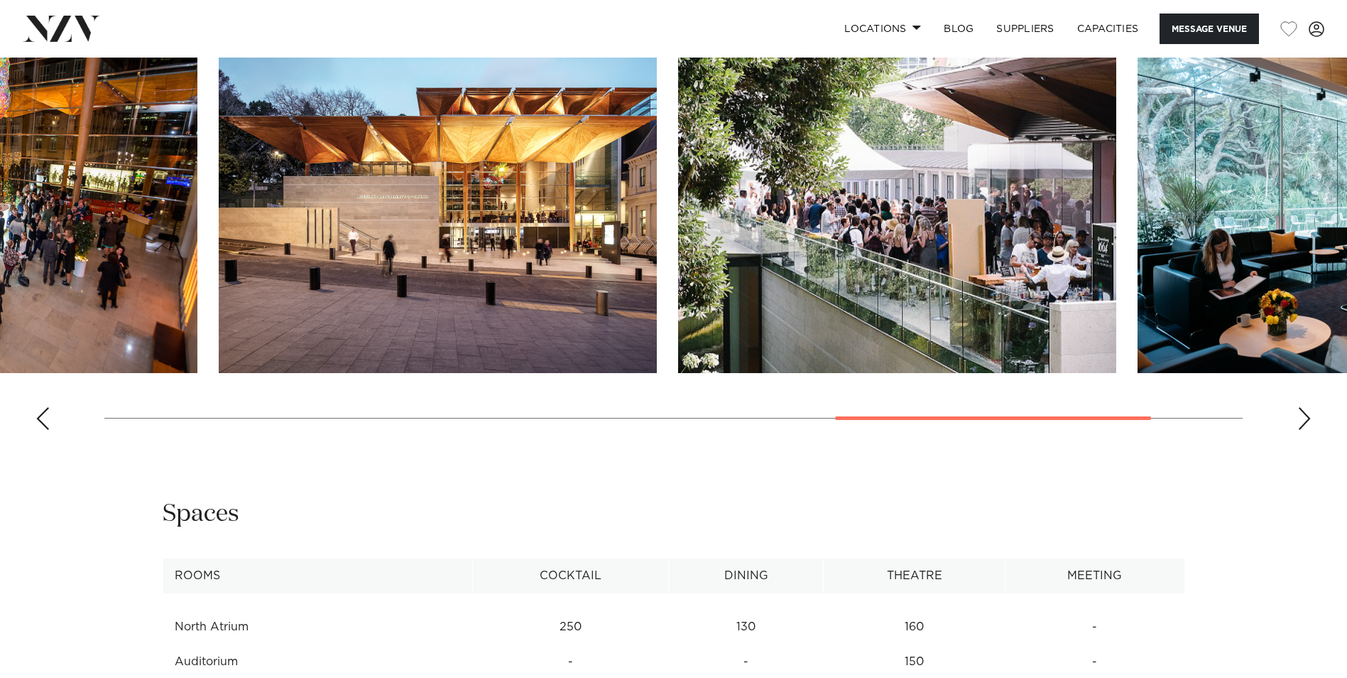
click at [759, 276] on img "8 / 9" at bounding box center [897, 212] width 438 height 322
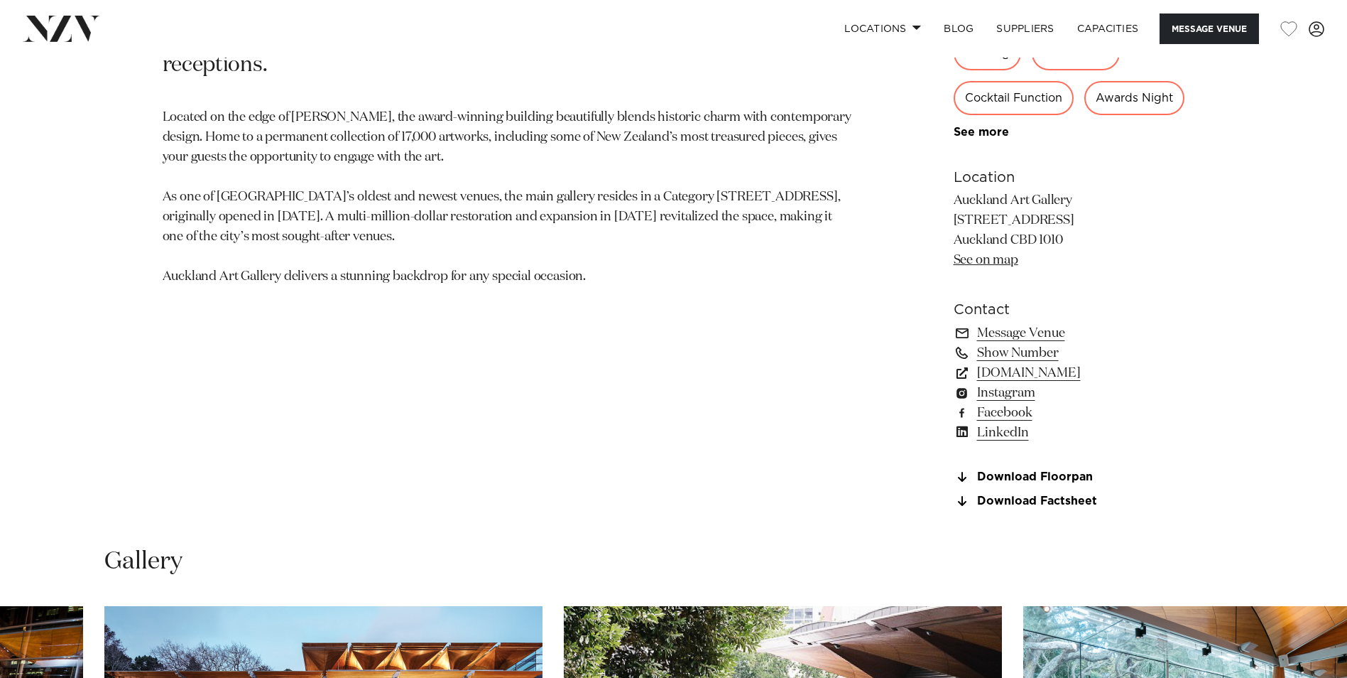
scroll to position [1180, 0]
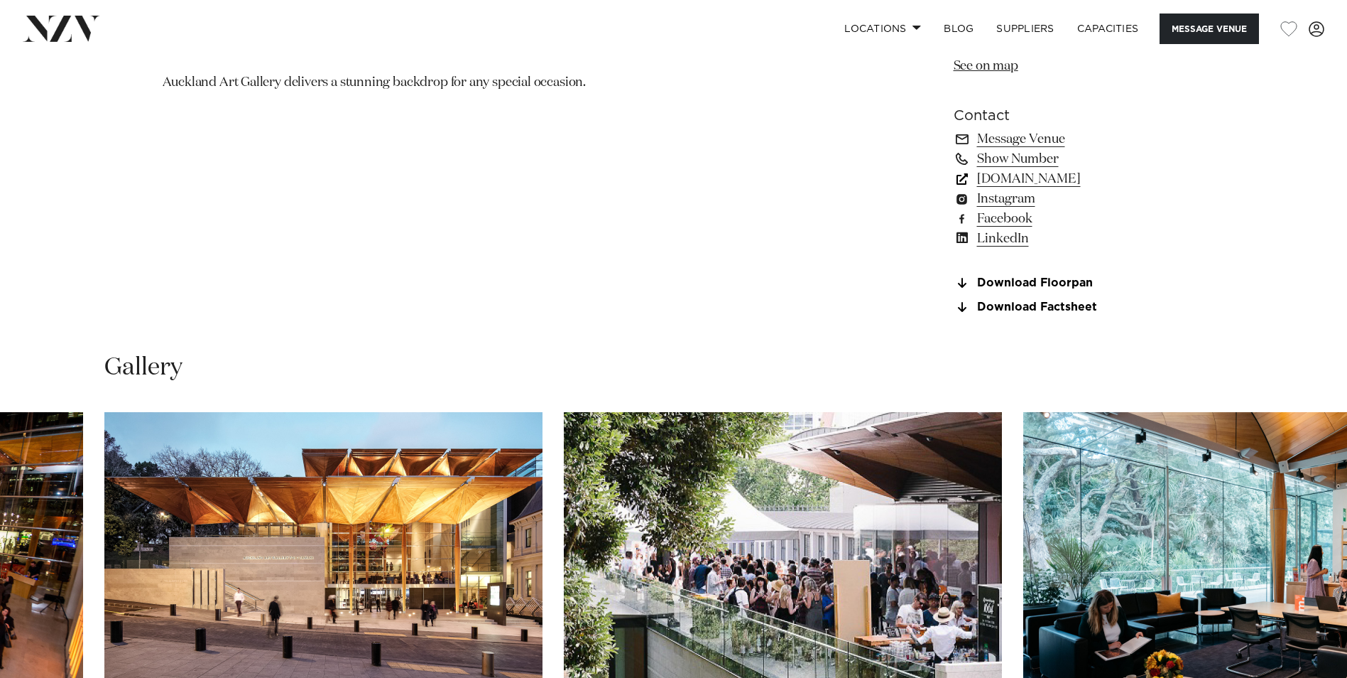
click at [1128, 189] on link "[DOMAIN_NAME]" at bounding box center [1070, 179] width 232 height 20
click at [1072, 290] on link "Download Floorpan" at bounding box center [1070, 283] width 232 height 13
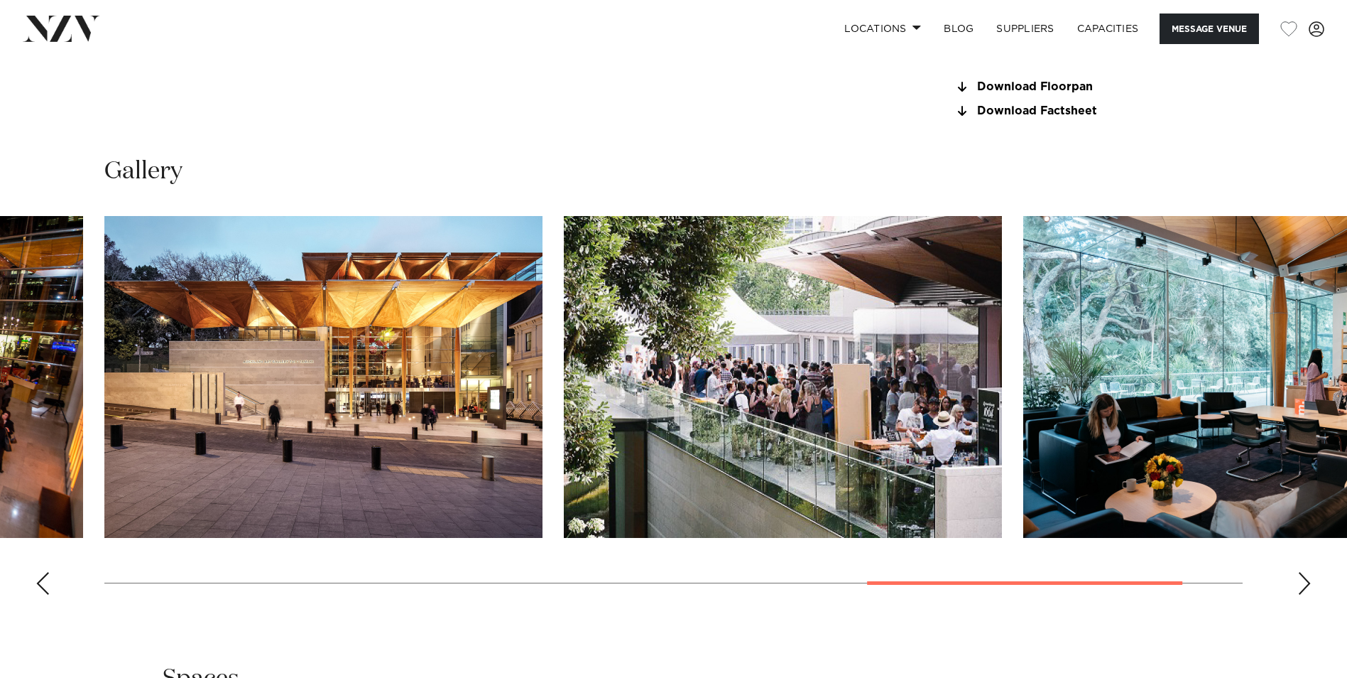
scroll to position [1379, 0]
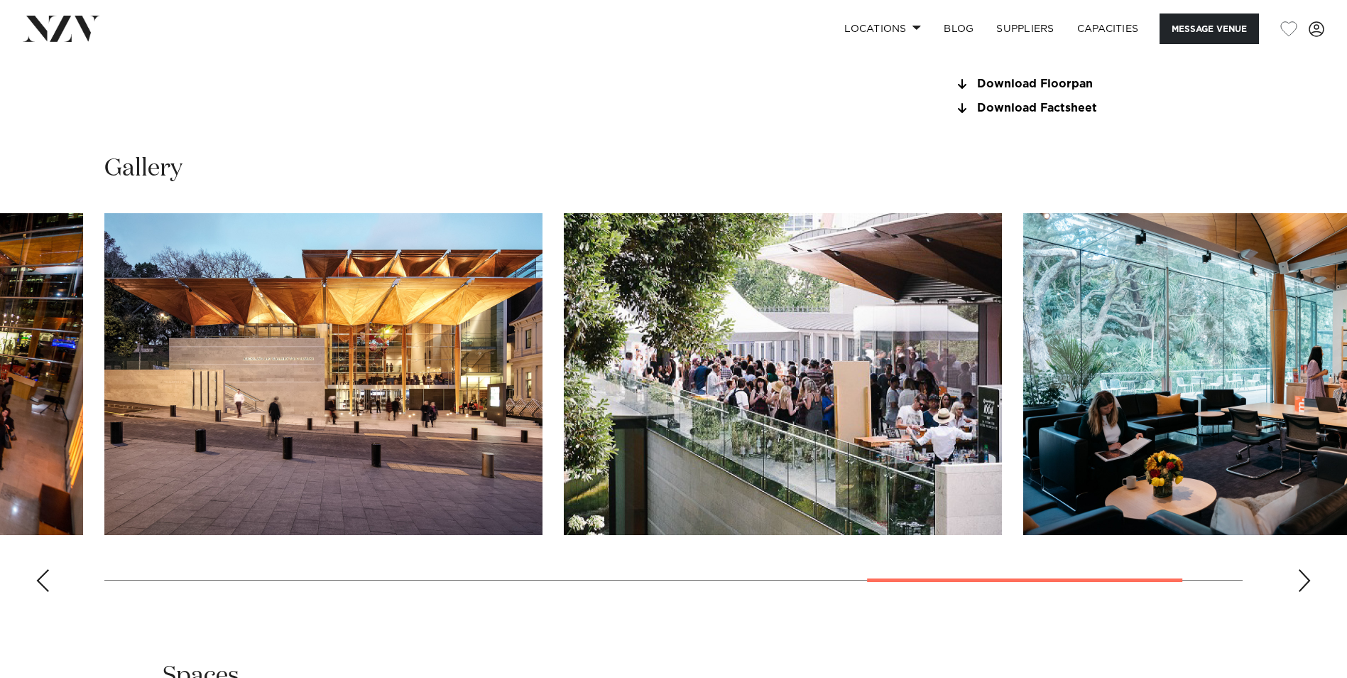
click at [543, 418] on img "7 / 9" at bounding box center [323, 374] width 438 height 322
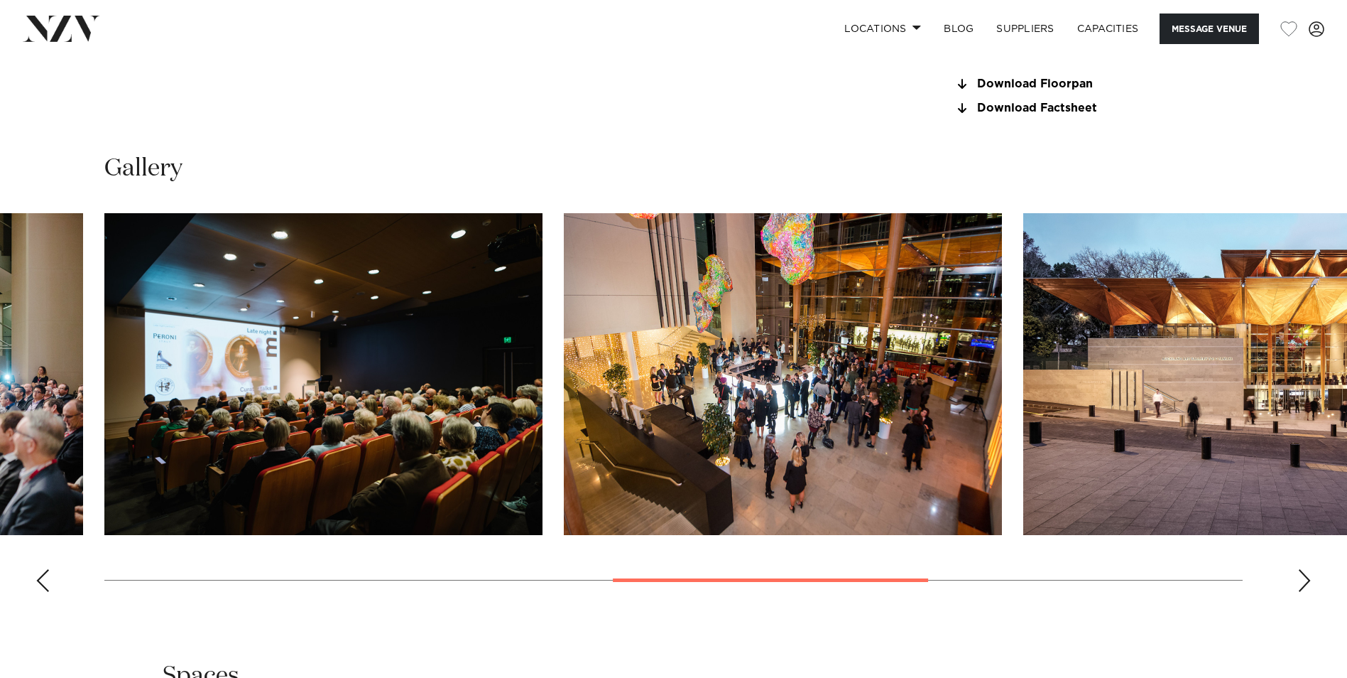
click at [1325, 403] on swiper-container at bounding box center [673, 408] width 1347 height 390
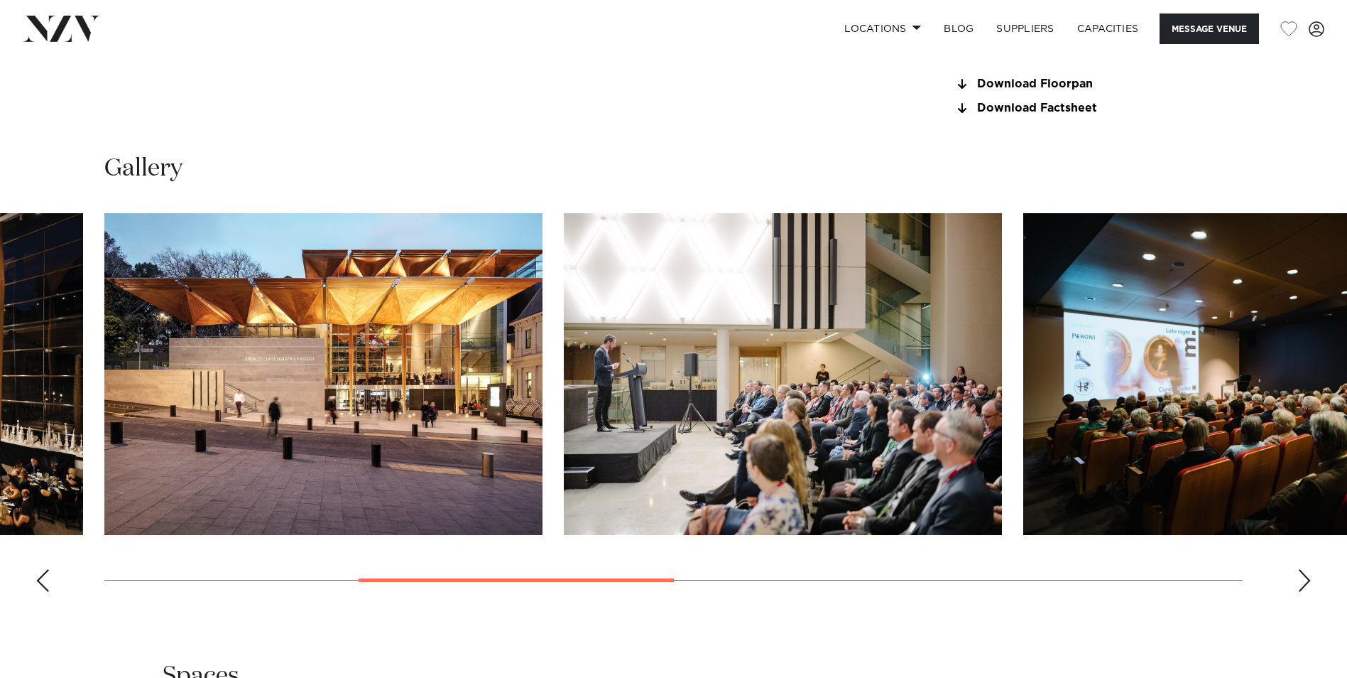
click at [1347, 452] on html "Locations [GEOGRAPHIC_DATA] [GEOGRAPHIC_DATA] [GEOGRAPHIC_DATA] [GEOGRAPHIC_DAT…" at bounding box center [673, 609] width 1347 height 3977
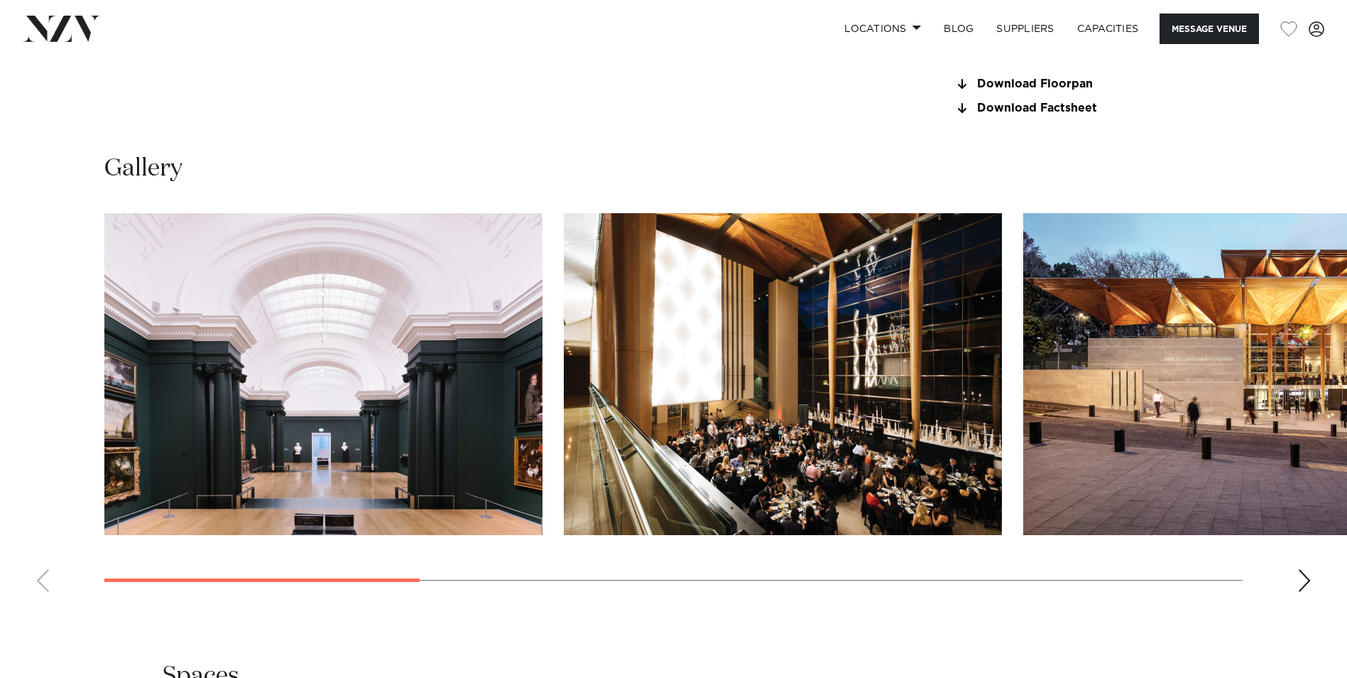
click at [1106, 443] on img "3 / 9" at bounding box center [1242, 374] width 438 height 322
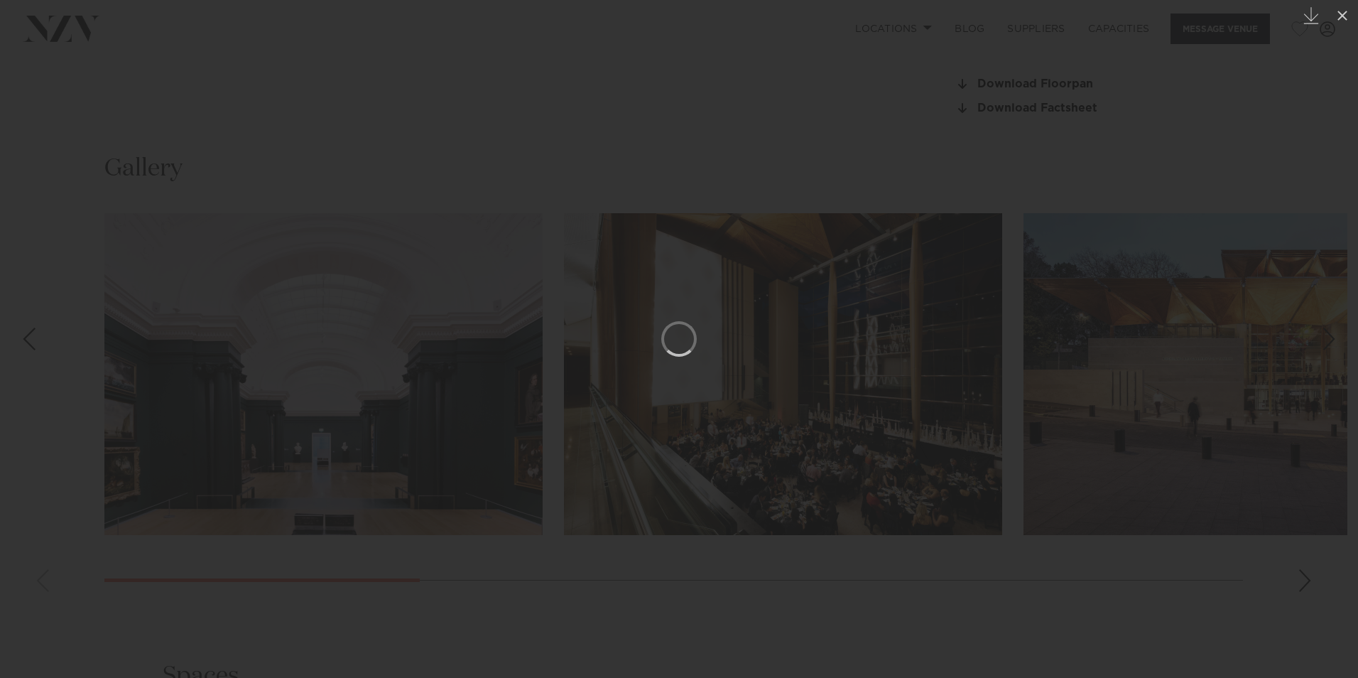
click at [825, 437] on div at bounding box center [679, 339] width 1358 height 678
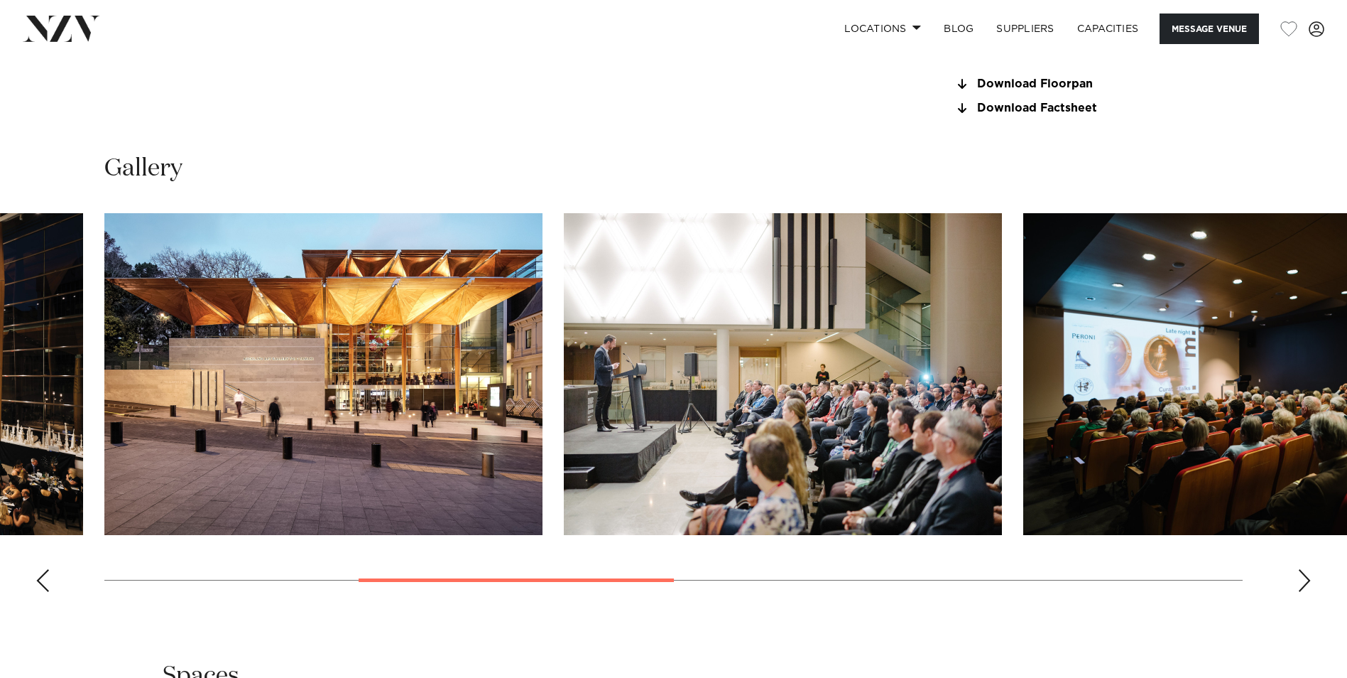
click at [812, 425] on img "4 / 9" at bounding box center [783, 374] width 438 height 322
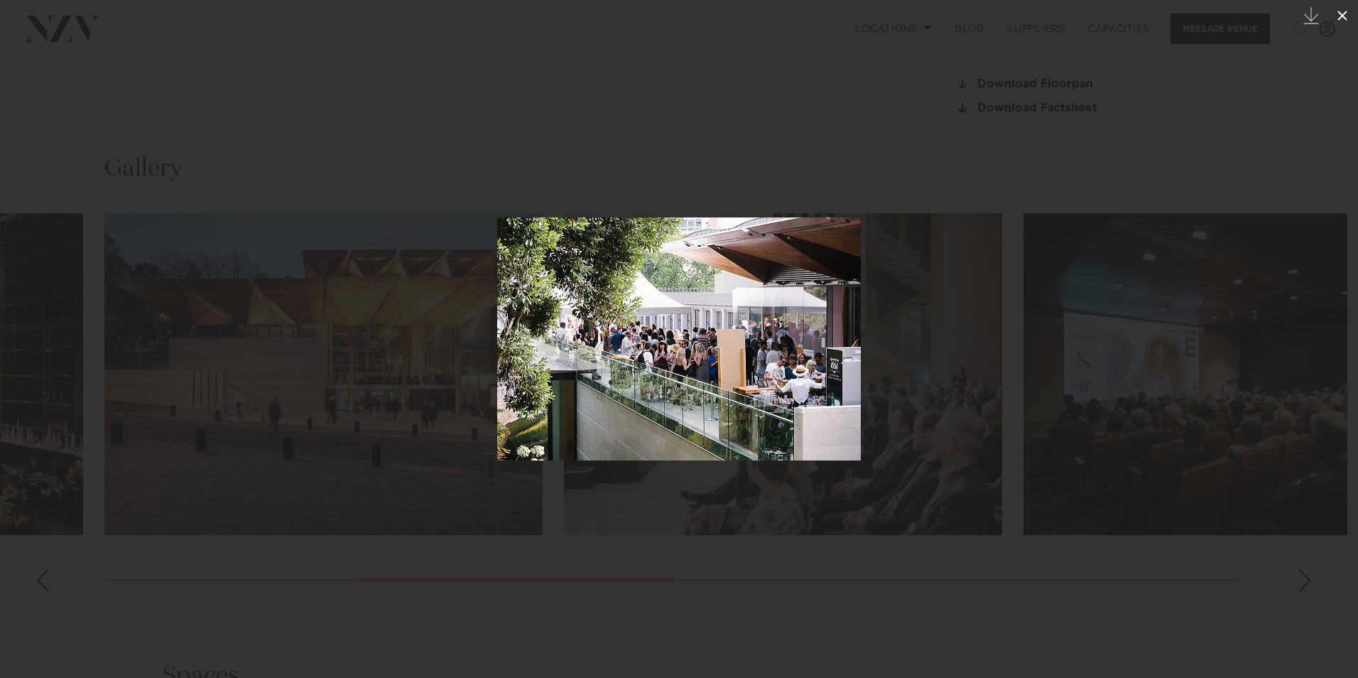
drag, startPoint x: 1338, startPoint y: 11, endPoint x: 1330, endPoint y: 15, distance: 8.9
click at [1338, 11] on icon at bounding box center [1342, 15] width 17 height 17
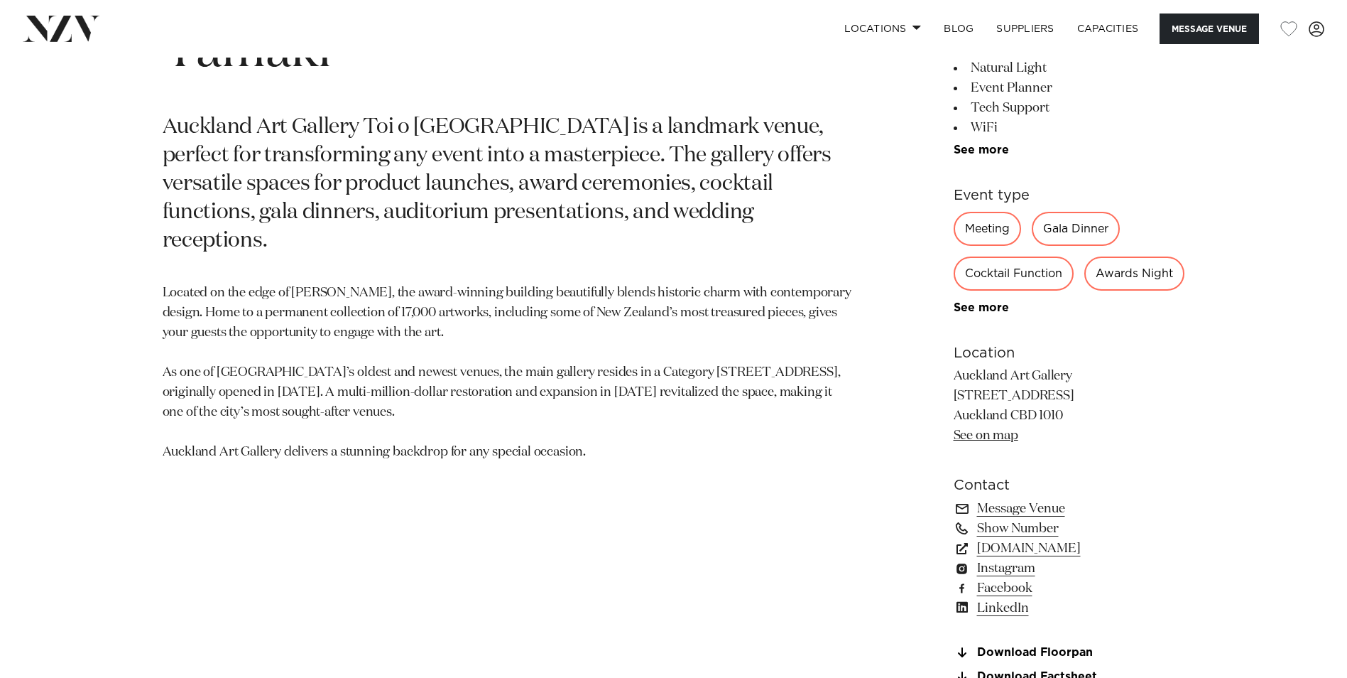
scroll to position [1379, 0]
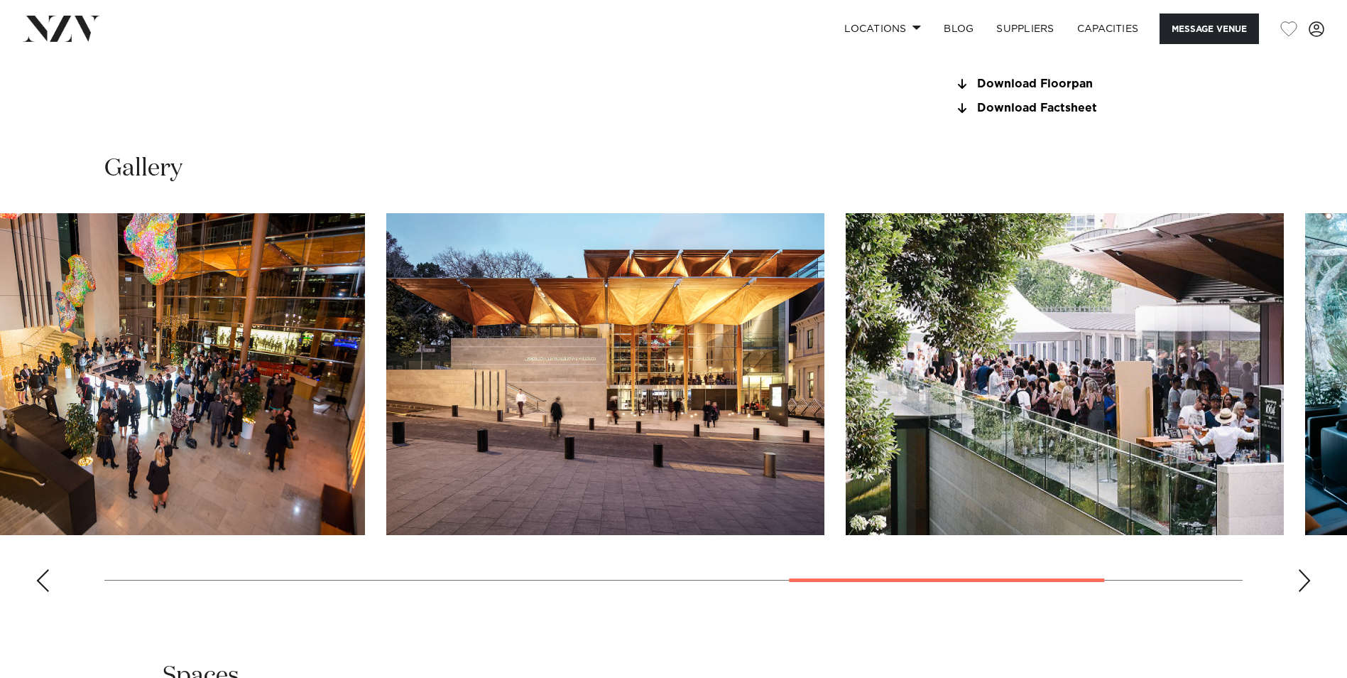
click at [1072, 423] on img "8 / 9" at bounding box center [1065, 374] width 438 height 322
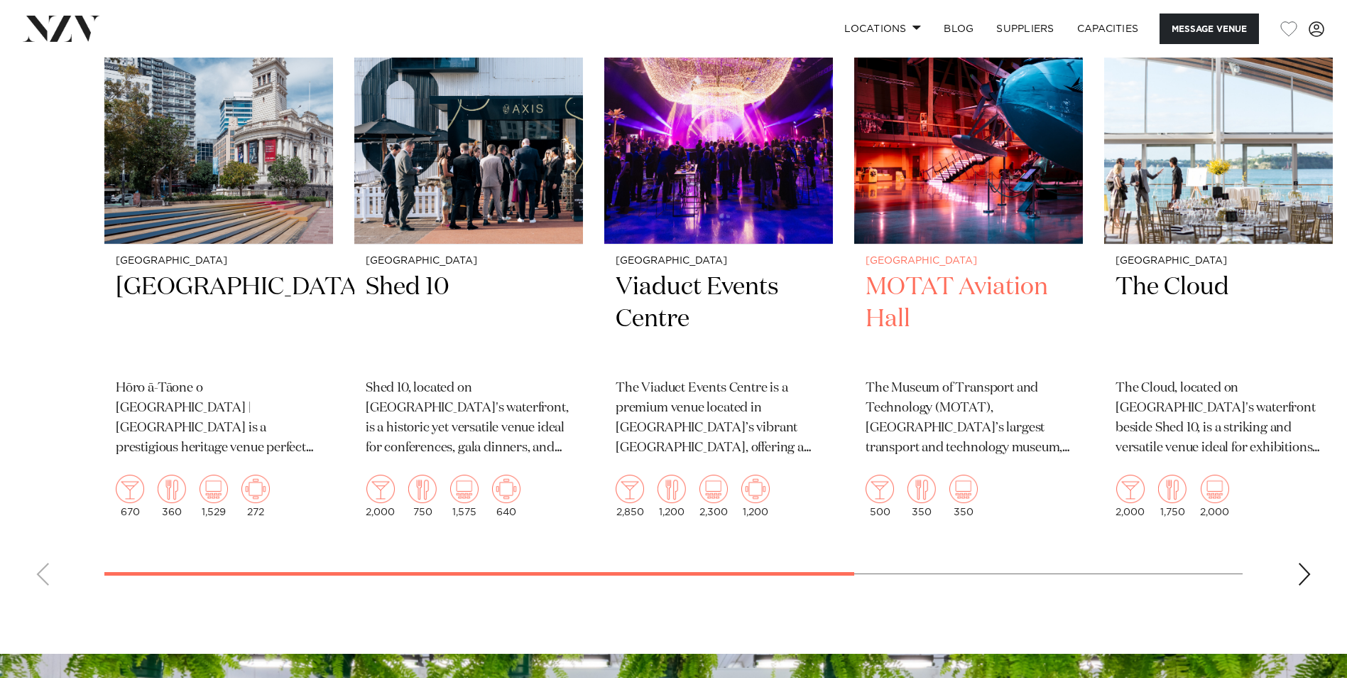
scroll to position [1947, 0]
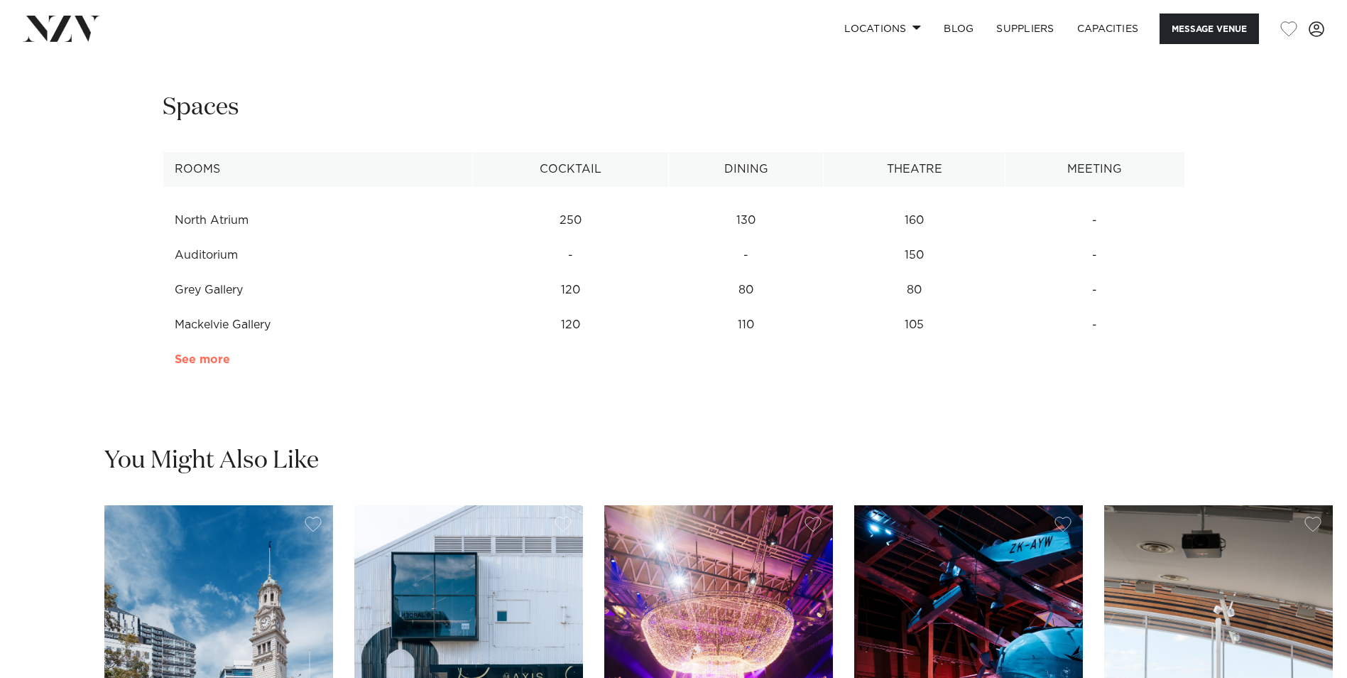
click at [211, 365] on link "See more" at bounding box center [230, 359] width 111 height 11
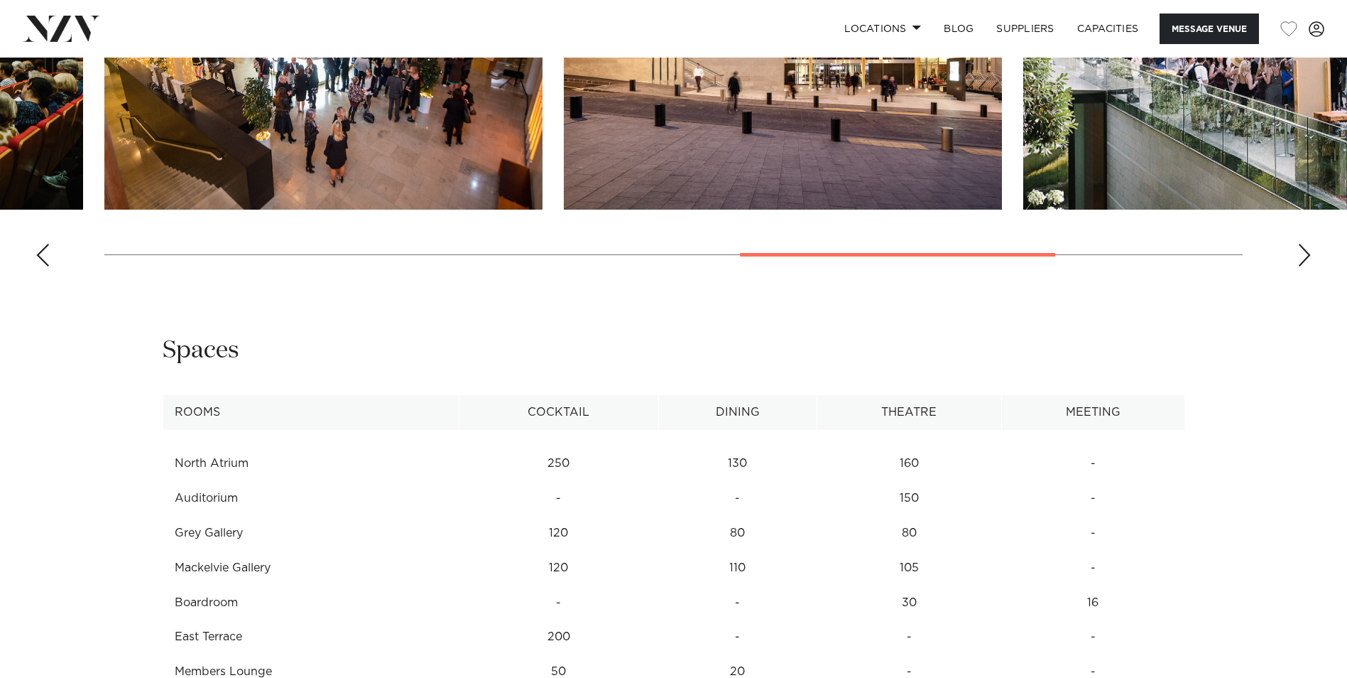
scroll to position [1136, 0]
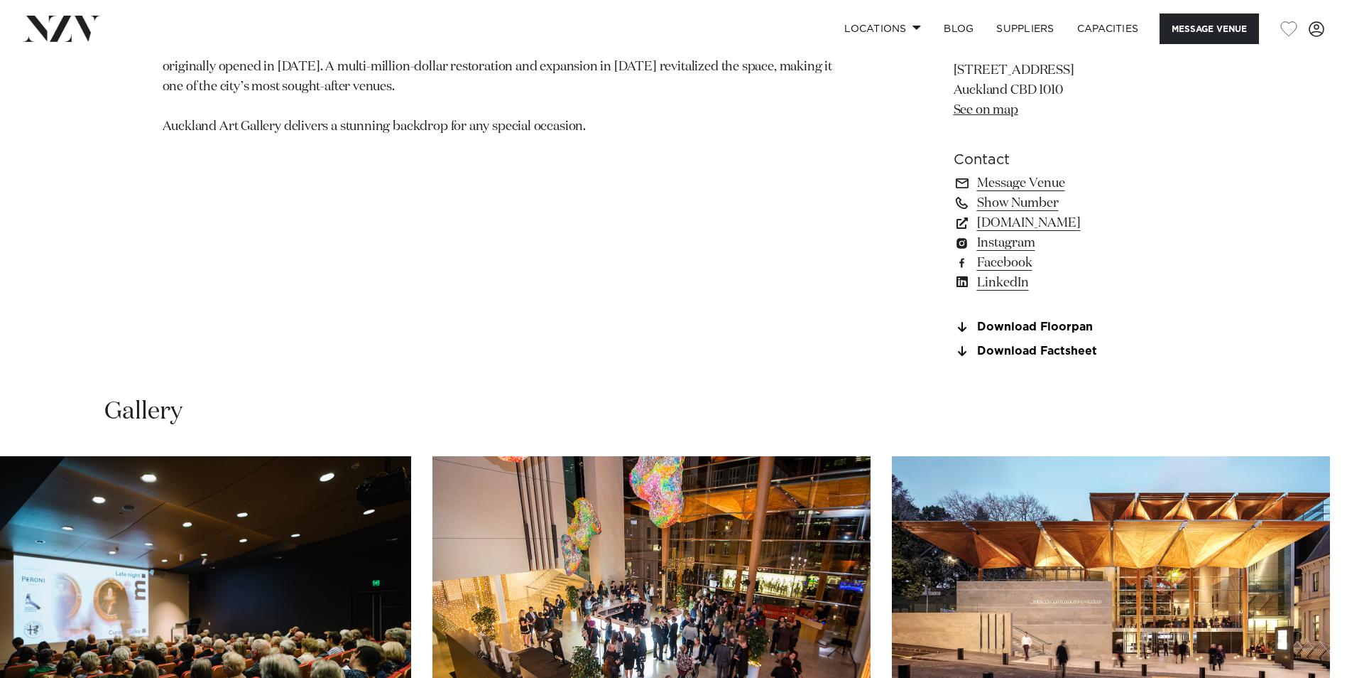
click at [1221, 537] on img "7 / 9" at bounding box center [1111, 617] width 438 height 322
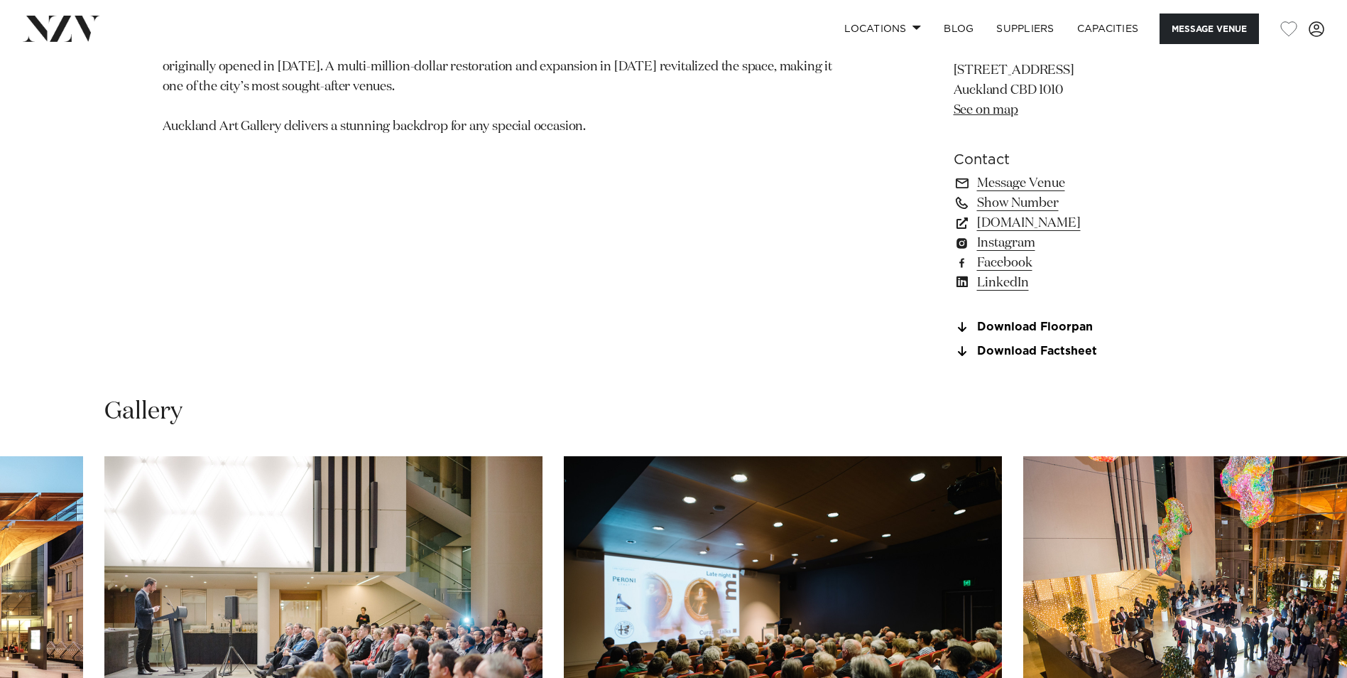
scroll to position [1704, 0]
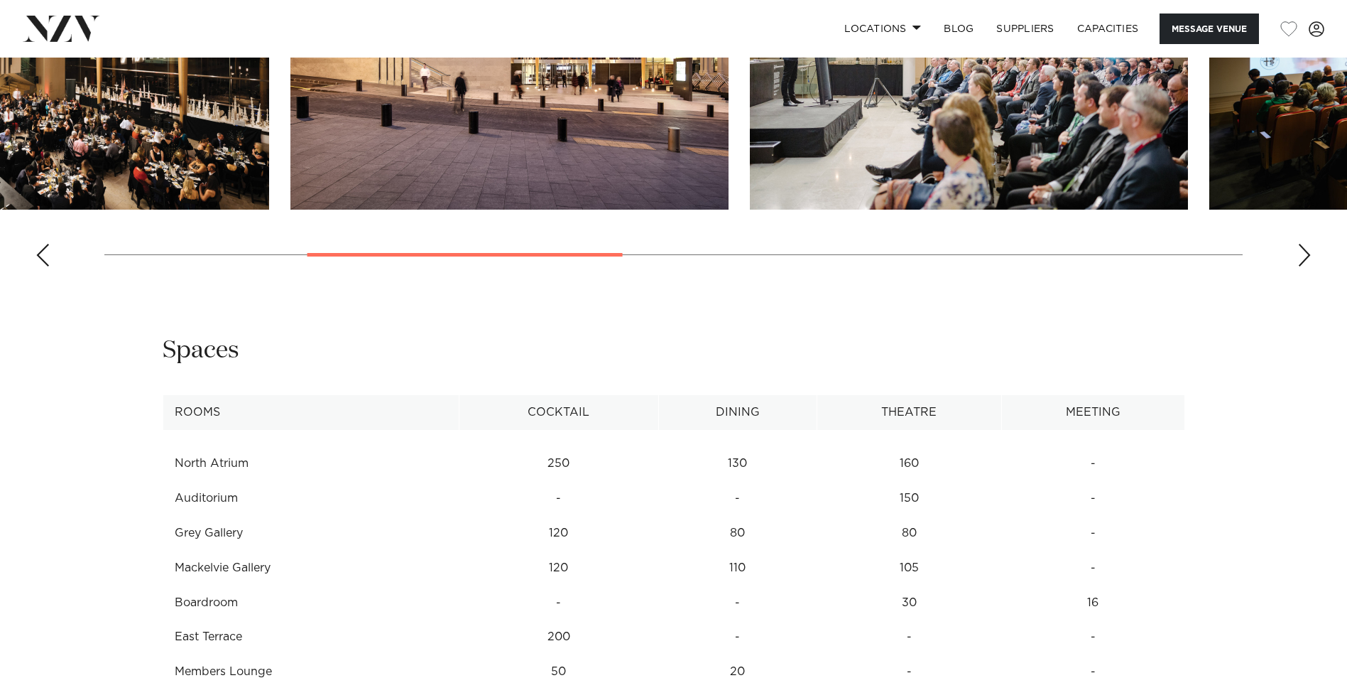
click at [1059, 210] on img "4 / 9" at bounding box center [969, 49] width 438 height 322
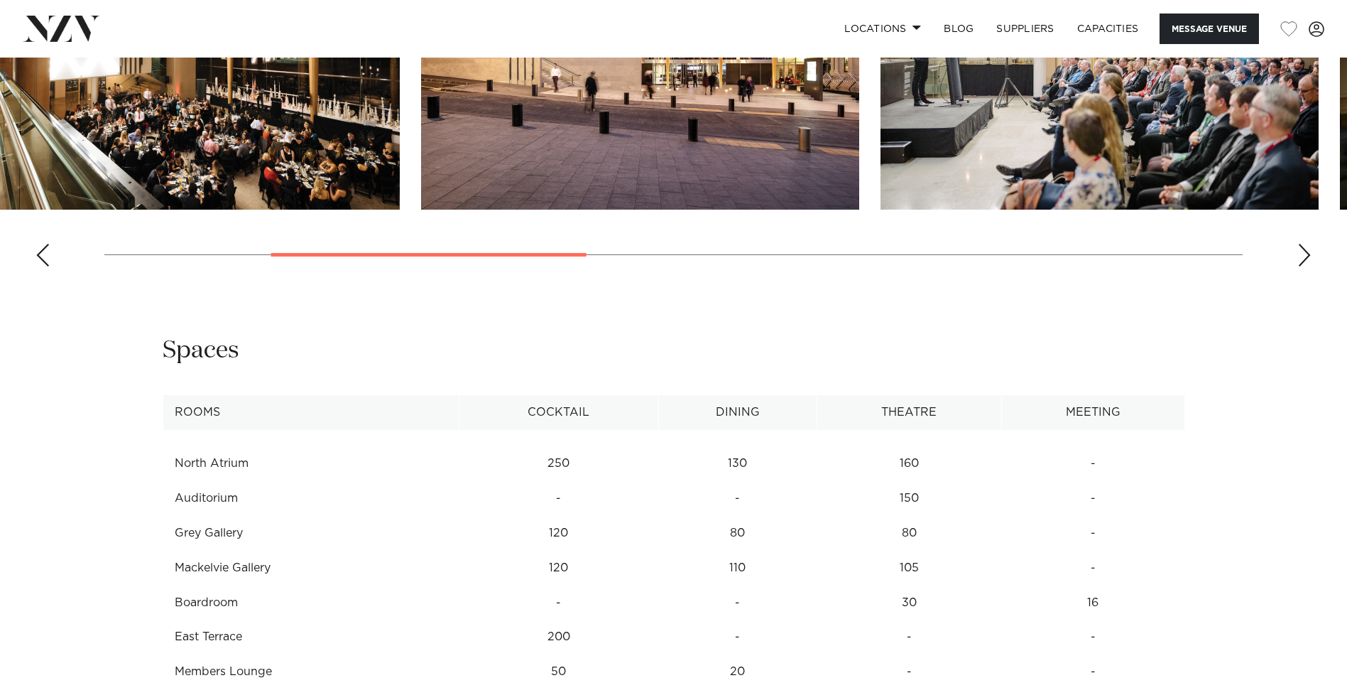
click at [996, 174] on img "4 / 9" at bounding box center [1100, 49] width 438 height 322
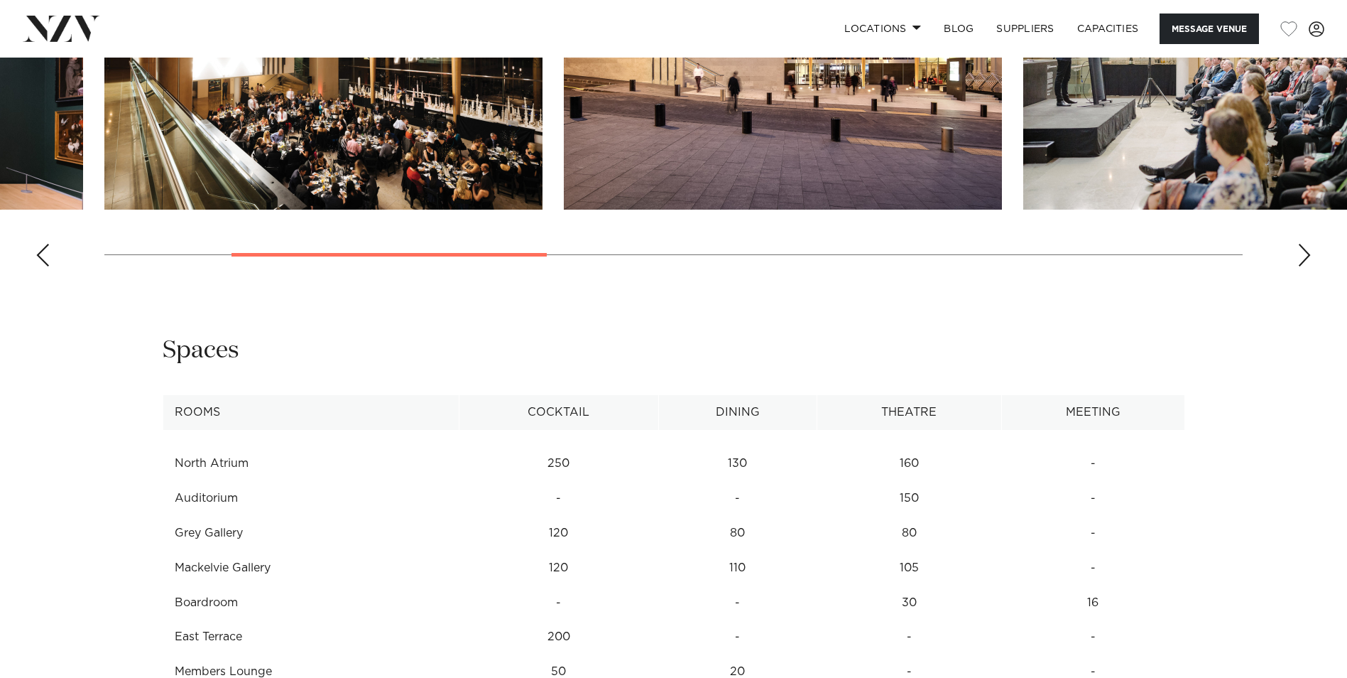
click at [210, 131] on img "2 / 9" at bounding box center [323, 49] width 438 height 322
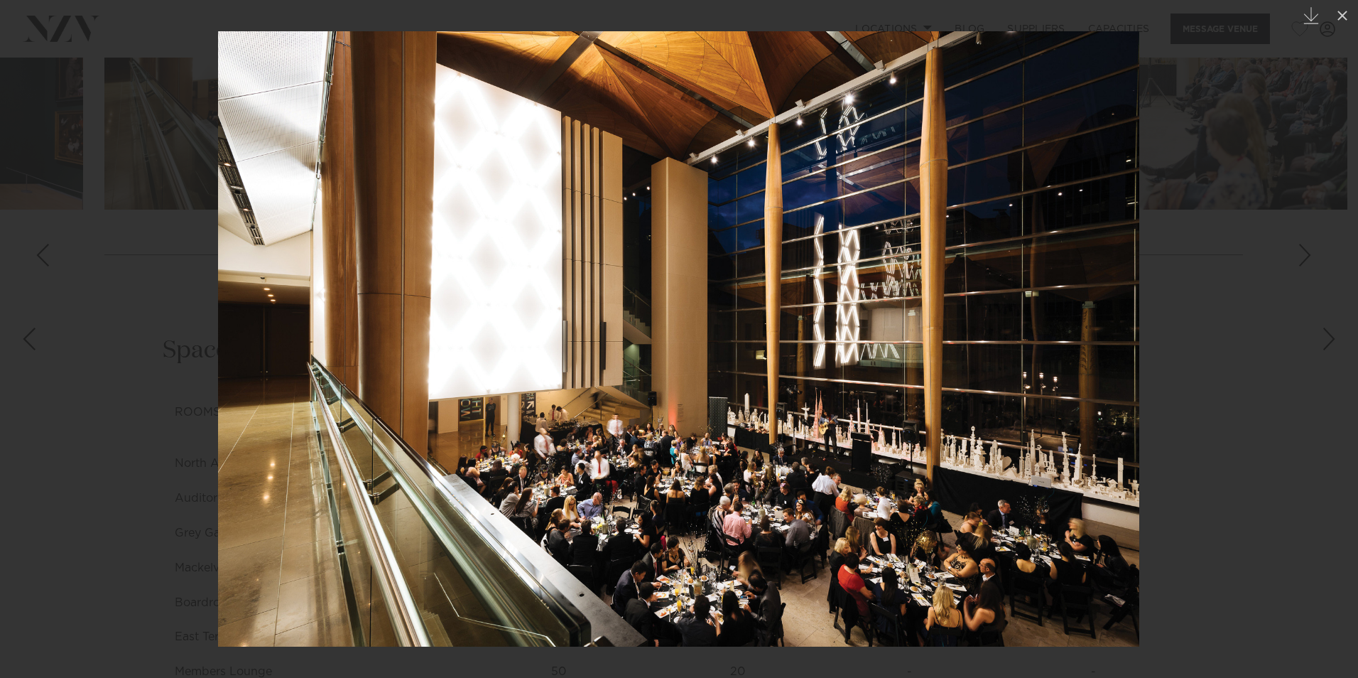
click at [1163, 355] on div at bounding box center [679, 339] width 1358 height 678
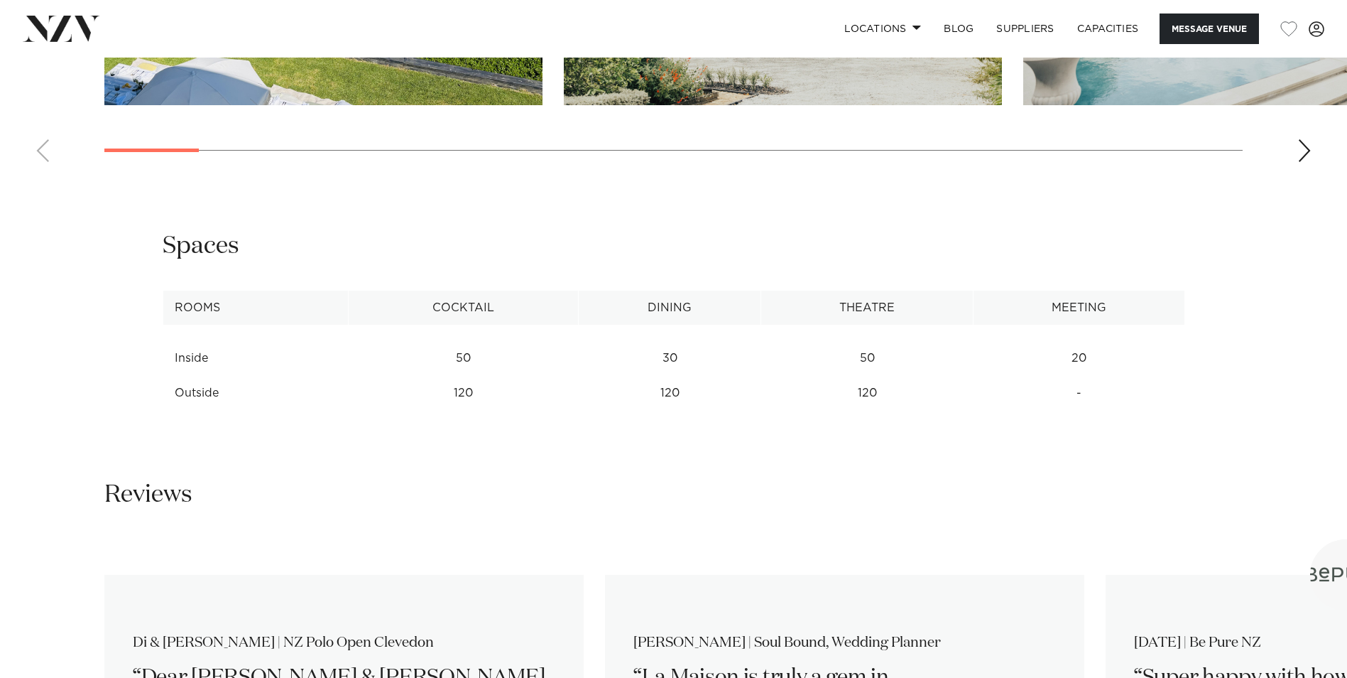
scroll to position [1136, 0]
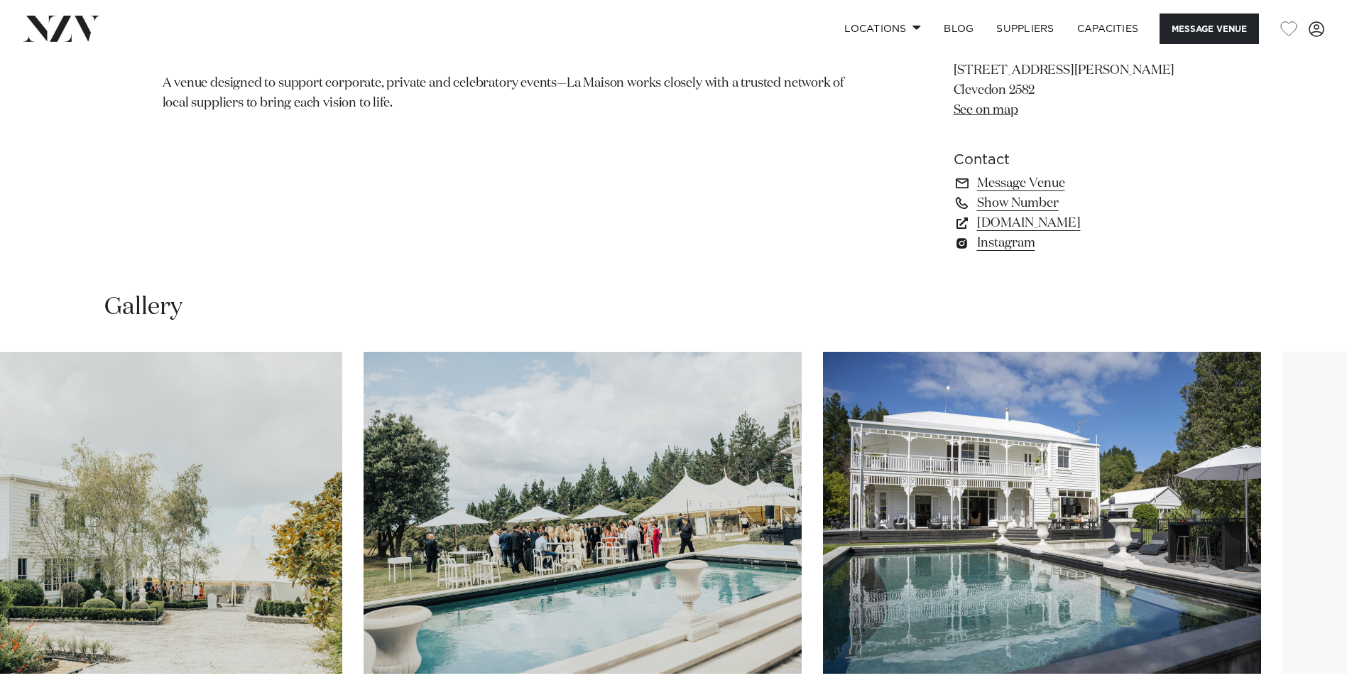
click at [545, 511] on img "3 / 30" at bounding box center [583, 513] width 438 height 322
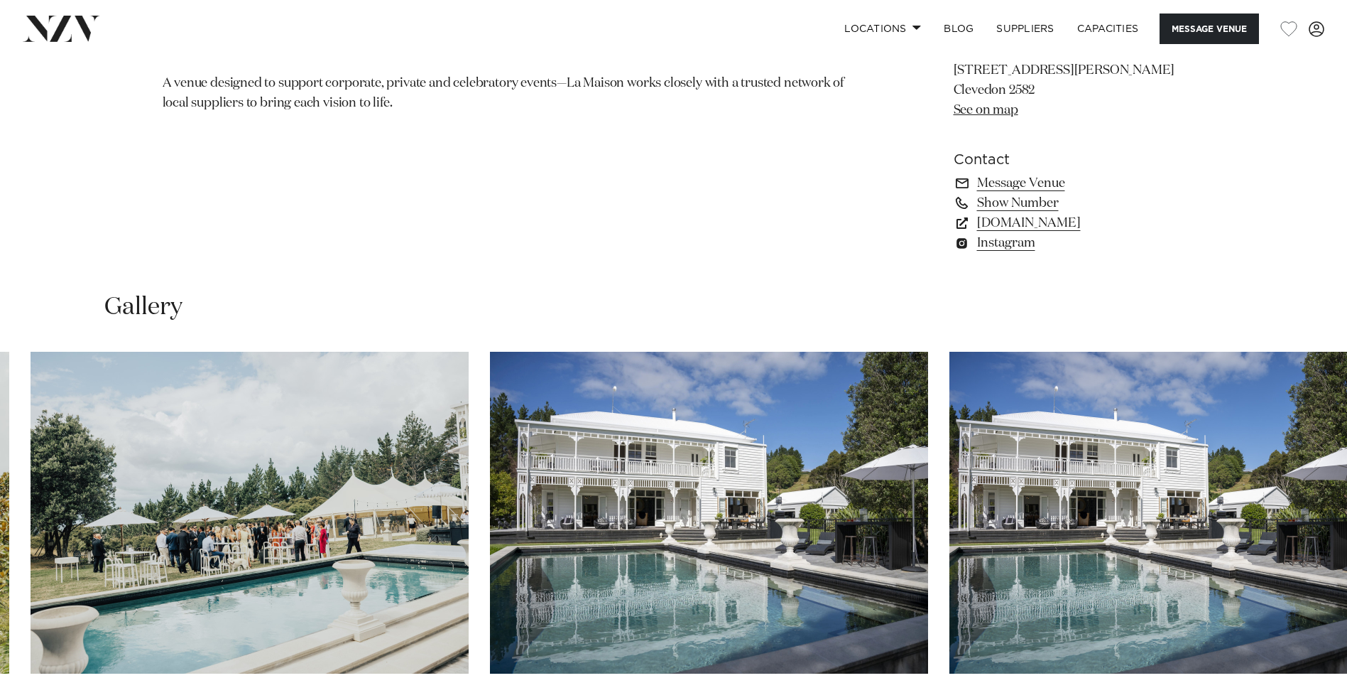
click at [490, 468] on img "4 / 30" at bounding box center [709, 513] width 438 height 322
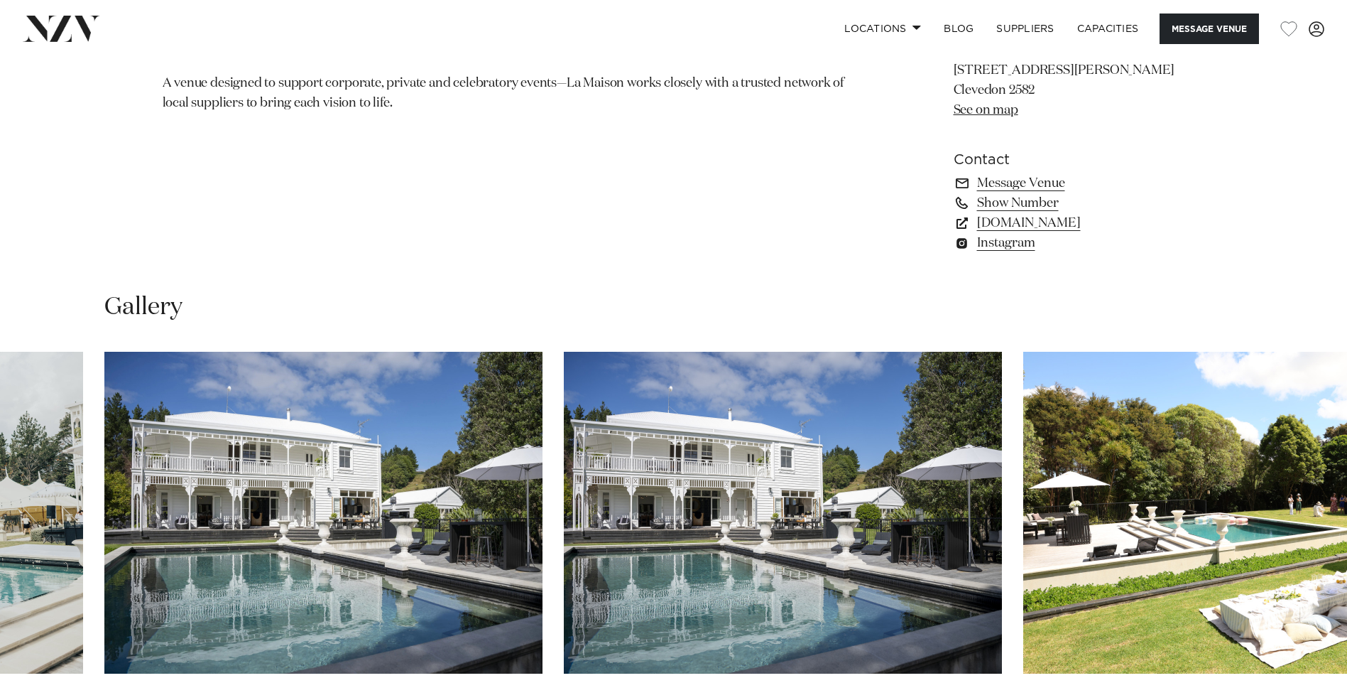
click at [0, 0] on slot at bounding box center [0, 0] width 0 height 0
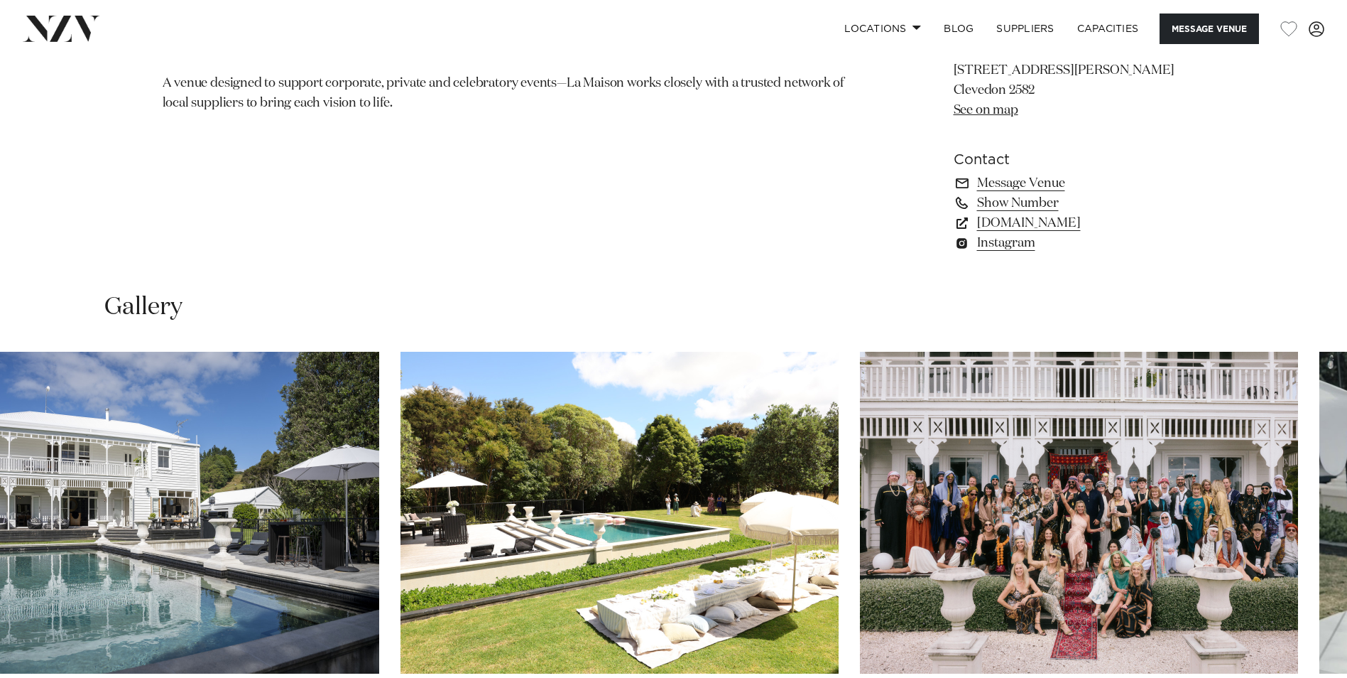
click at [387, 517] on swiper-container at bounding box center [673, 547] width 1347 height 390
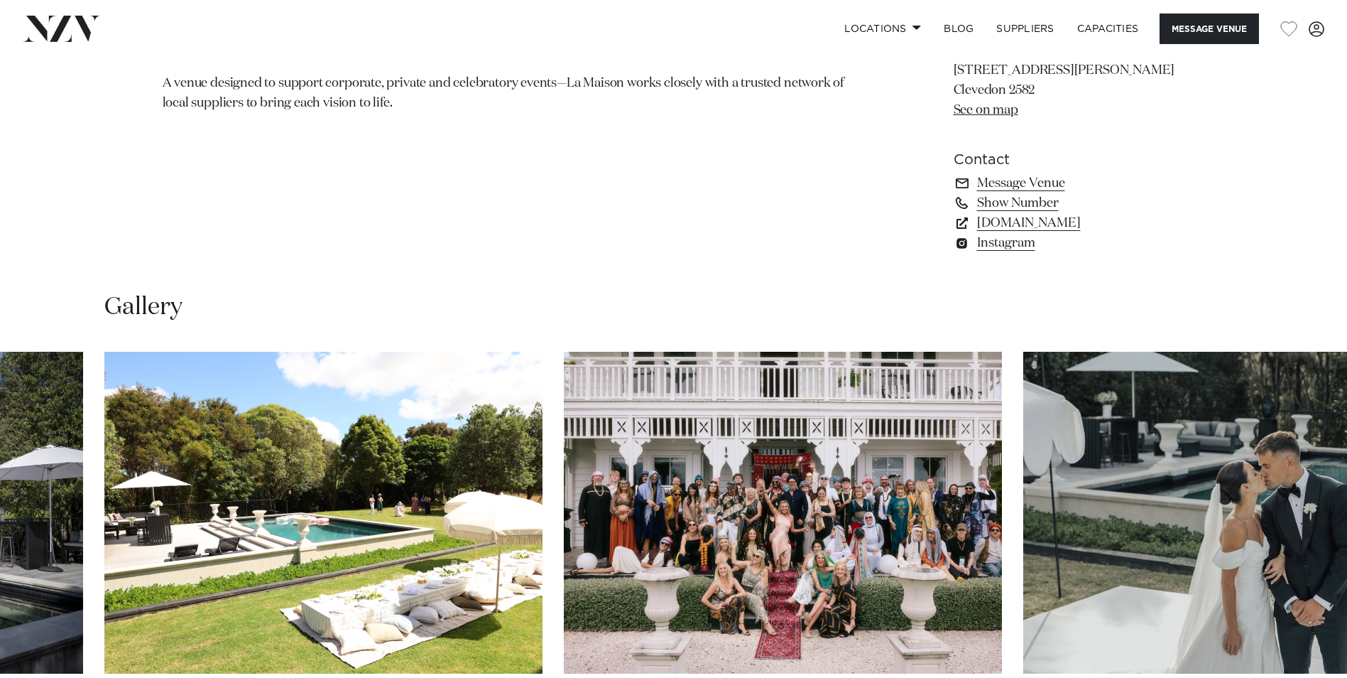
click at [477, 516] on swiper-container at bounding box center [673, 547] width 1347 height 390
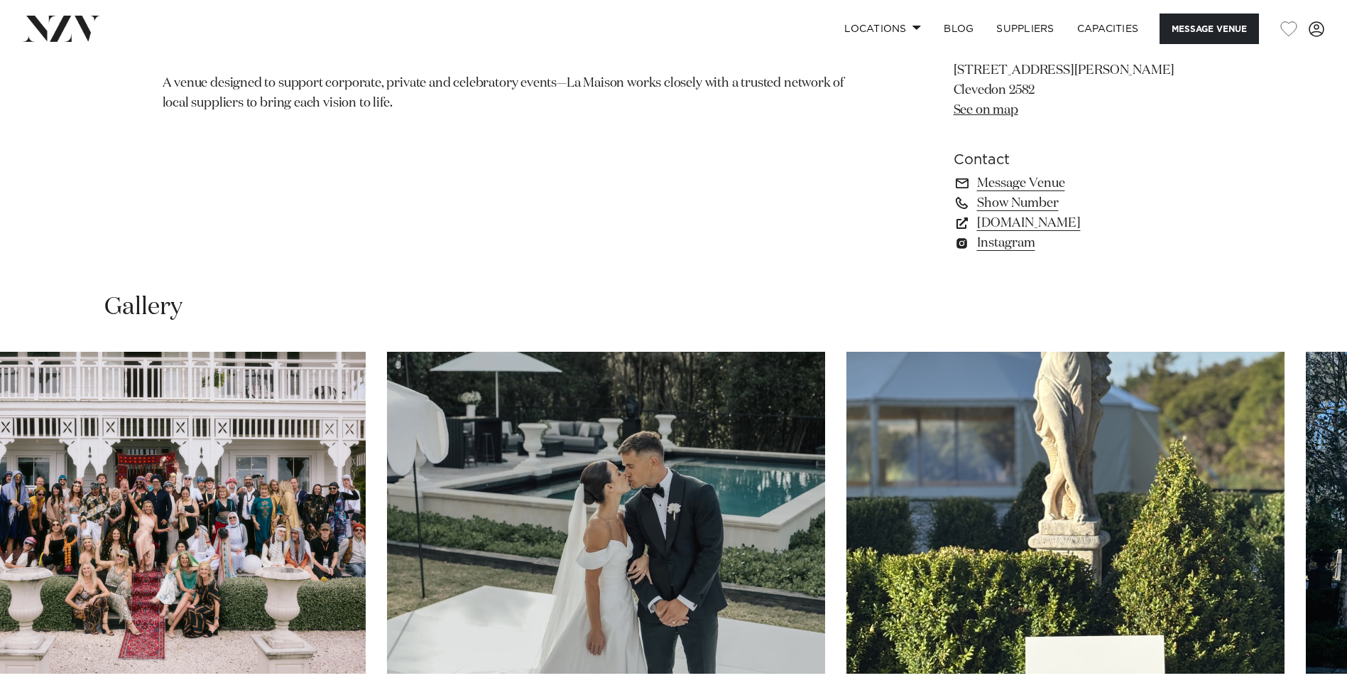
click at [480, 531] on img "8 / 30" at bounding box center [606, 513] width 438 height 322
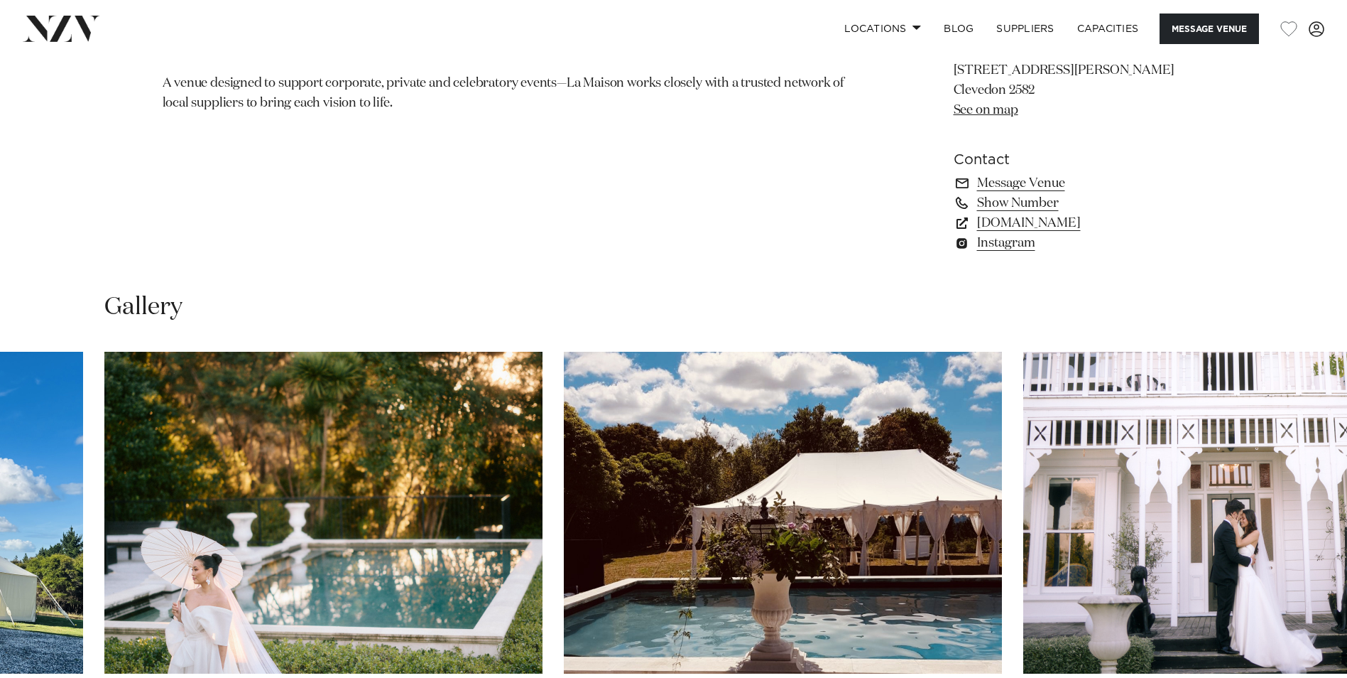
click at [564, 537] on img "12 / 30" at bounding box center [783, 513] width 438 height 322
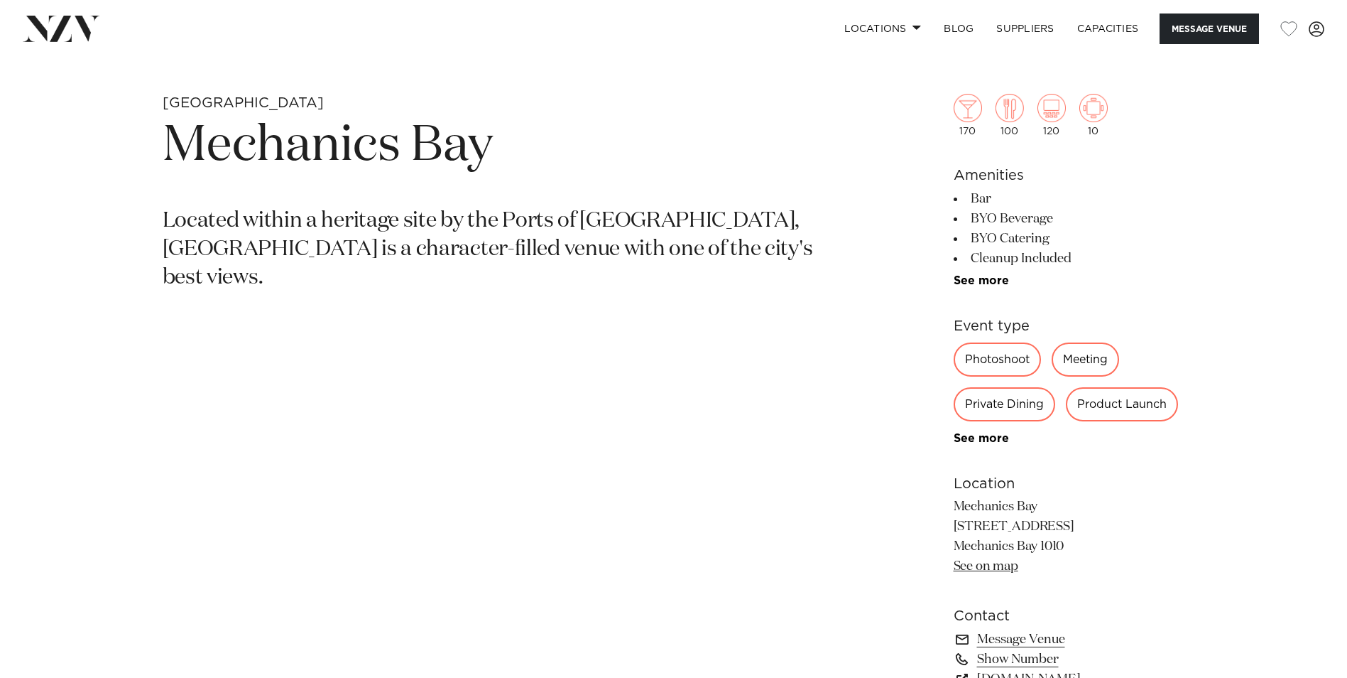
scroll to position [1220, 0]
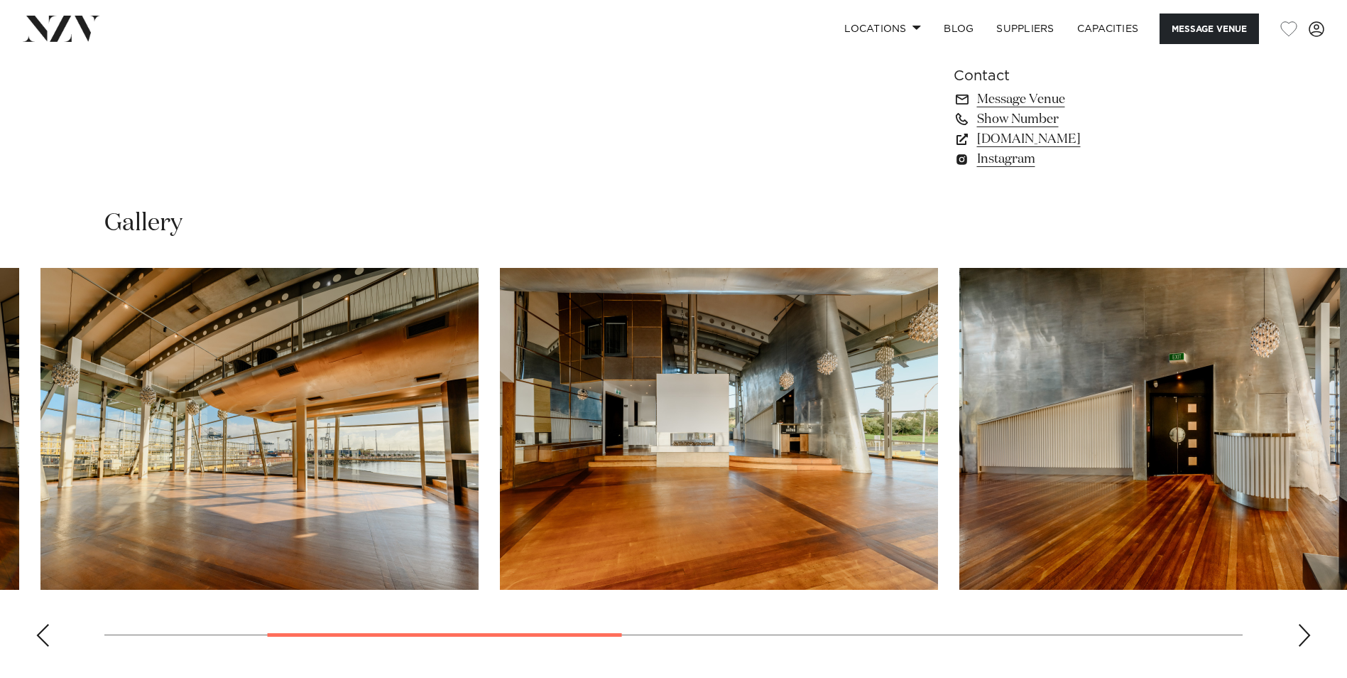
click at [619, 459] on img "3 / 8" at bounding box center [719, 429] width 438 height 322
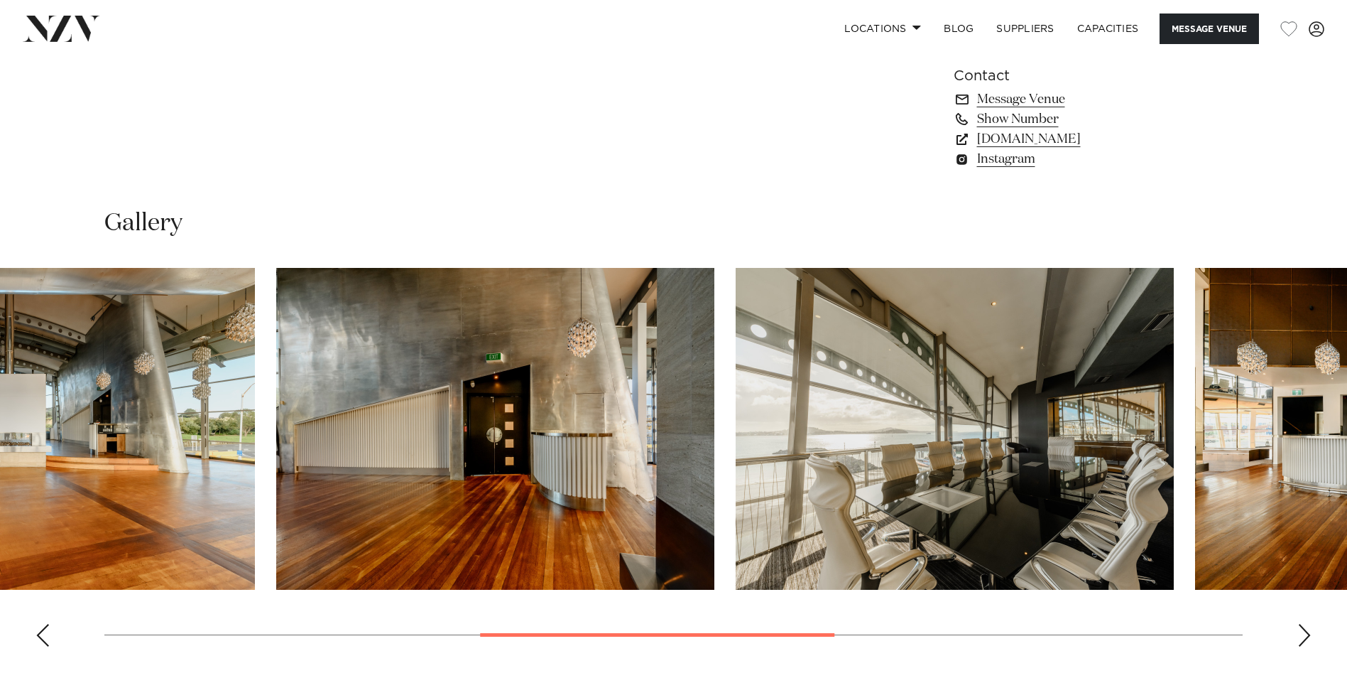
click at [388, 458] on img "4 / 8" at bounding box center [495, 429] width 438 height 322
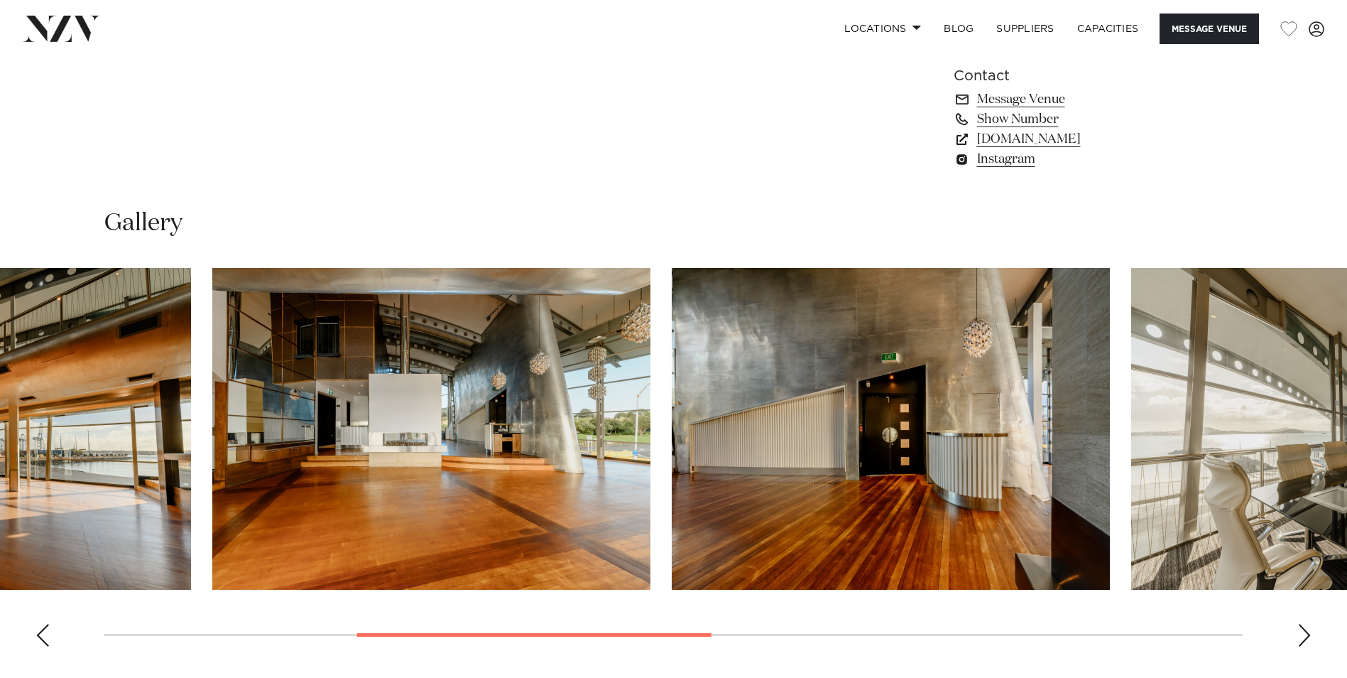
click at [943, 479] on img "4 / 8" at bounding box center [891, 429] width 438 height 322
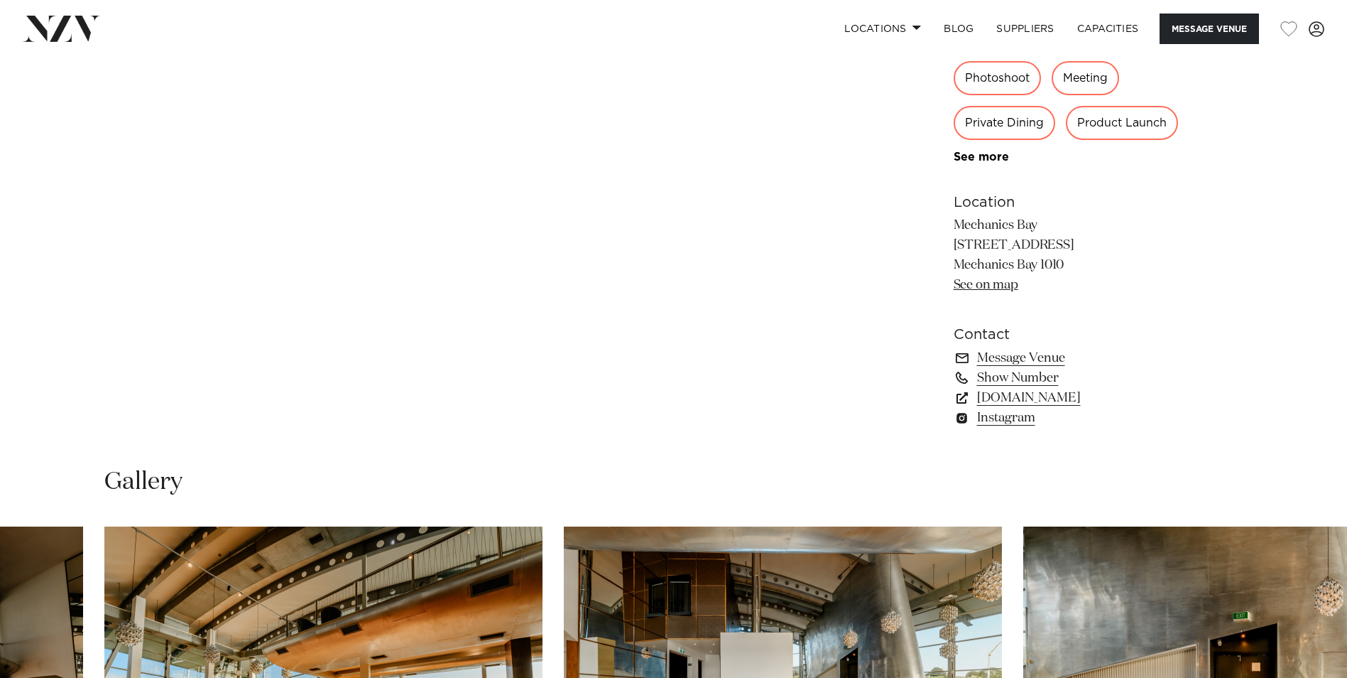
scroll to position [1219, 0]
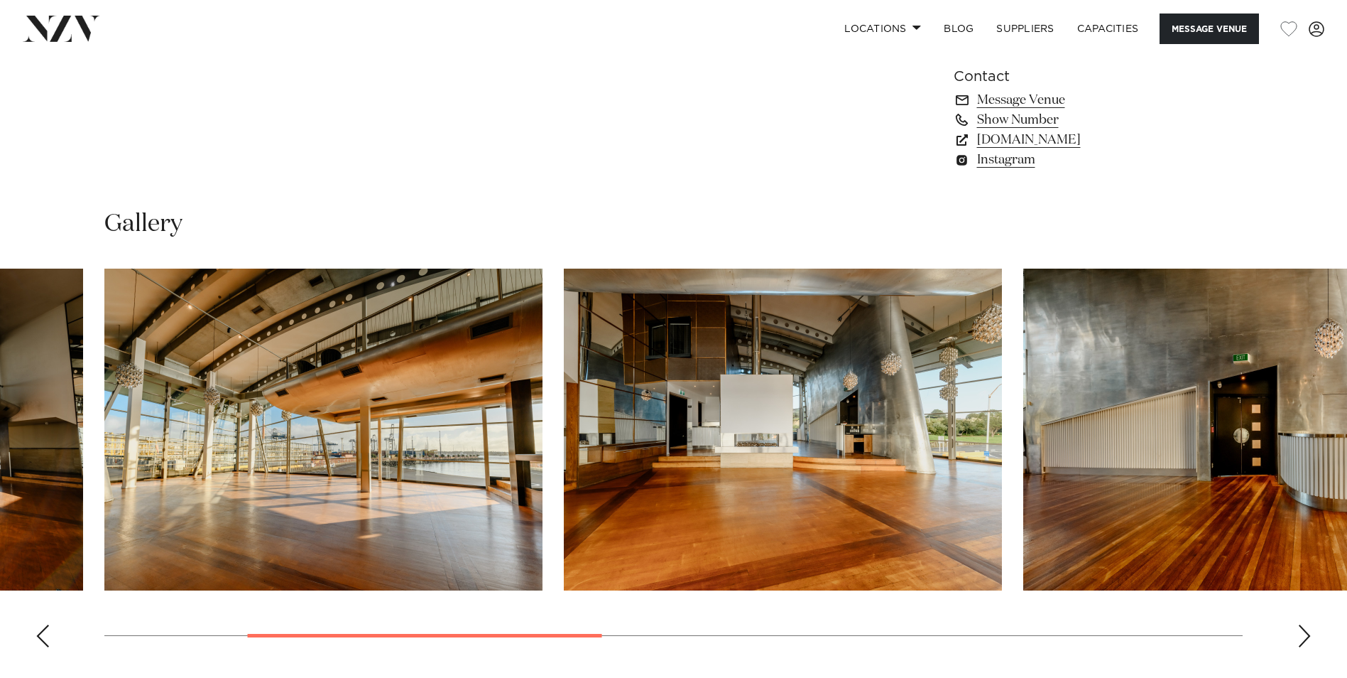
click at [1002, 440] on img "3 / 8" at bounding box center [783, 429] width 438 height 322
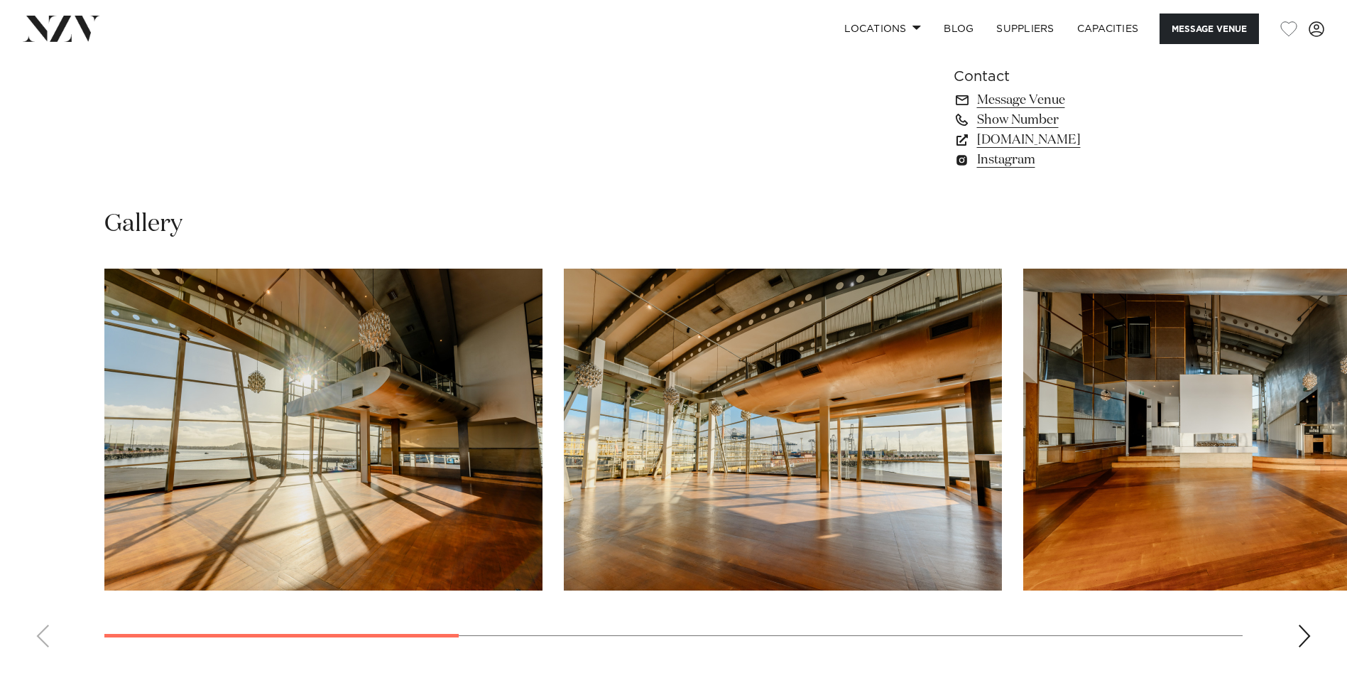
click at [338, 434] on img "1 / 8" at bounding box center [323, 429] width 438 height 322
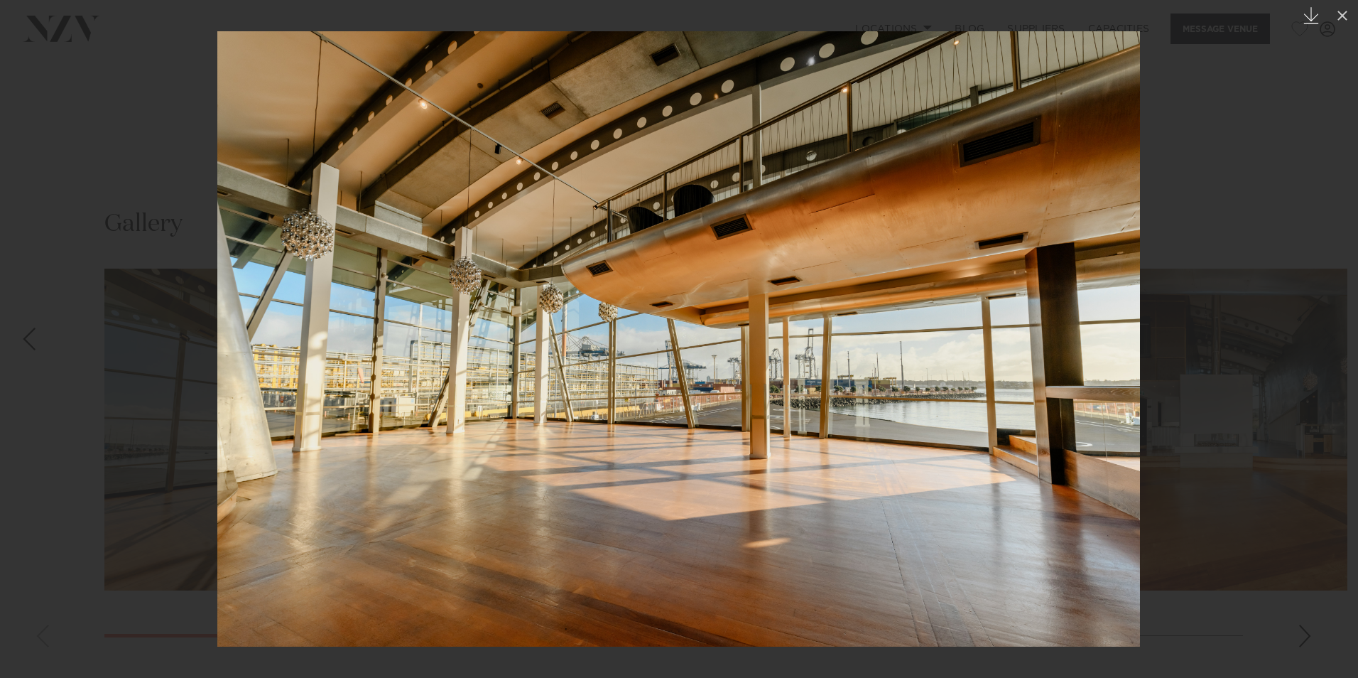
click at [1315, 17] on icon "Created with Sketch." at bounding box center [1311, 15] width 17 height 17
click at [1343, 6] on button at bounding box center [1342, 15] width 31 height 31
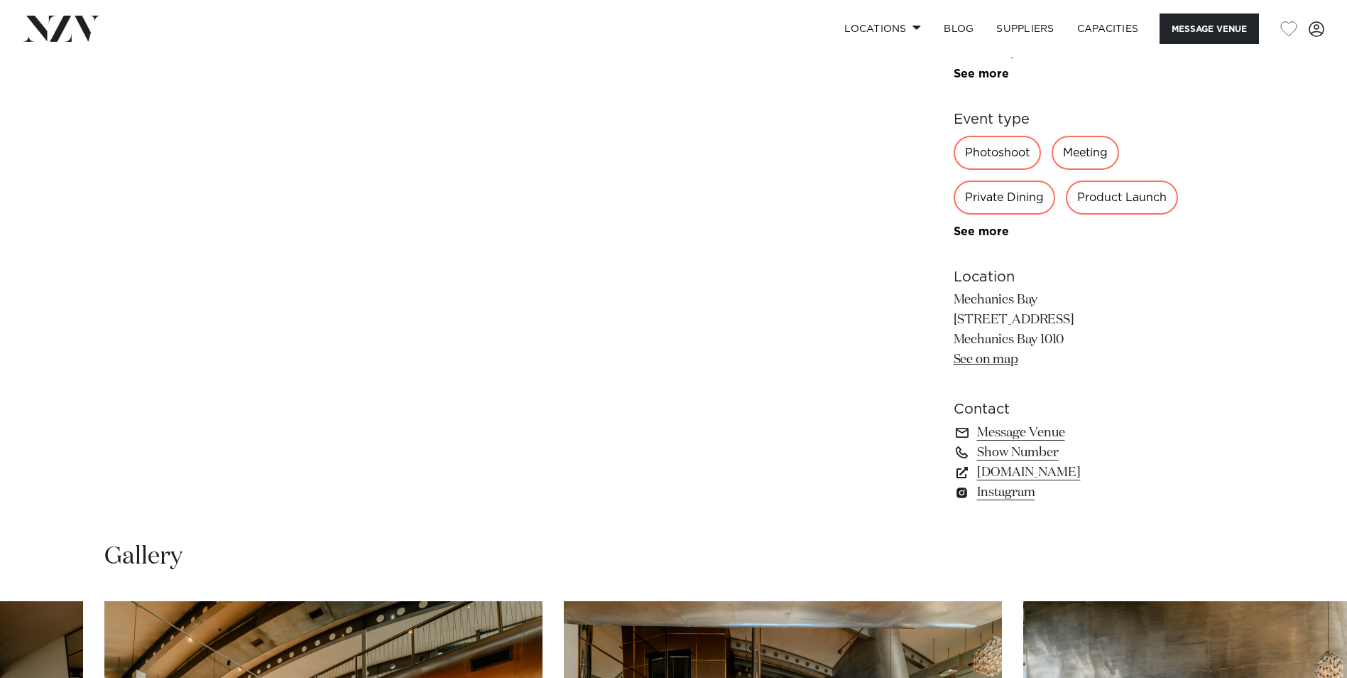
scroll to position [869, 0]
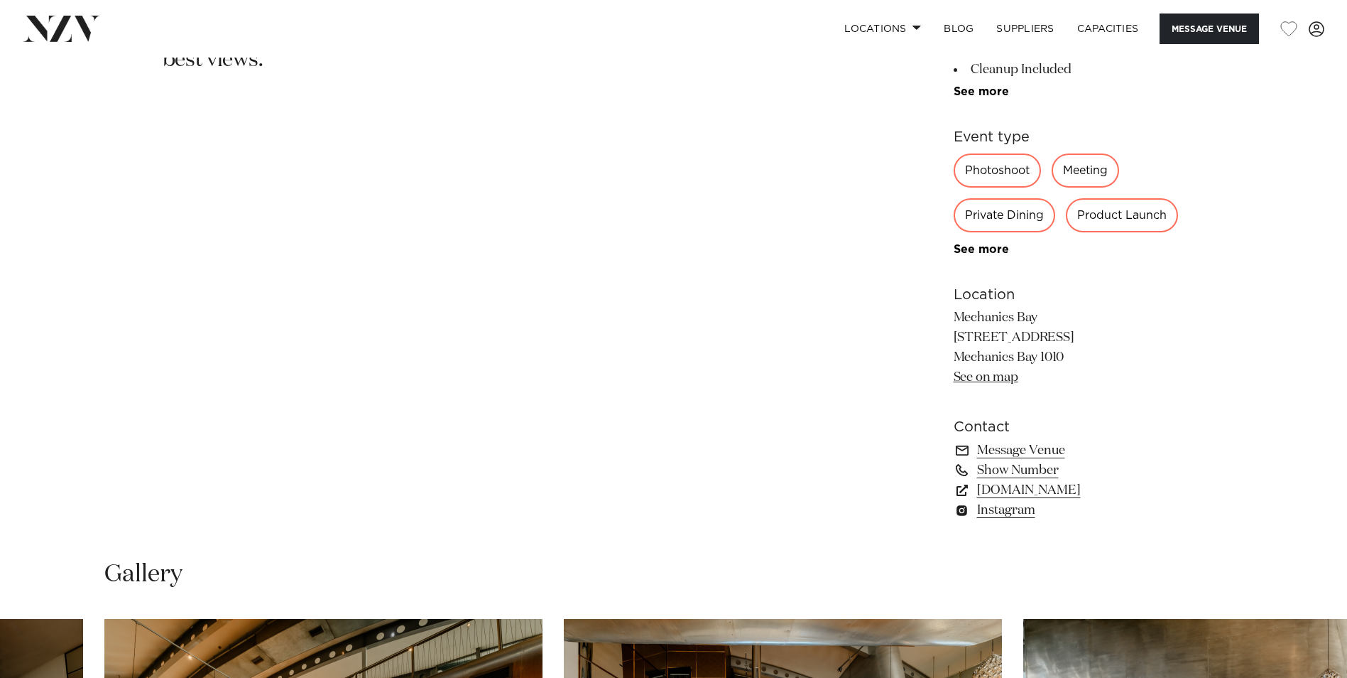
drag, startPoint x: 952, startPoint y: 314, endPoint x: 1145, endPoint y: 354, distance: 196.7
click at [1145, 354] on div "Auckland Mechanics Bay Located within a heritage site by the Ports of Auckland,…" at bounding box center [674, 206] width 1209 height 660
copy p "1 Solent Street Mechanics Bay 1010"
click at [996, 376] on link "See on map" at bounding box center [986, 377] width 65 height 13
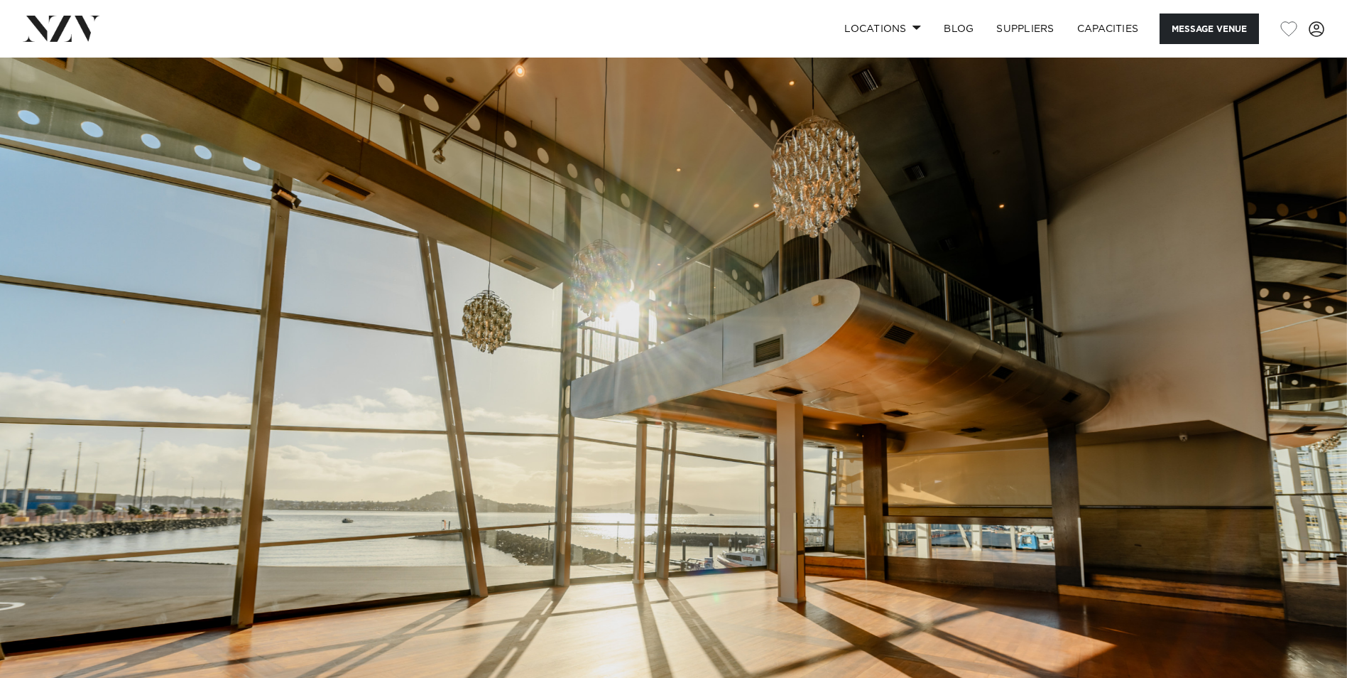
scroll to position [0, 0]
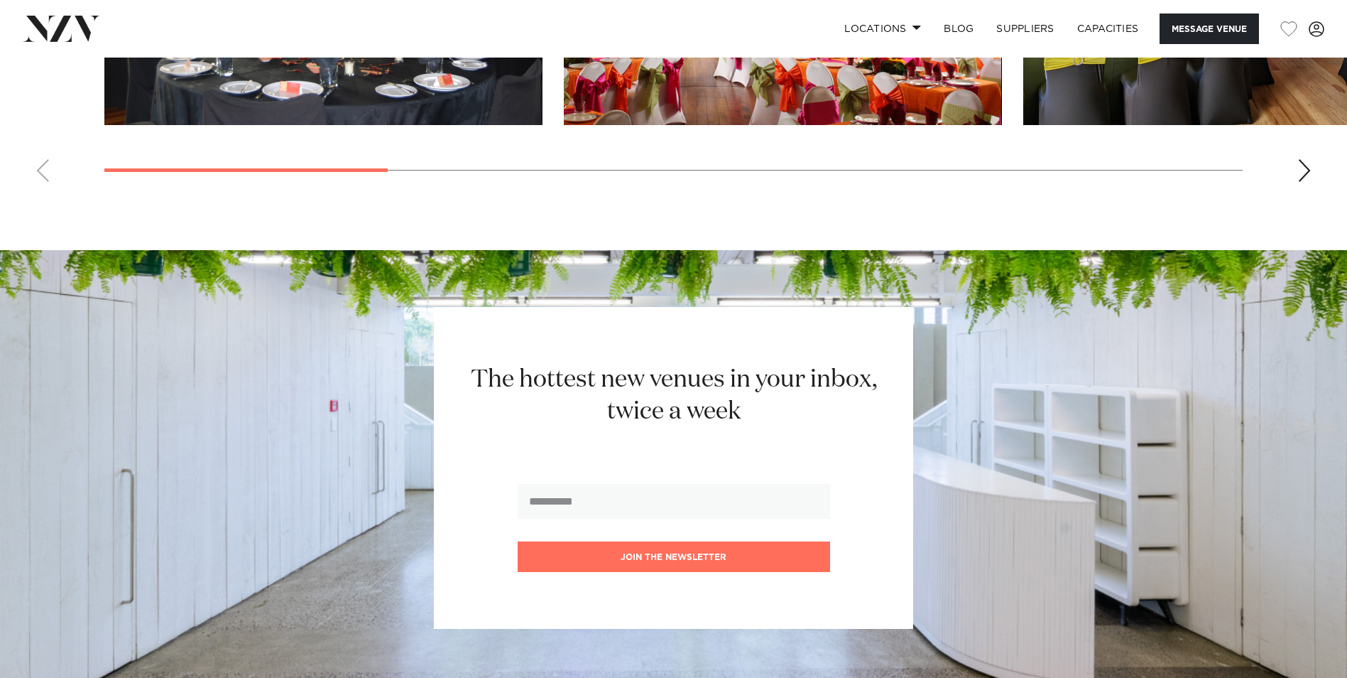
scroll to position [1136, 0]
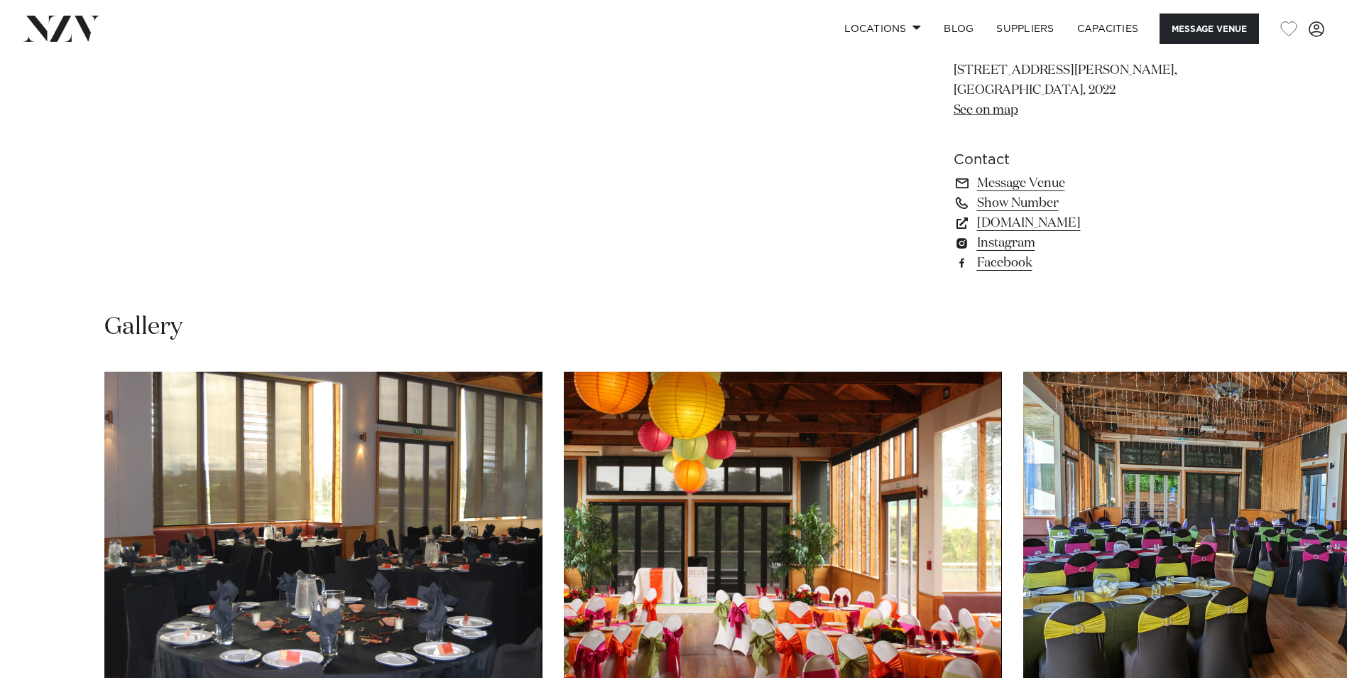
click at [1008, 115] on link "See on map" at bounding box center [986, 110] width 65 height 13
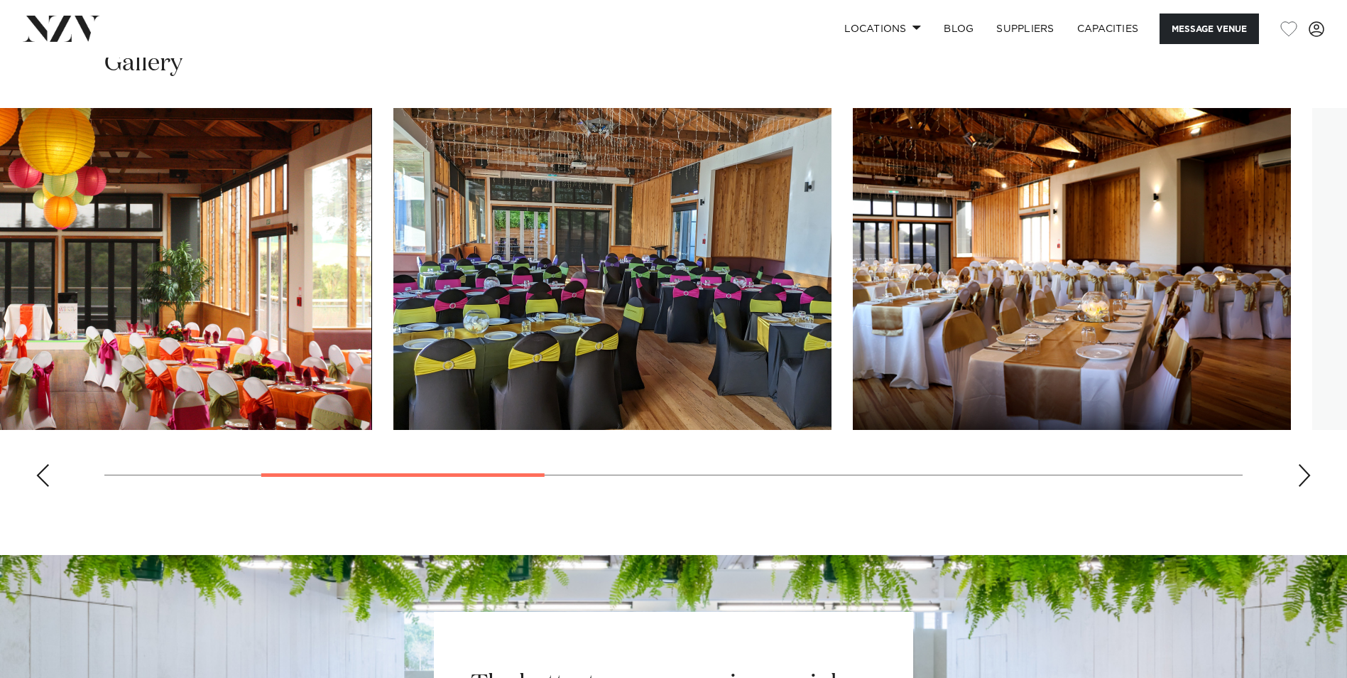
click at [497, 351] on img "3 / 10" at bounding box center [612, 269] width 438 height 322
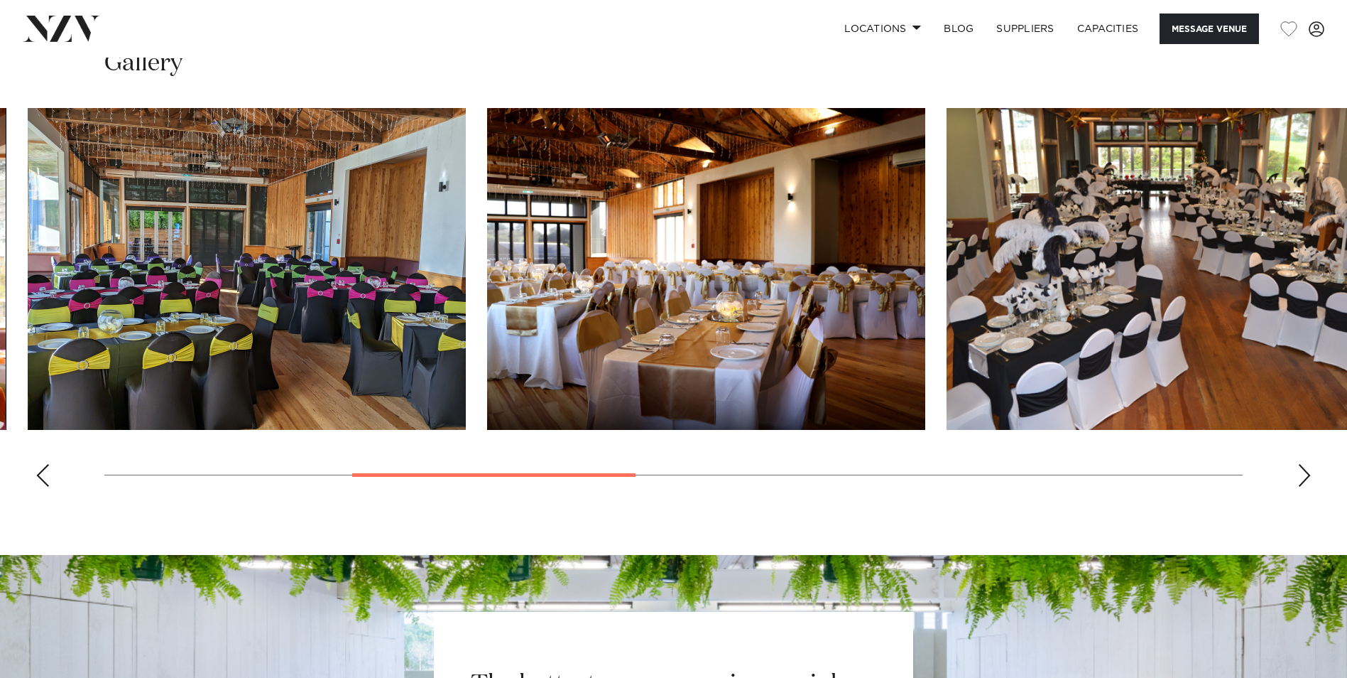
click at [737, 356] on img "4 / 10" at bounding box center [706, 269] width 438 height 322
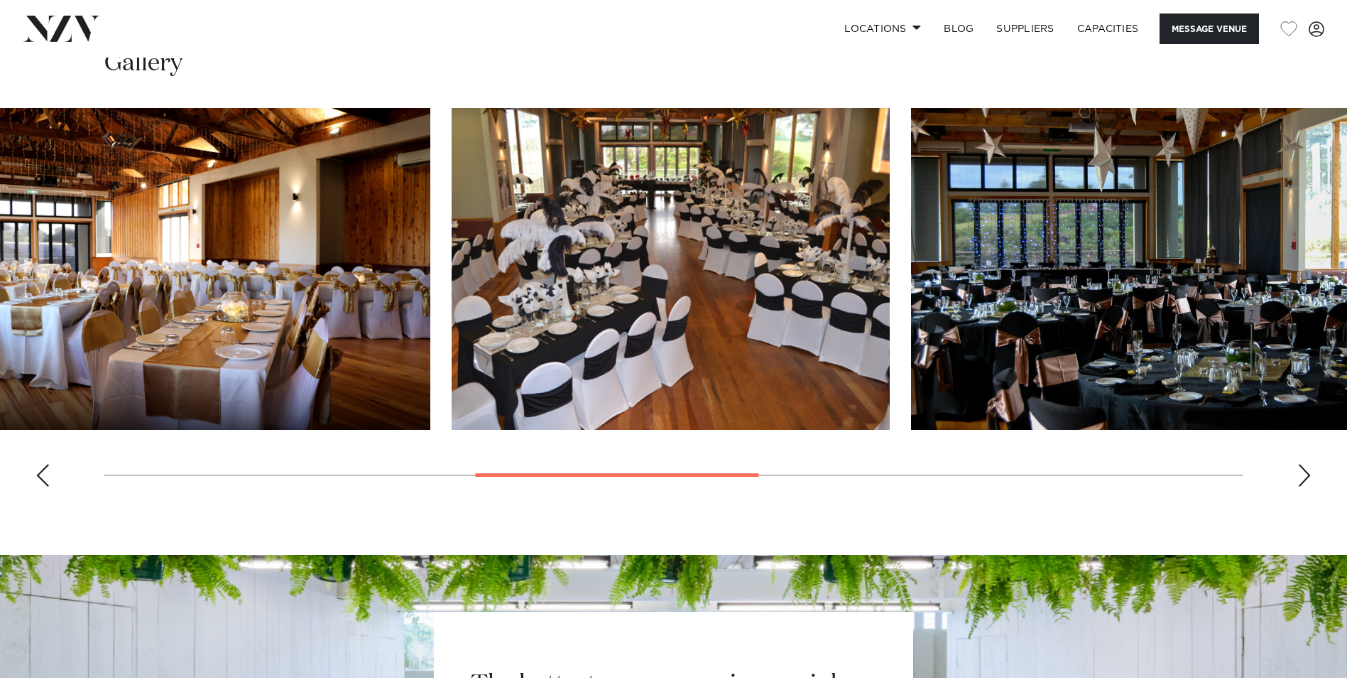
click at [548, 325] on img "5 / 10" at bounding box center [671, 269] width 438 height 322
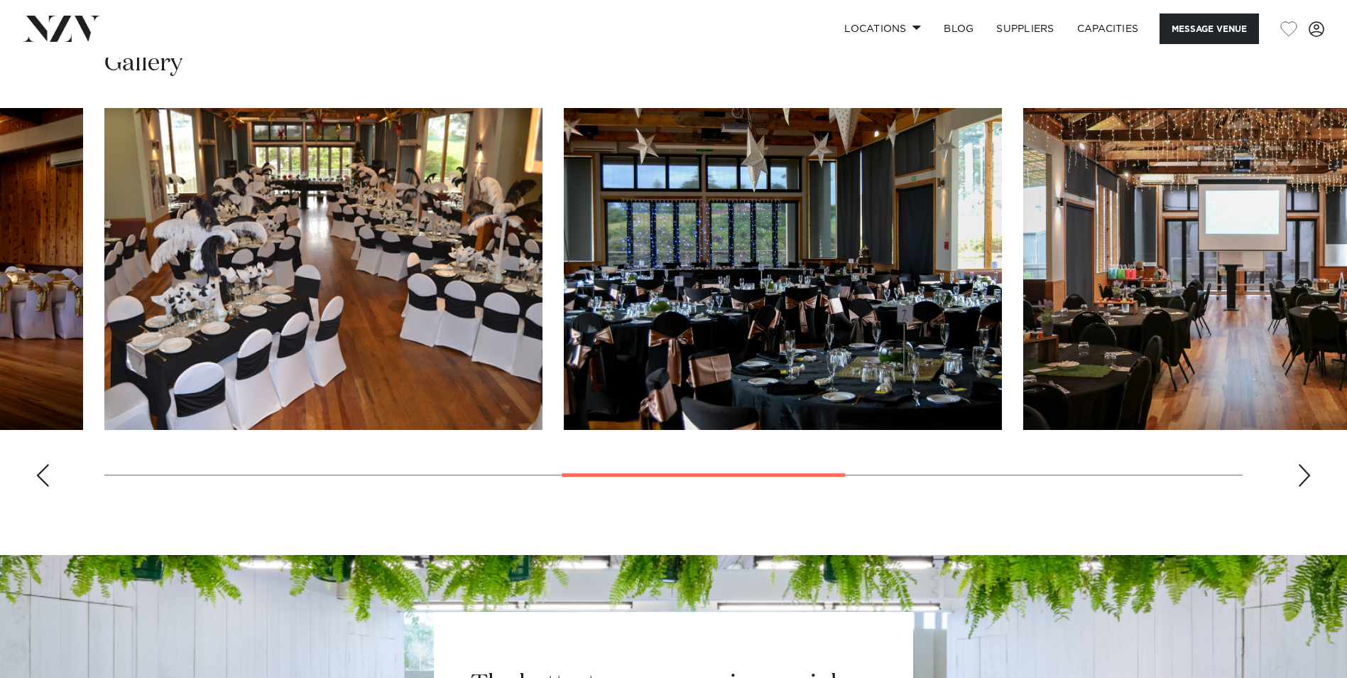
click at [0, 0] on slot at bounding box center [0, 0] width 0 height 0
click at [543, 283] on img "5 / 10" at bounding box center [323, 269] width 438 height 322
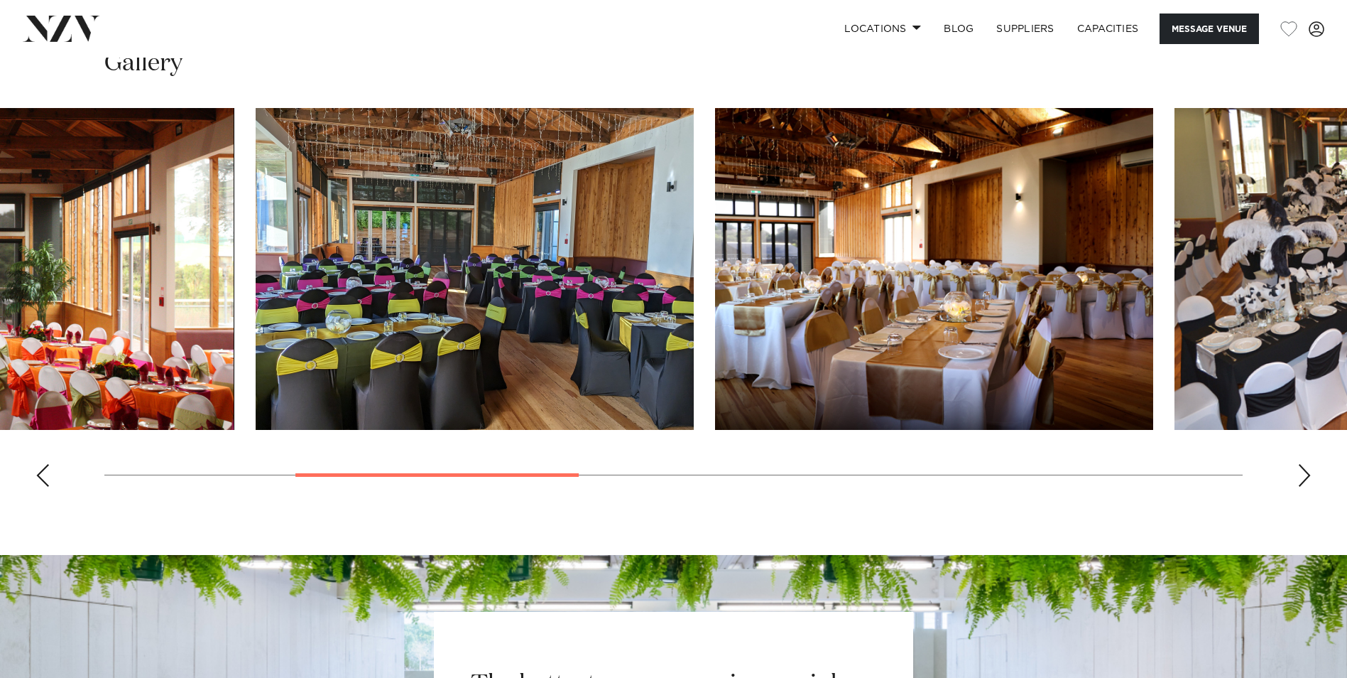
click at [694, 293] on img "3 / 10" at bounding box center [475, 269] width 438 height 322
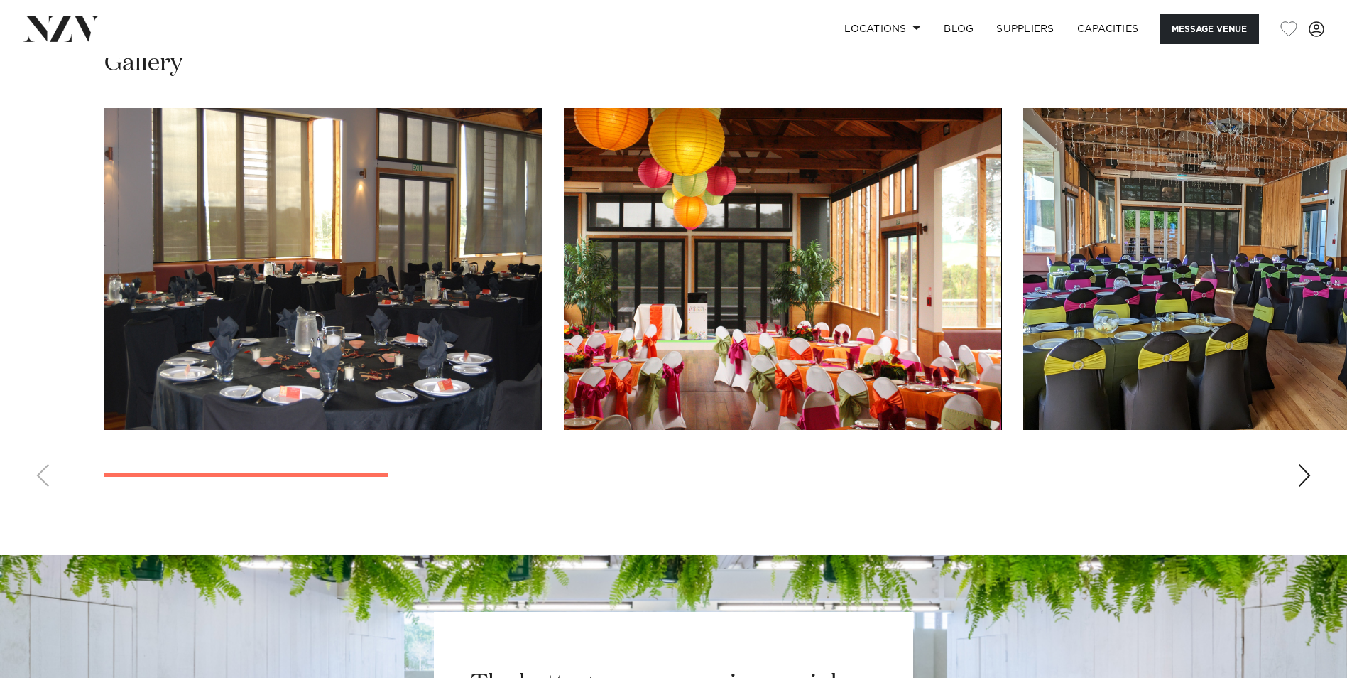
click at [450, 284] on img "1 / 10" at bounding box center [323, 269] width 438 height 322
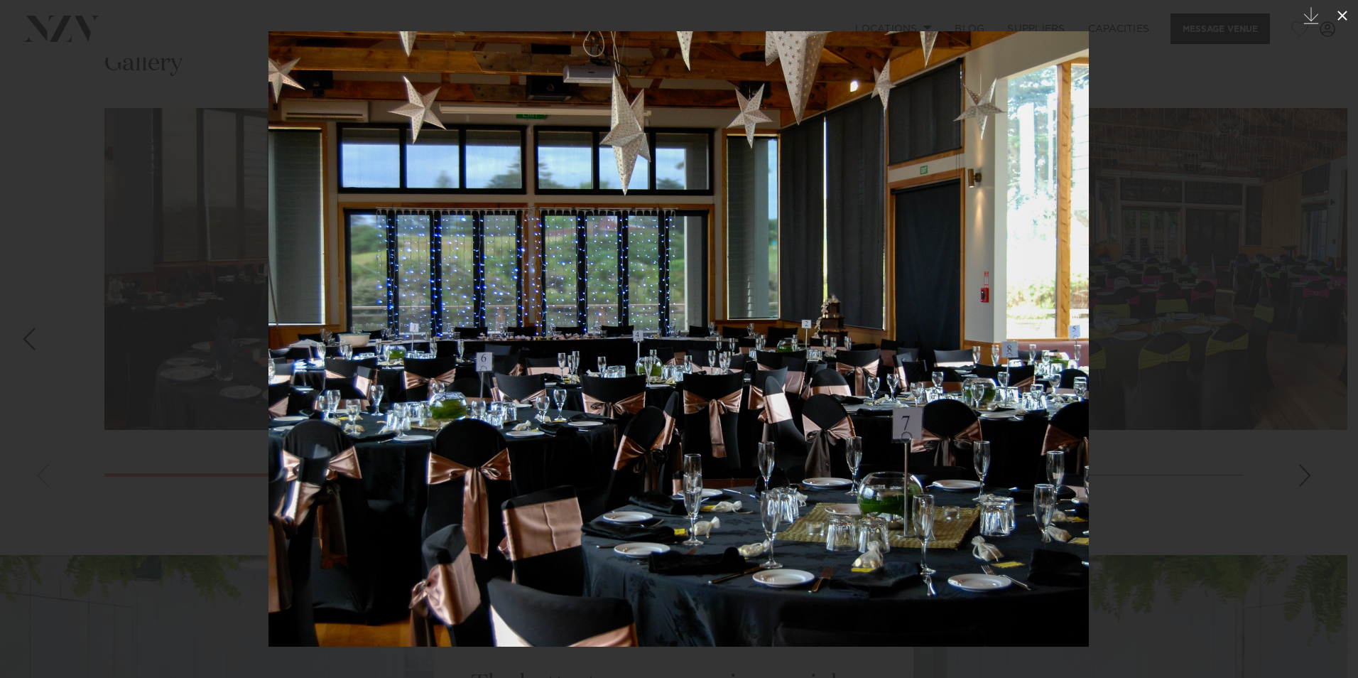
click at [1339, 15] on icon at bounding box center [1342, 15] width 17 height 17
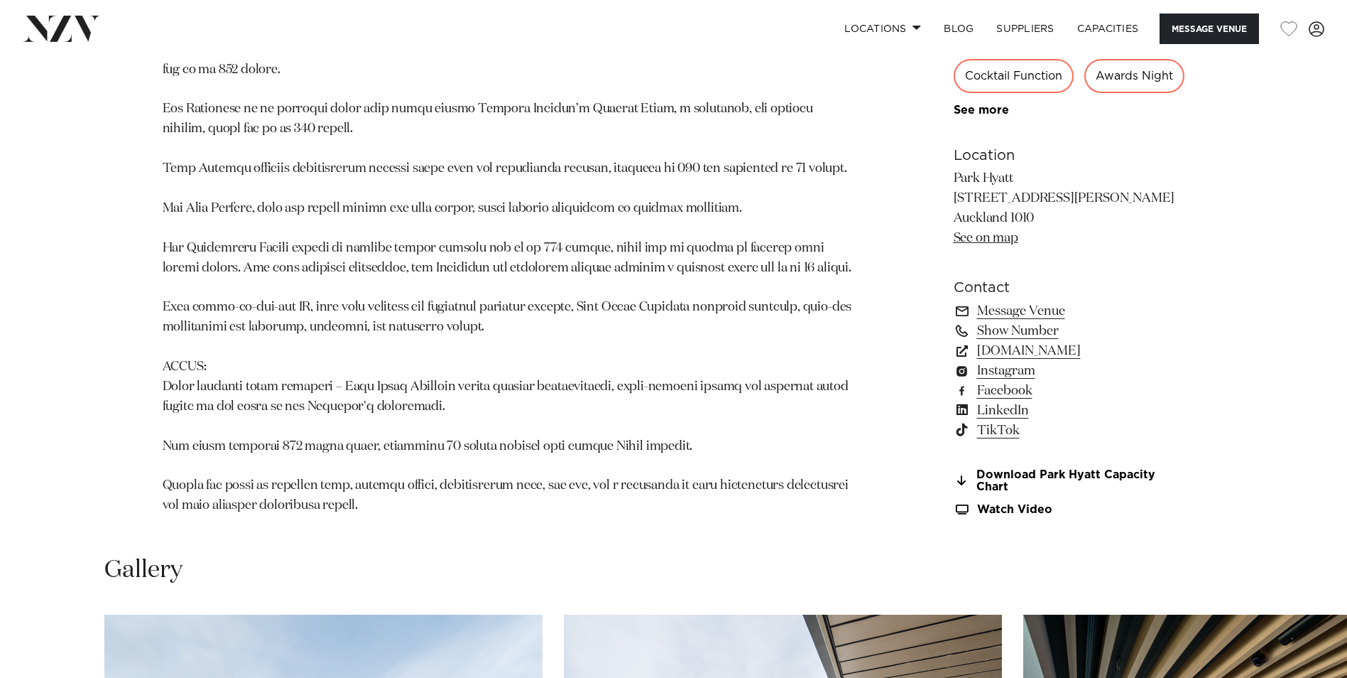
scroll to position [1704, 0]
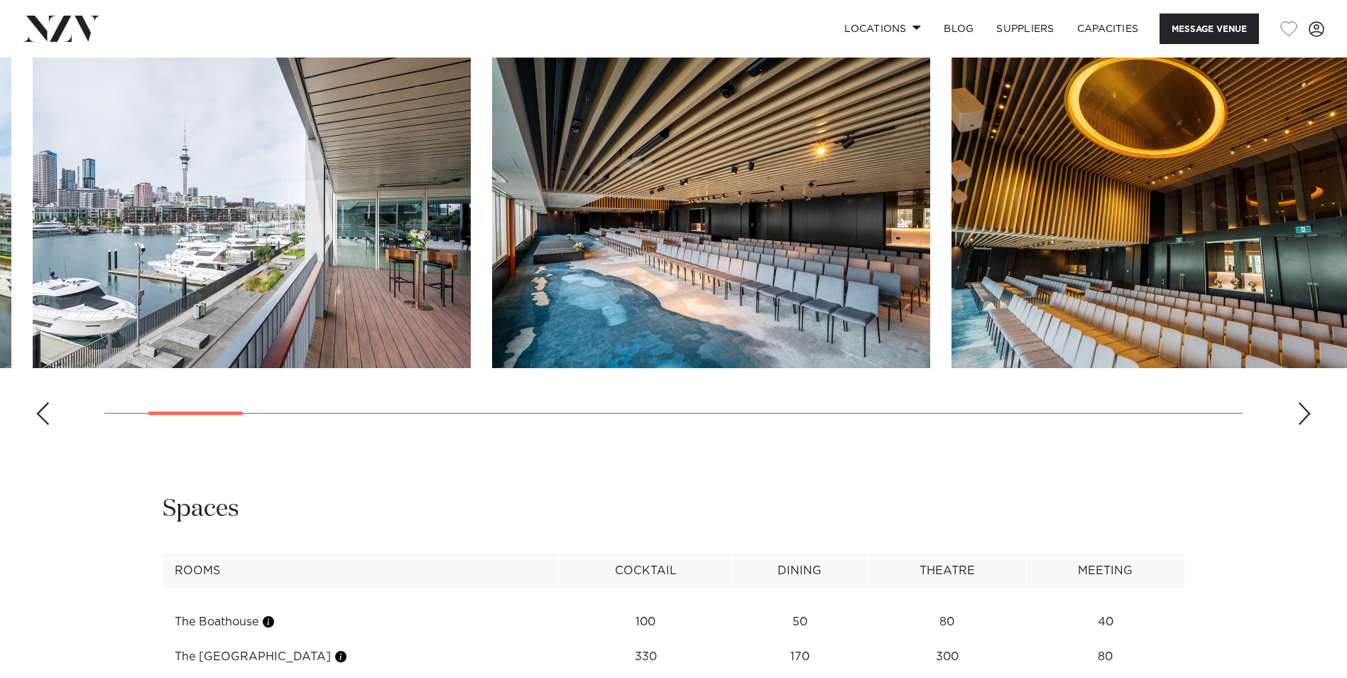
click at [647, 300] on img "3 / 30" at bounding box center [711, 207] width 438 height 322
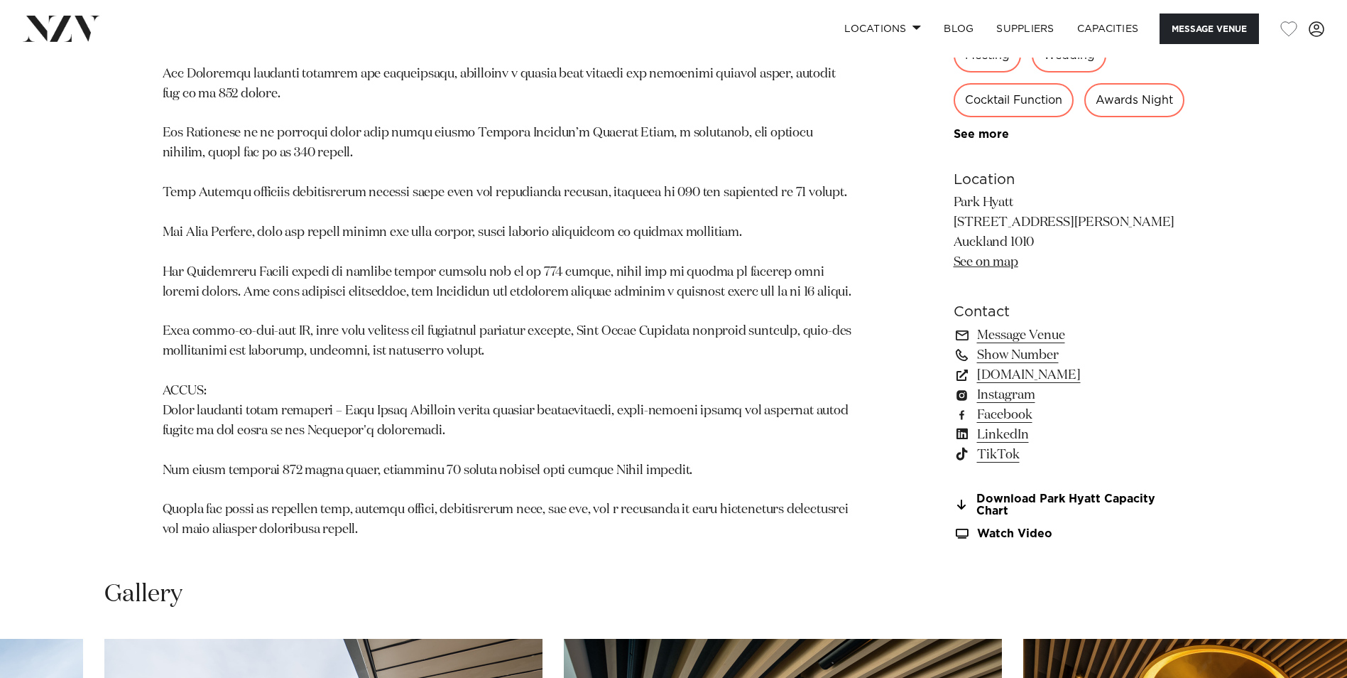
scroll to position [1680, 0]
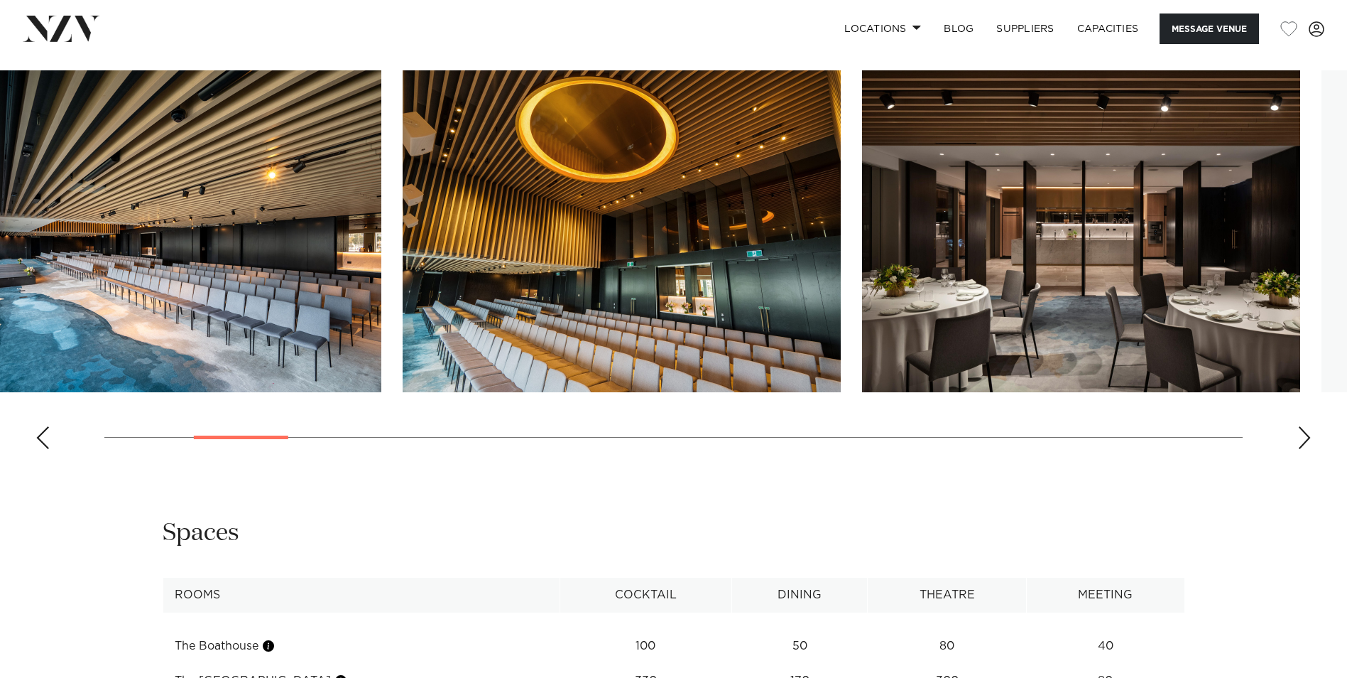
click at [0, 266] on html "Locations [GEOGRAPHIC_DATA] [GEOGRAPHIC_DATA] [GEOGRAPHIC_DATA] [GEOGRAPHIC_DAT…" at bounding box center [673, 259] width 1347 height 3879
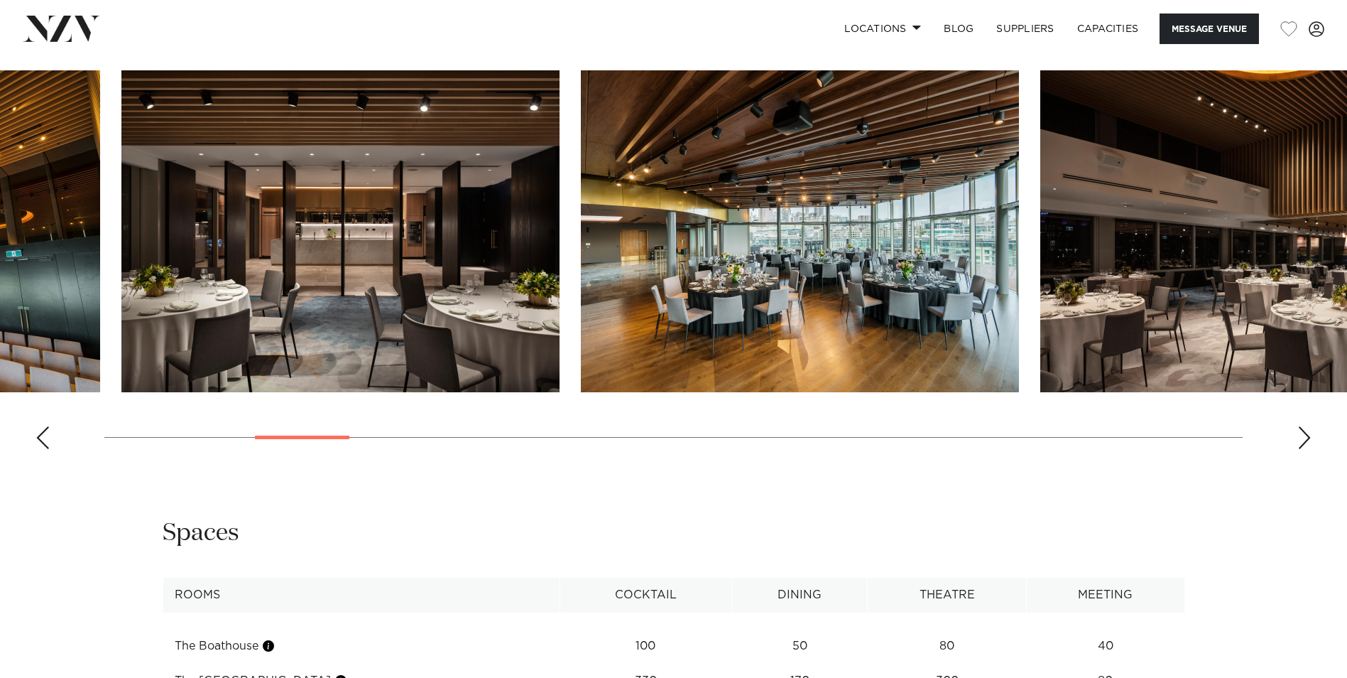
click at [643, 266] on img "6 / 30" at bounding box center [800, 231] width 438 height 322
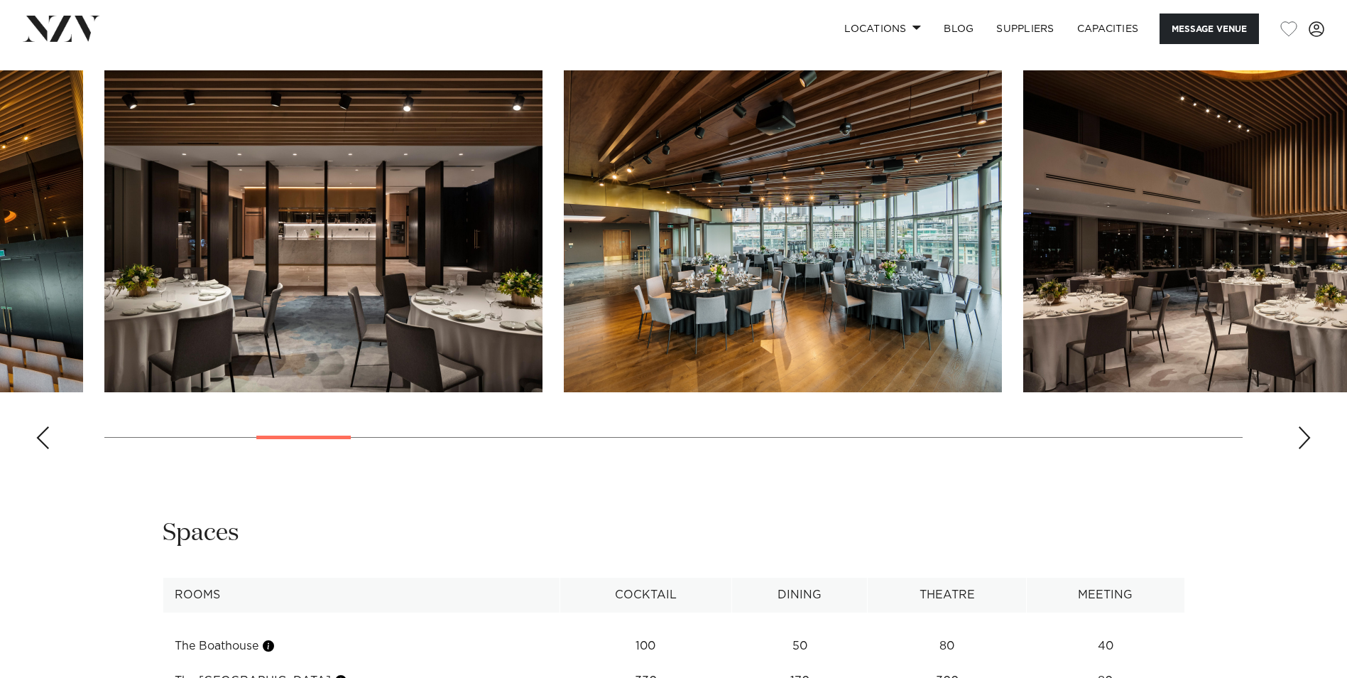
click at [1023, 221] on img "7 / 30" at bounding box center [1242, 231] width 438 height 322
